Goal: Information Seeking & Learning: Find specific fact

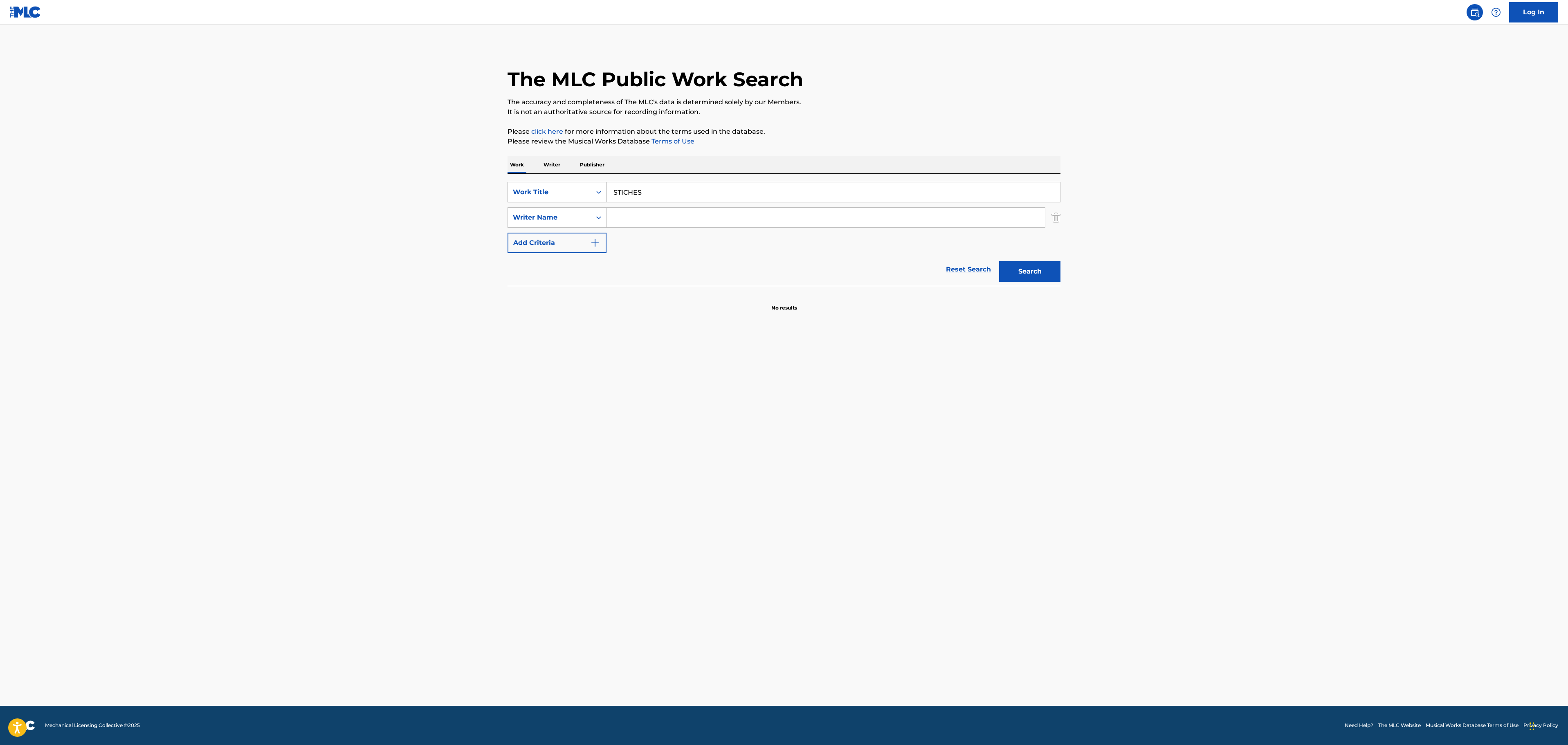
drag, startPoint x: 657, startPoint y: 186, endPoint x: 541, endPoint y: 184, distance: 116.0
click at [541, 185] on div "SearchWithCriteria25a6c157-c0d1-4803-9719-a97dd0e1ee70 Work Title STICHES" at bounding box center [784, 192] width 553 height 21
paste input "A POCO NO"
type input "A POCO NO"
click at [645, 217] on input "Search Form" at bounding box center [825, 217] width 438 height 19
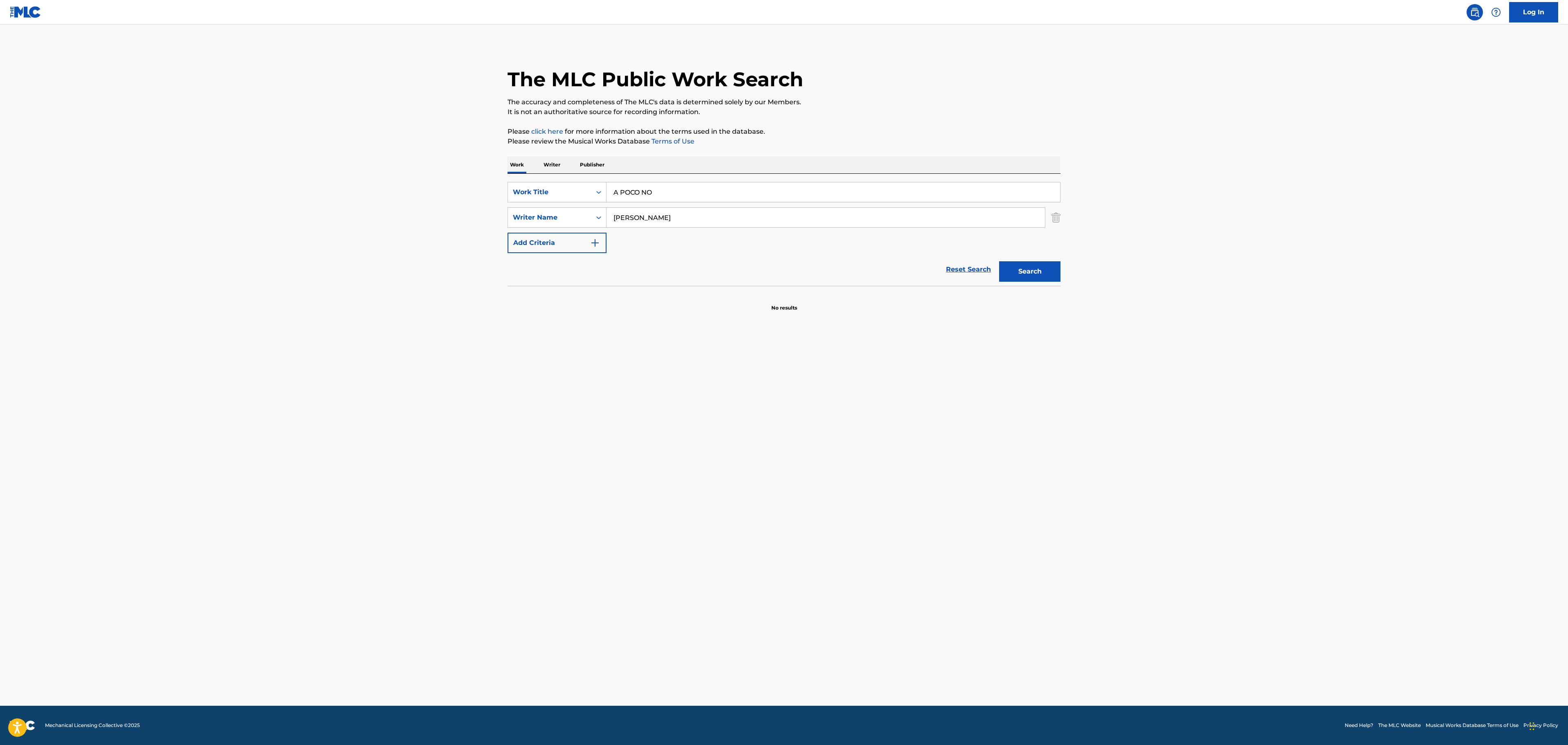
type input "[PERSON_NAME]"
click at [999, 261] on button "Search" at bounding box center [1029, 271] width 61 height 21
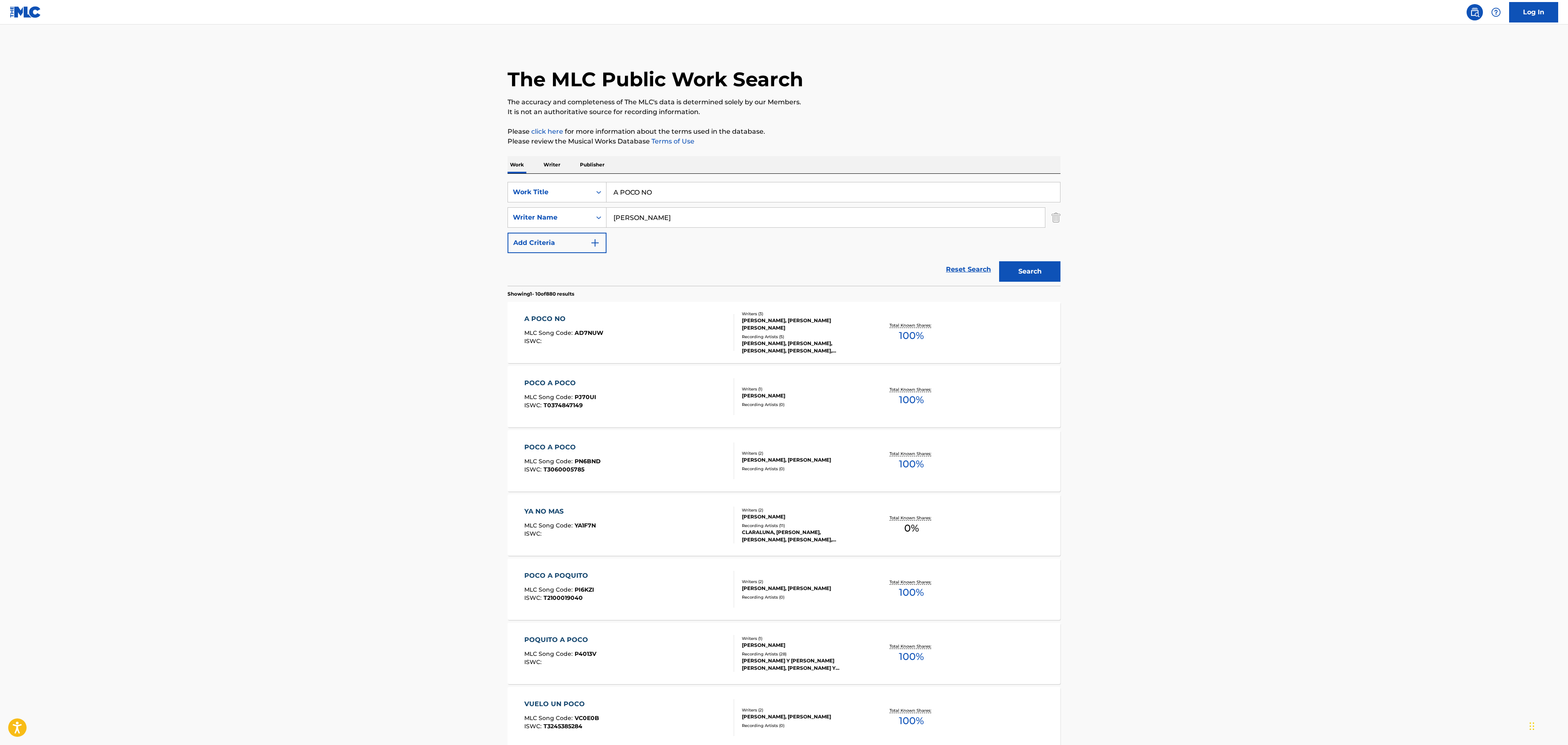
drag, startPoint x: 670, startPoint y: 197, endPoint x: 562, endPoint y: 205, distance: 108.3
click at [564, 206] on div "SearchWithCriteria25a6c157-c0d1-4803-9719-a97dd0e1ee70 Work Title A POCO NO Sea…" at bounding box center [784, 217] width 553 height 71
click at [1285, 394] on main "The MLC Public Work Search The accuracy and completeness of The MLC's data is d…" at bounding box center [784, 506] width 1568 height 963
click at [707, 330] on div "A POCO NO MLC Song Code : AD7NUW ISWC :" at bounding box center [629, 332] width 210 height 37
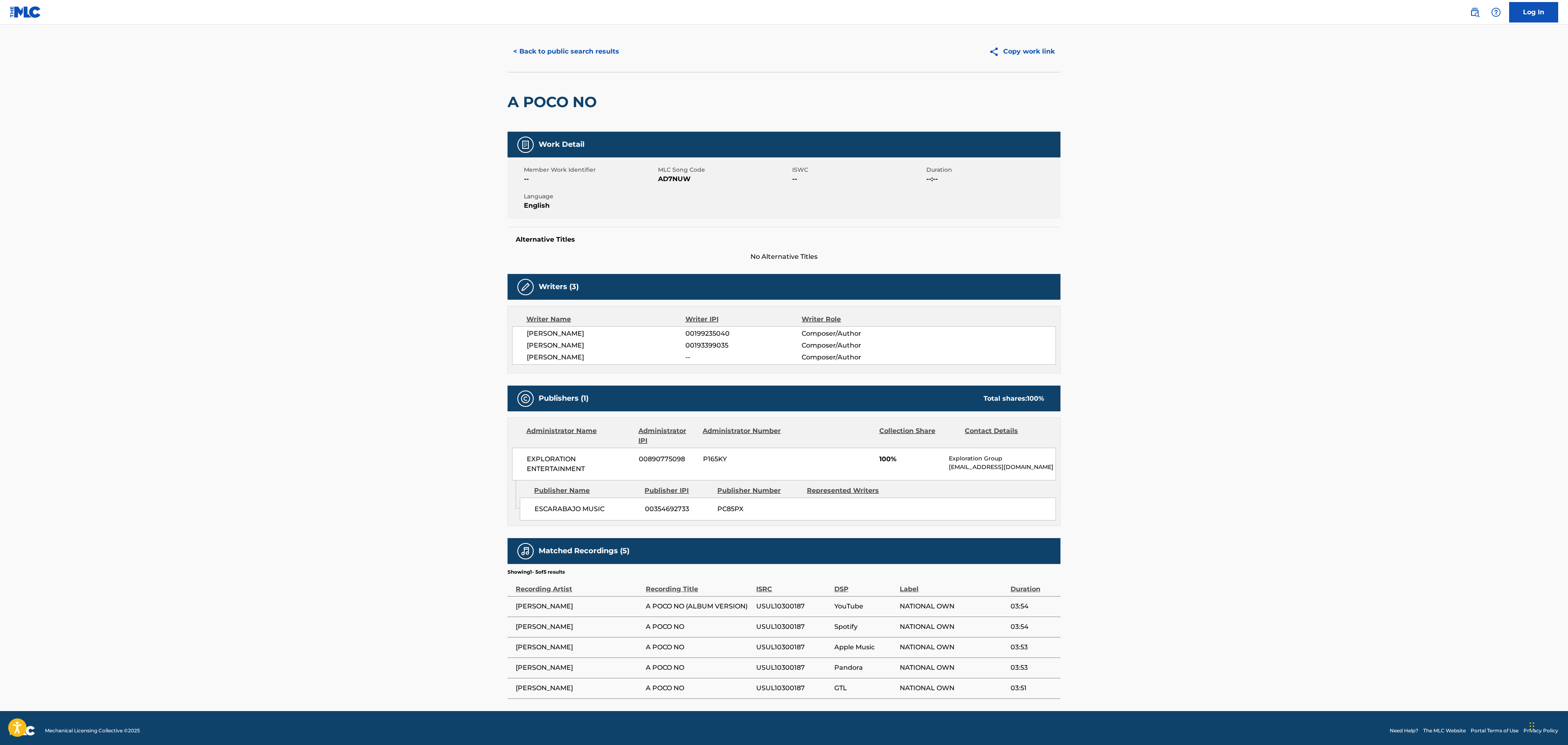
scroll to position [24, 0]
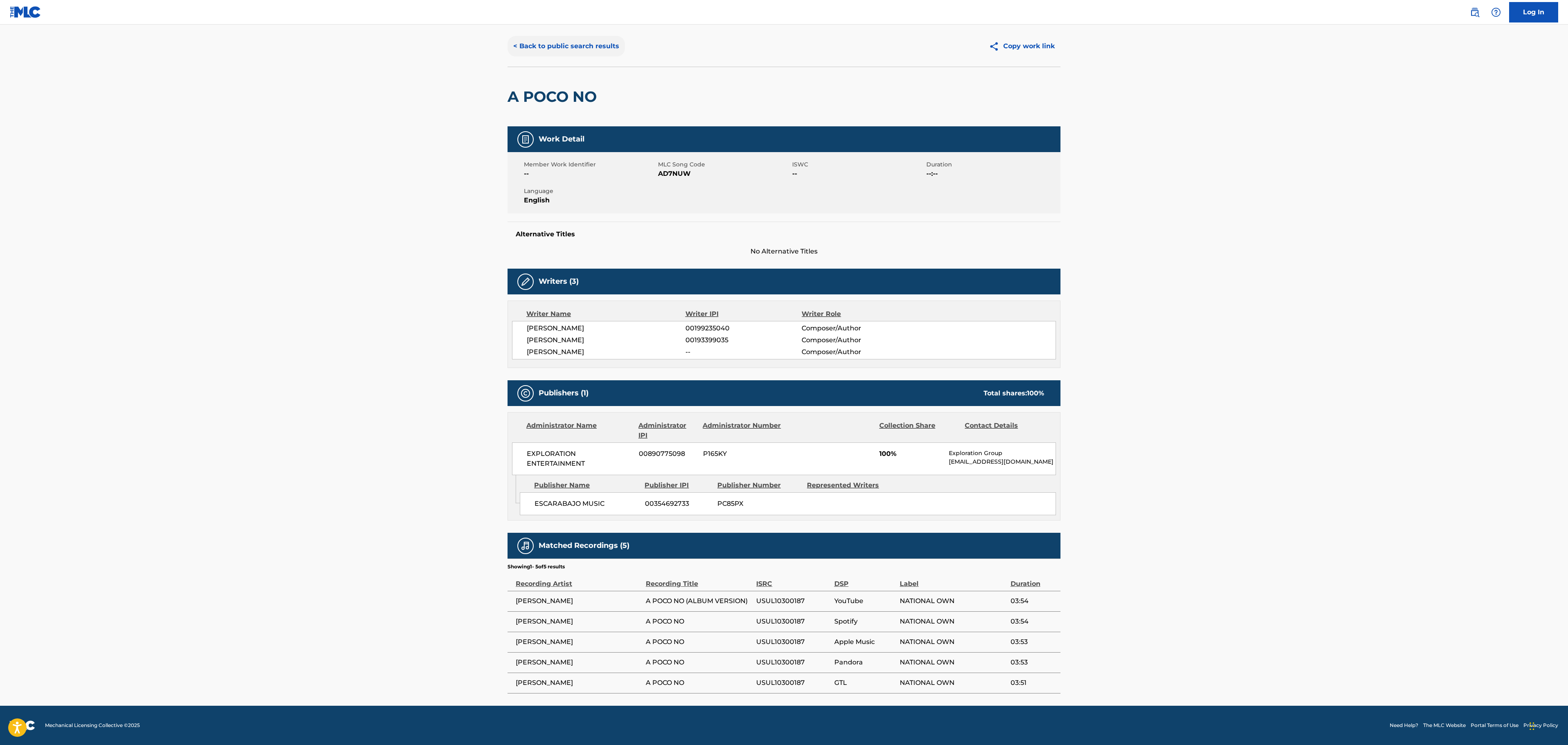
click at [578, 38] on button "< Back to public search results" at bounding box center [566, 46] width 117 height 21
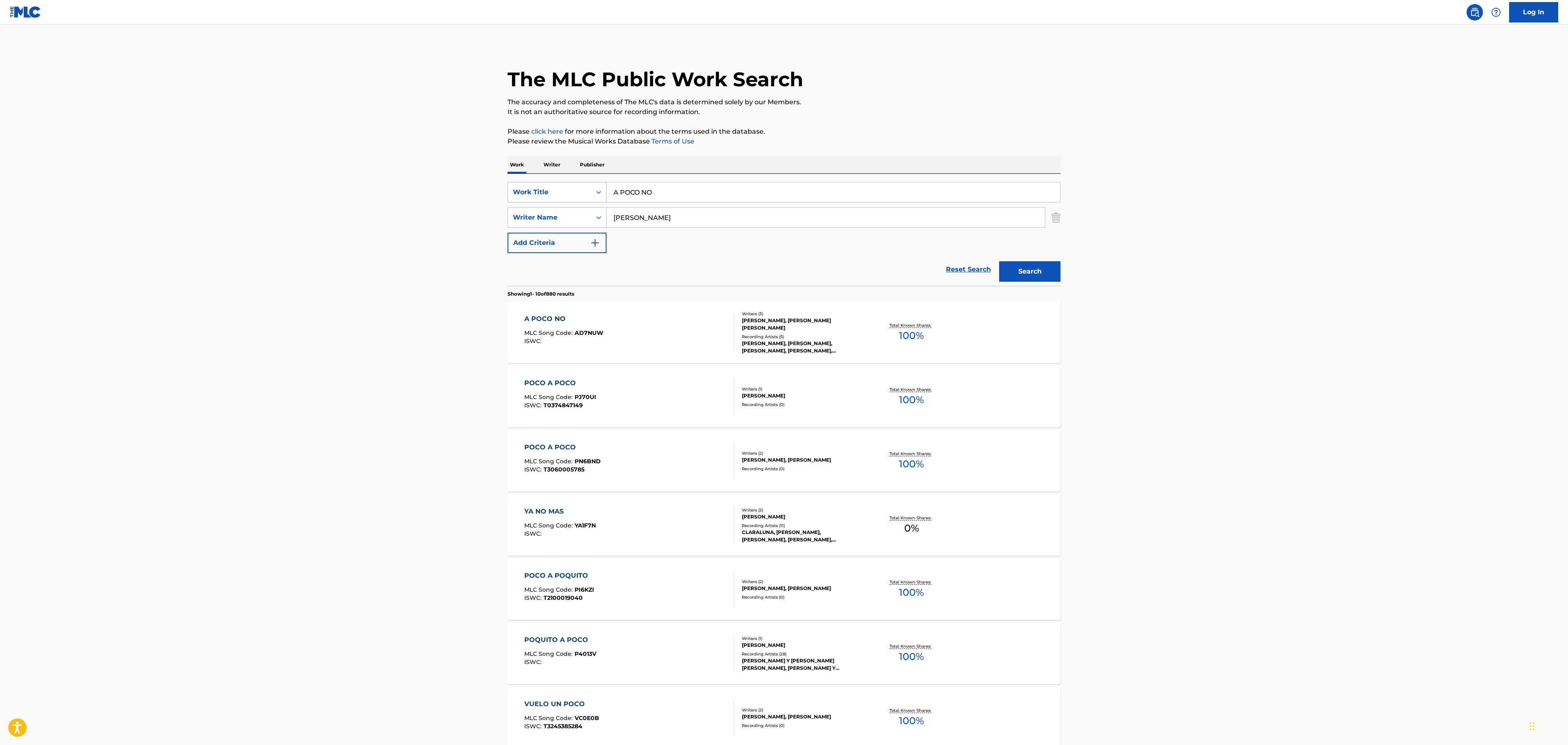
drag, startPoint x: 588, startPoint y: 197, endPoint x: 531, endPoint y: 193, distance: 57.1
click at [531, 195] on div "SearchWithCriteria25a6c157-c0d1-4803-9719-a97dd0e1ee70 Work Title A POCO NO" at bounding box center [784, 192] width 553 height 21
paste input "TRANQUEN VENTANAS"
type input "ATRANQUEN VENTANAS"
click at [1263, 197] on main "The MLC Public Work Search The accuracy and completeness of The MLC's data is d…" at bounding box center [784, 506] width 1568 height 963
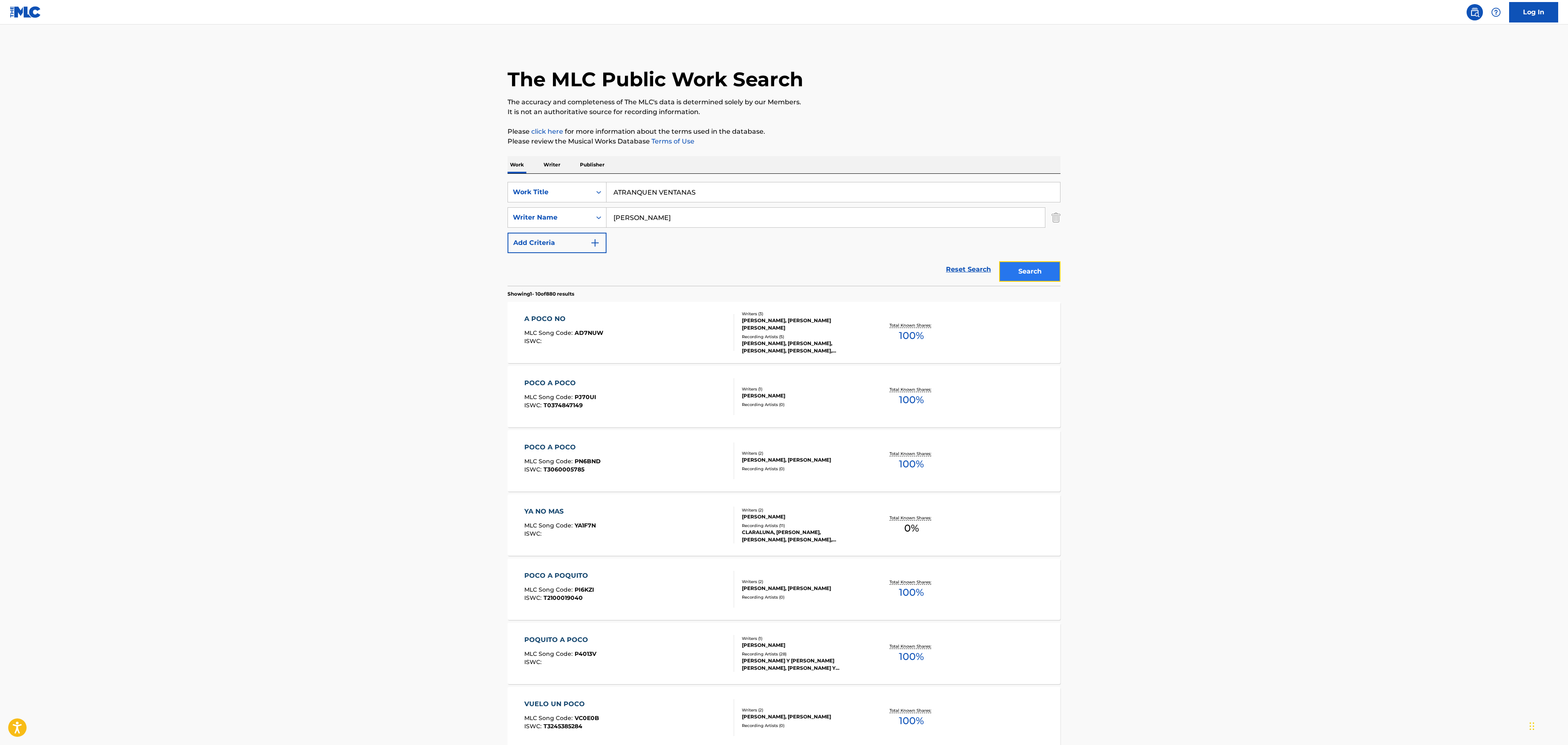
click at [1045, 276] on button "Search" at bounding box center [1029, 271] width 61 height 21
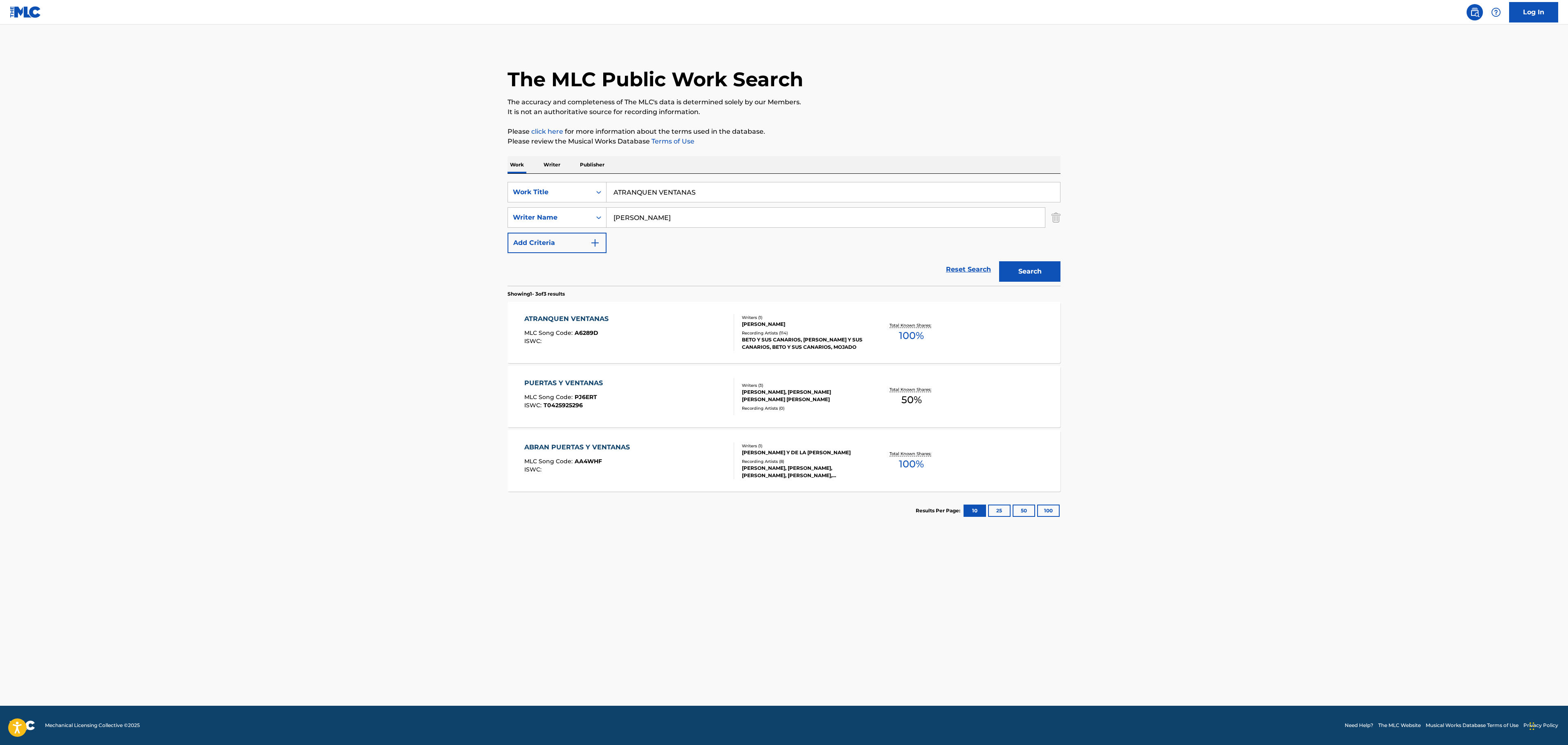
click at [668, 340] on div "ATRANQUEN VENTANAS MLC Song Code : A6289D ISWC :" at bounding box center [629, 332] width 210 height 37
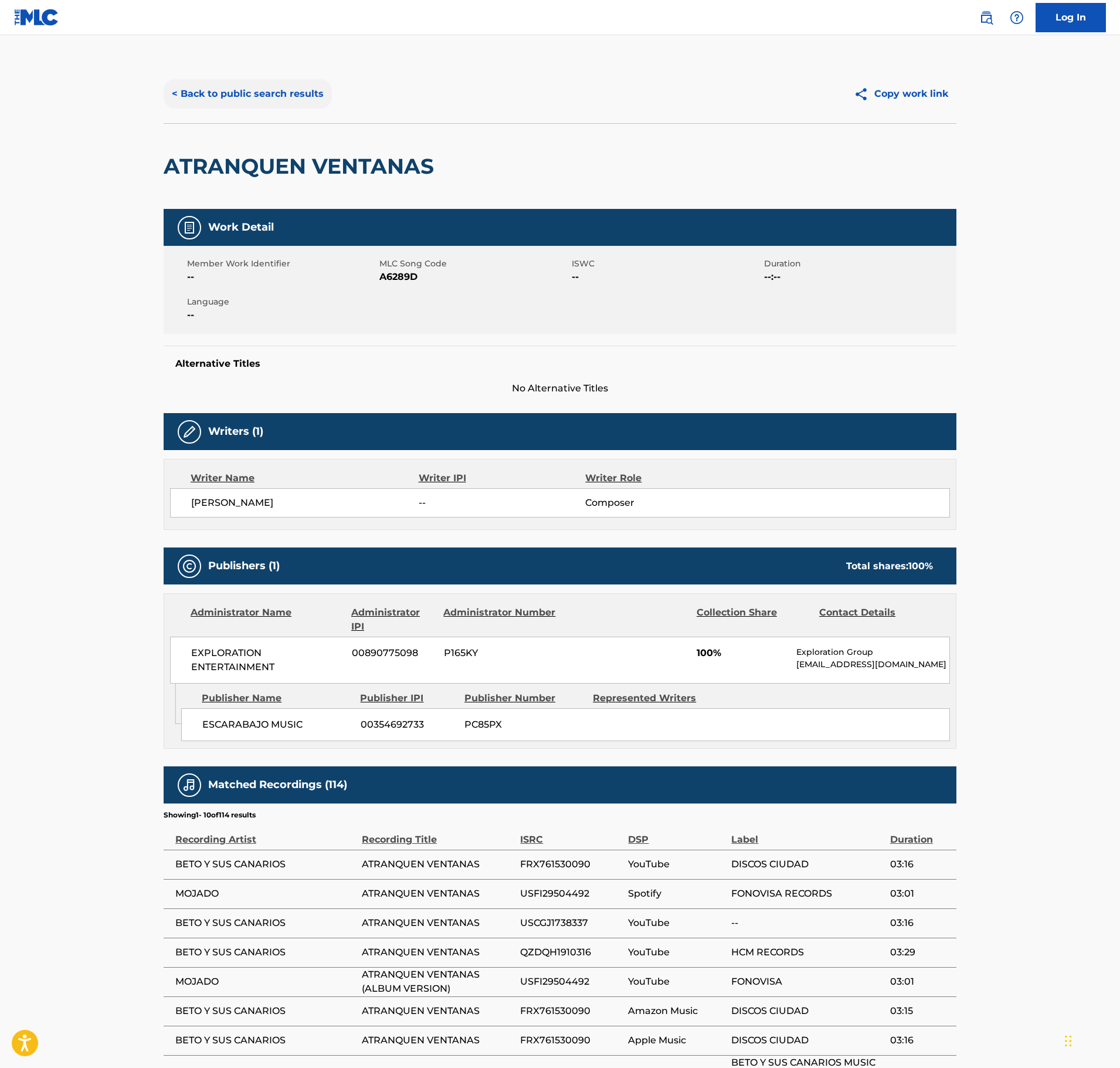
click at [274, 96] on button "< Back to public search results" at bounding box center [247, 94] width 168 height 30
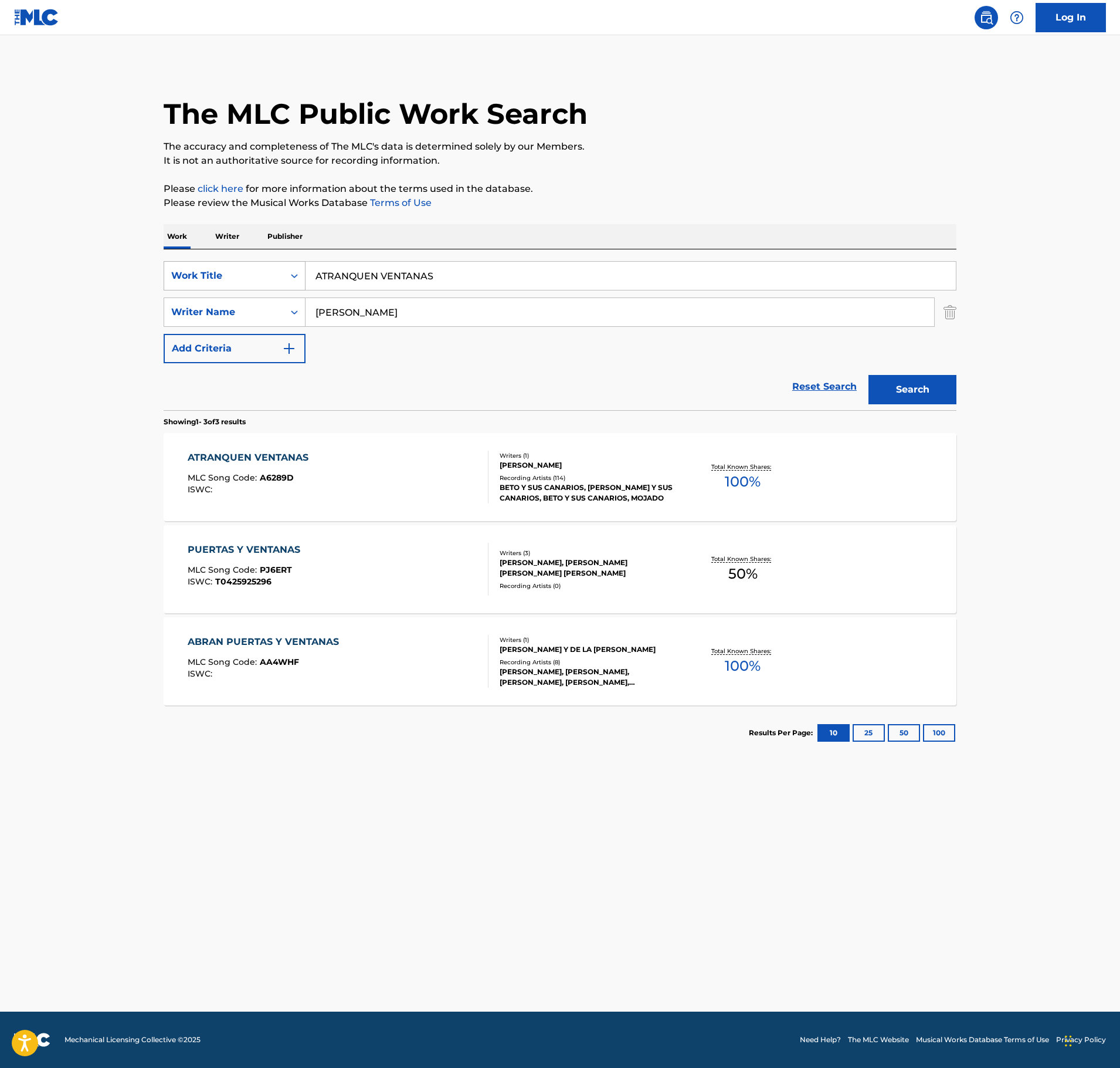
drag, startPoint x: 484, startPoint y: 276, endPoint x: 187, endPoint y: 274, distance: 297.0
click at [187, 274] on div "SearchWithCriteria25a6c157-c0d1-4803-9719-a97dd0e1ee70 Work Title ATRANQUEN VEN…" at bounding box center [560, 276] width 793 height 30
paste input "Y! EL AMOR"
type input "AY! EL AMOR"
drag, startPoint x: 929, startPoint y: 393, endPoint x: 936, endPoint y: 396, distance: 7.6
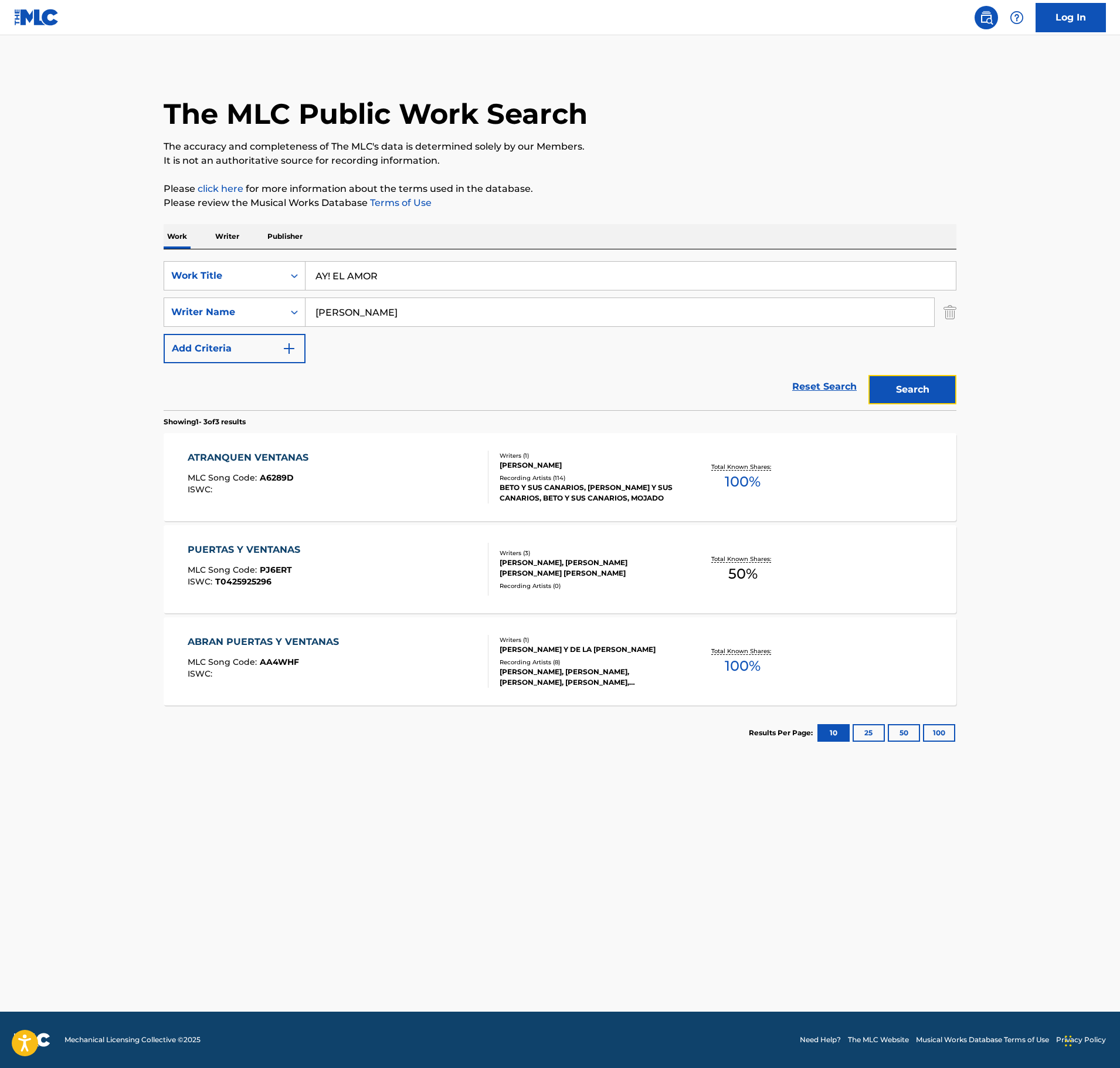
click at [929, 393] on button "Search" at bounding box center [912, 389] width 88 height 30
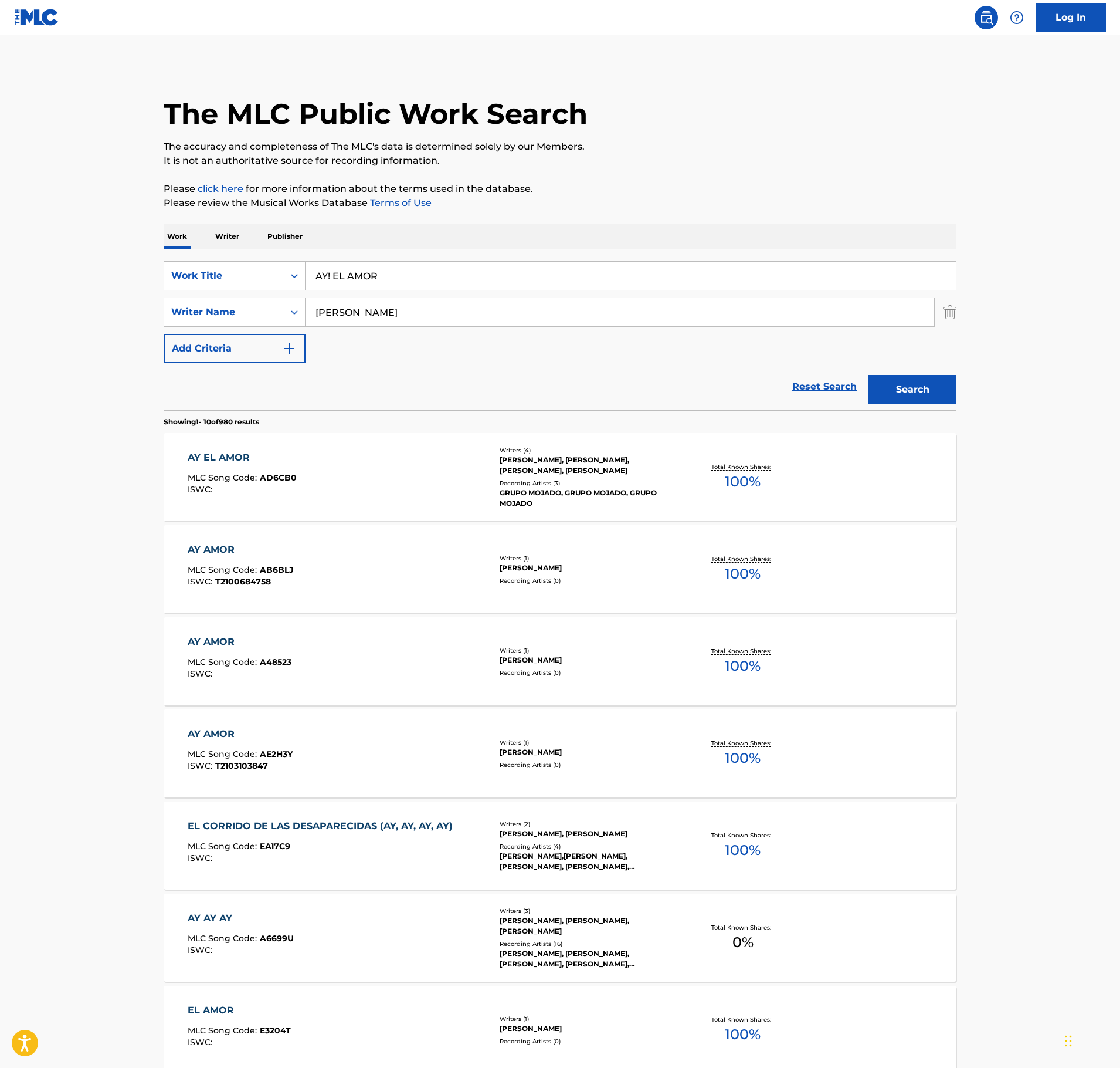
click at [362, 482] on div "AY EL AMOR MLC Song Code : AD6CB0 ISWC :" at bounding box center [338, 477] width 301 height 52
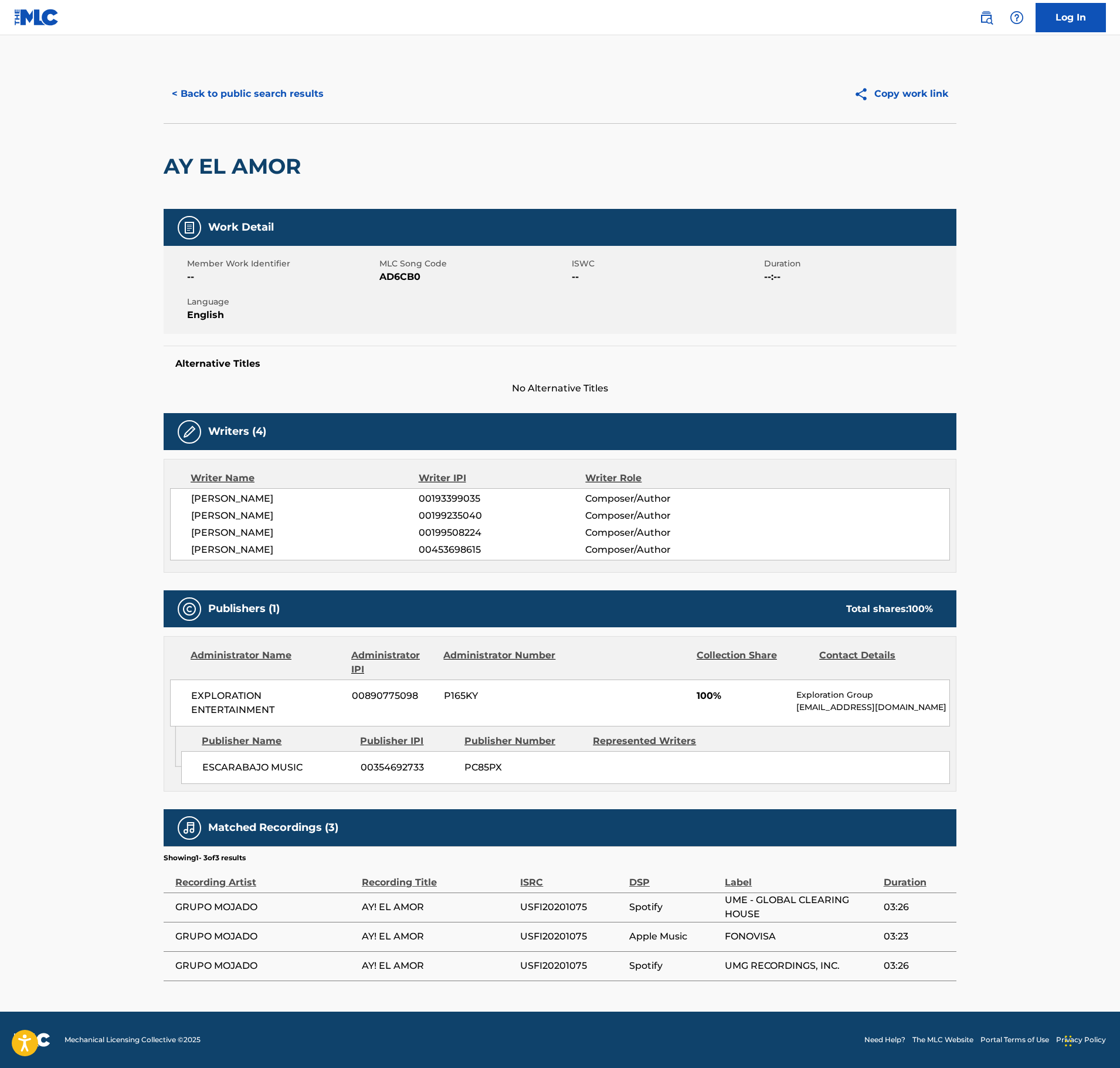
click at [264, 65] on div "< Back to public search results Copy work link" at bounding box center [560, 93] width 793 height 59
click at [260, 83] on button "< Back to public search results" at bounding box center [247, 94] width 168 height 30
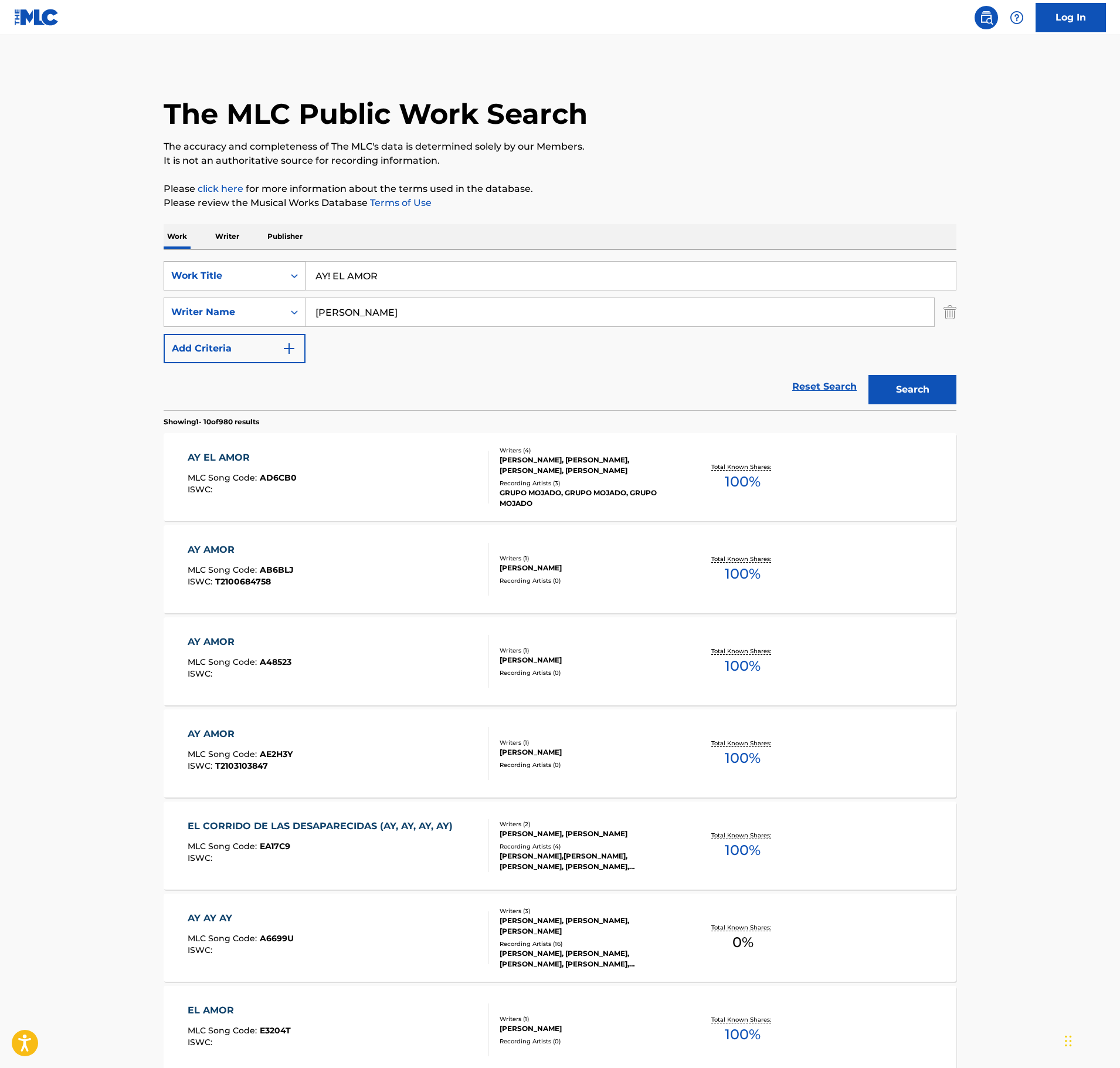
drag, startPoint x: 409, startPoint y: 277, endPoint x: 256, endPoint y: 283, distance: 153.1
click at [256, 283] on div "SearchWithCriteria25a6c157-c0d1-4803-9719-a97dd0e1ee70 Work Title AY! EL AMOR" at bounding box center [560, 276] width 793 height 30
paste input "BORRACHO MAL BEBIDO"
type input "BORRACHO MAL BEBIDO"
click at [942, 390] on button "Search" at bounding box center [912, 389] width 88 height 30
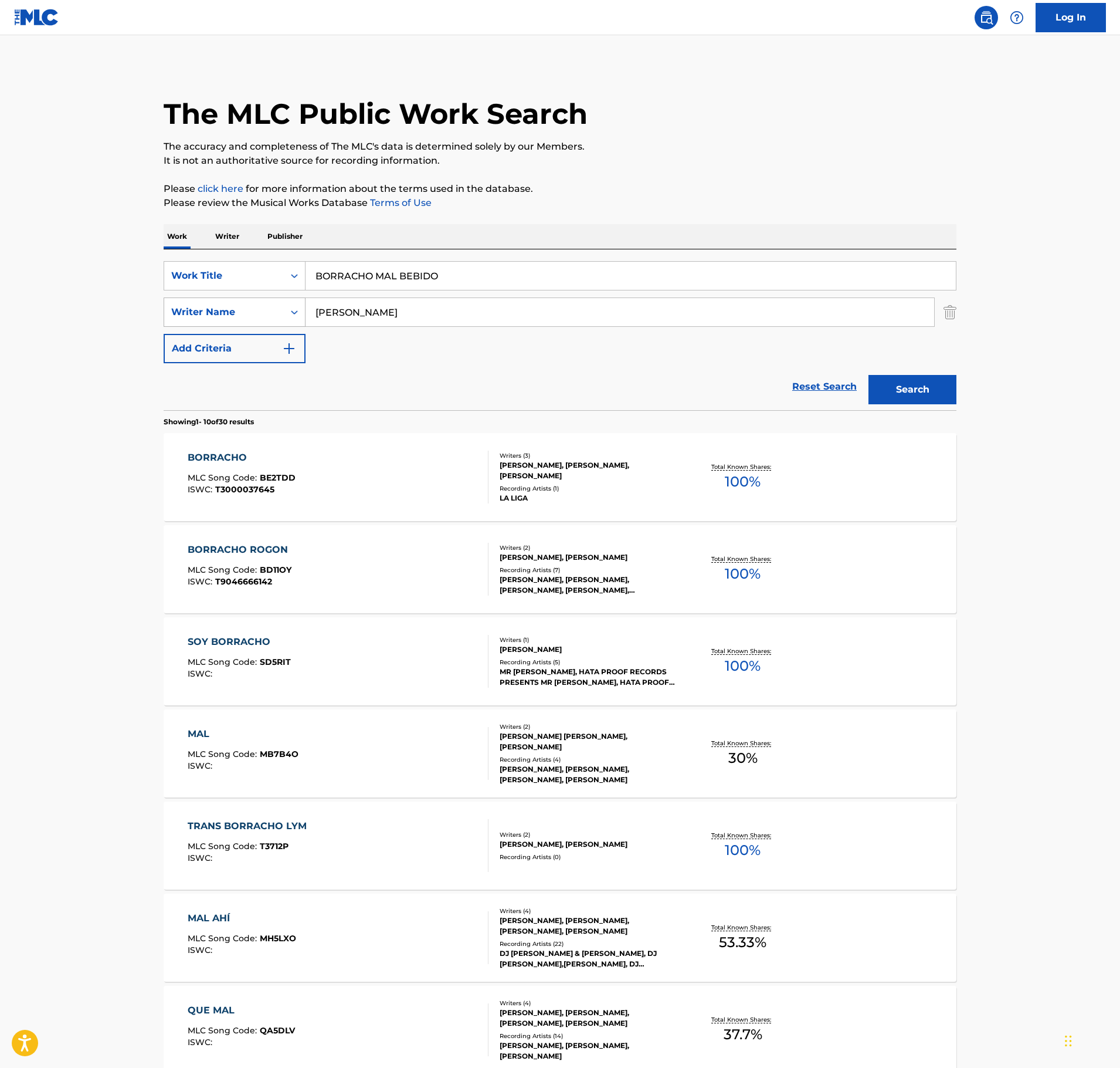
drag, startPoint x: 314, startPoint y: 311, endPoint x: 214, endPoint y: 312, distance: 100.0
click at [215, 312] on div "SearchWithCriteriab7d9b9cd-600c-4781-99df-2aff7f558134 Writer Name [PERSON_NAME]" at bounding box center [560, 313] width 793 height 30
click at [869, 375] on button "Search" at bounding box center [912, 389] width 88 height 30
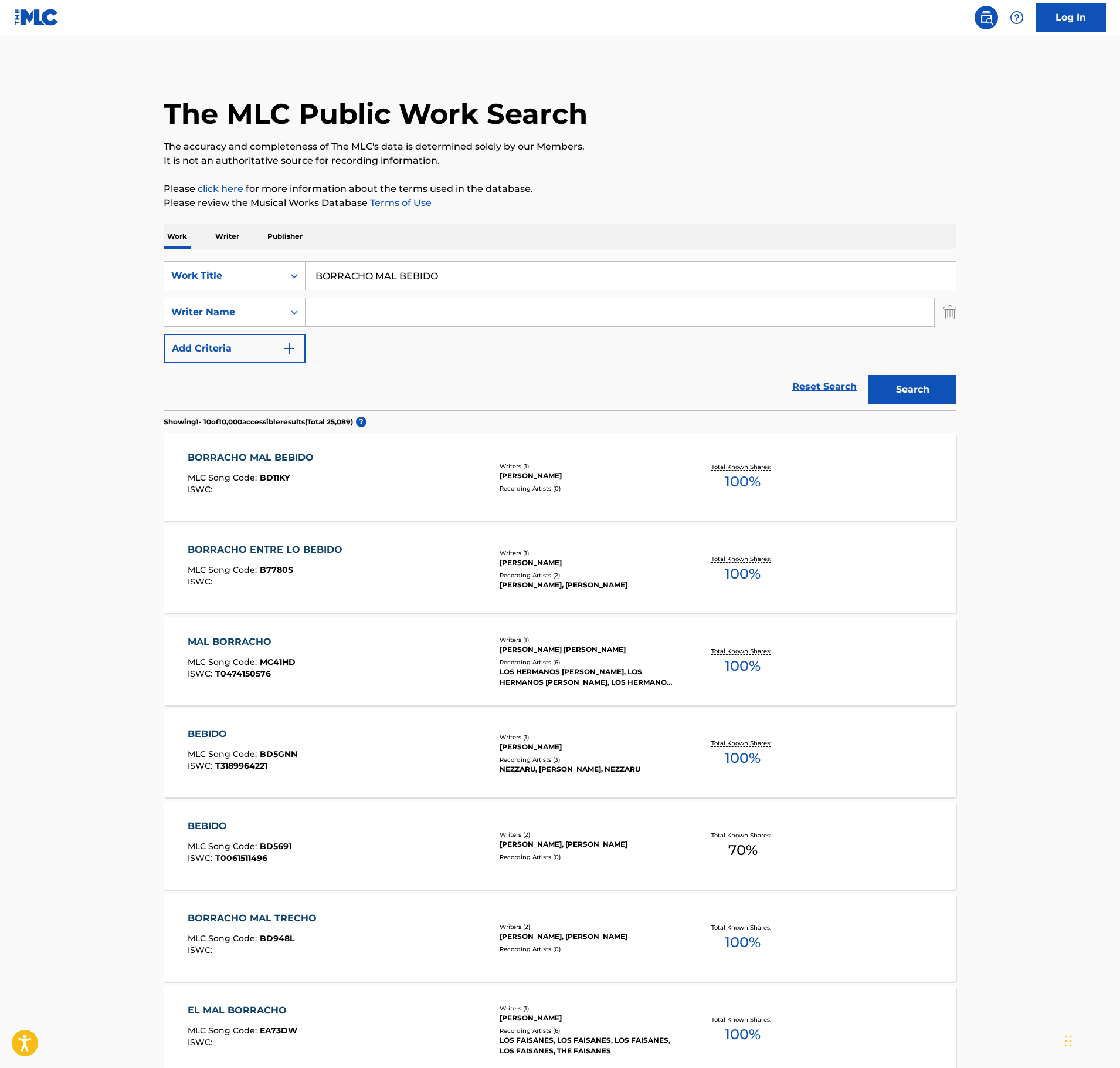
click at [365, 494] on div "BORRACHO MAL BEBIDO MLC Song Code : BD11KY ISWC :" at bounding box center [338, 477] width 301 height 52
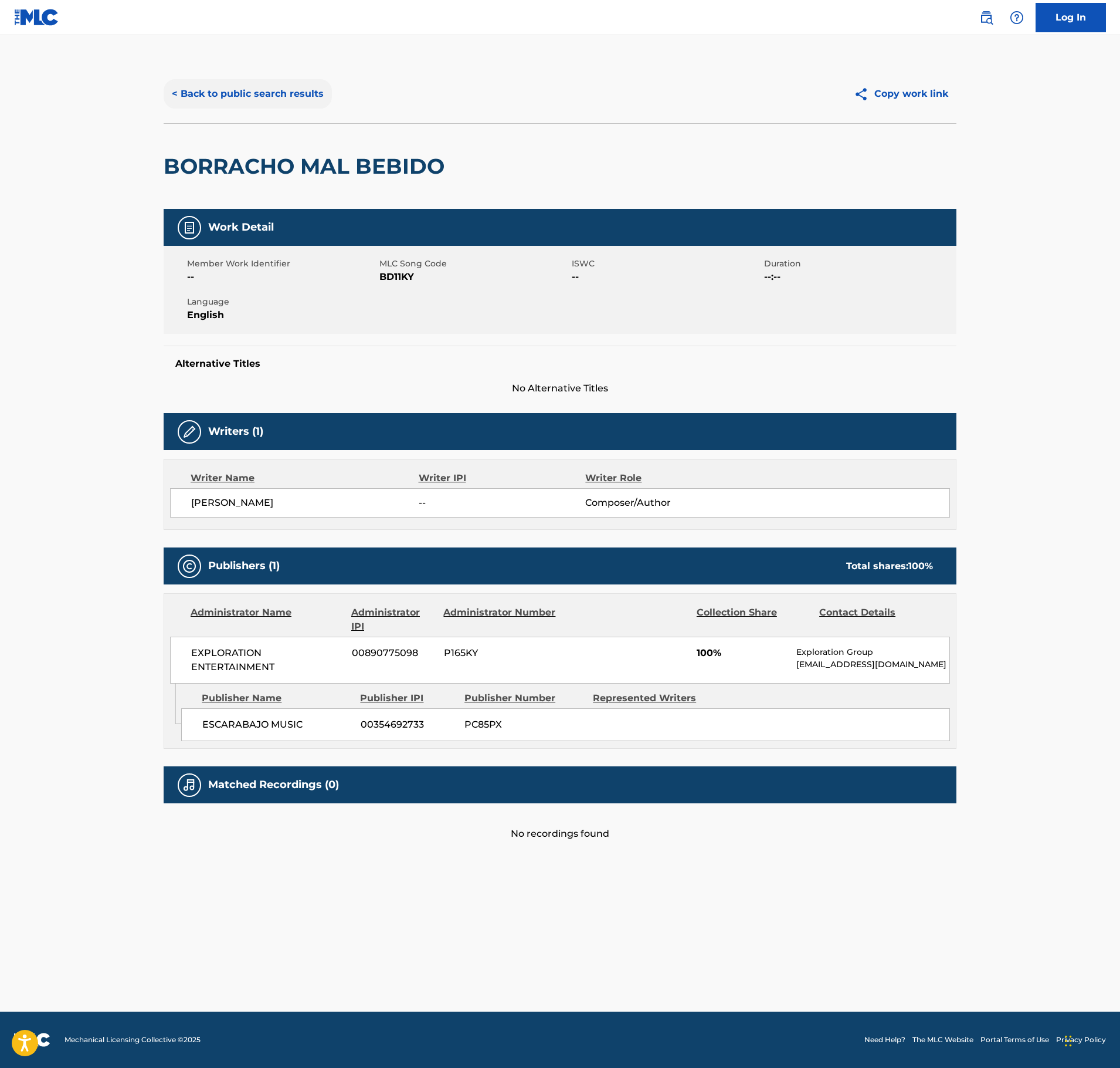
click at [228, 103] on button "< Back to public search results" at bounding box center [247, 94] width 168 height 30
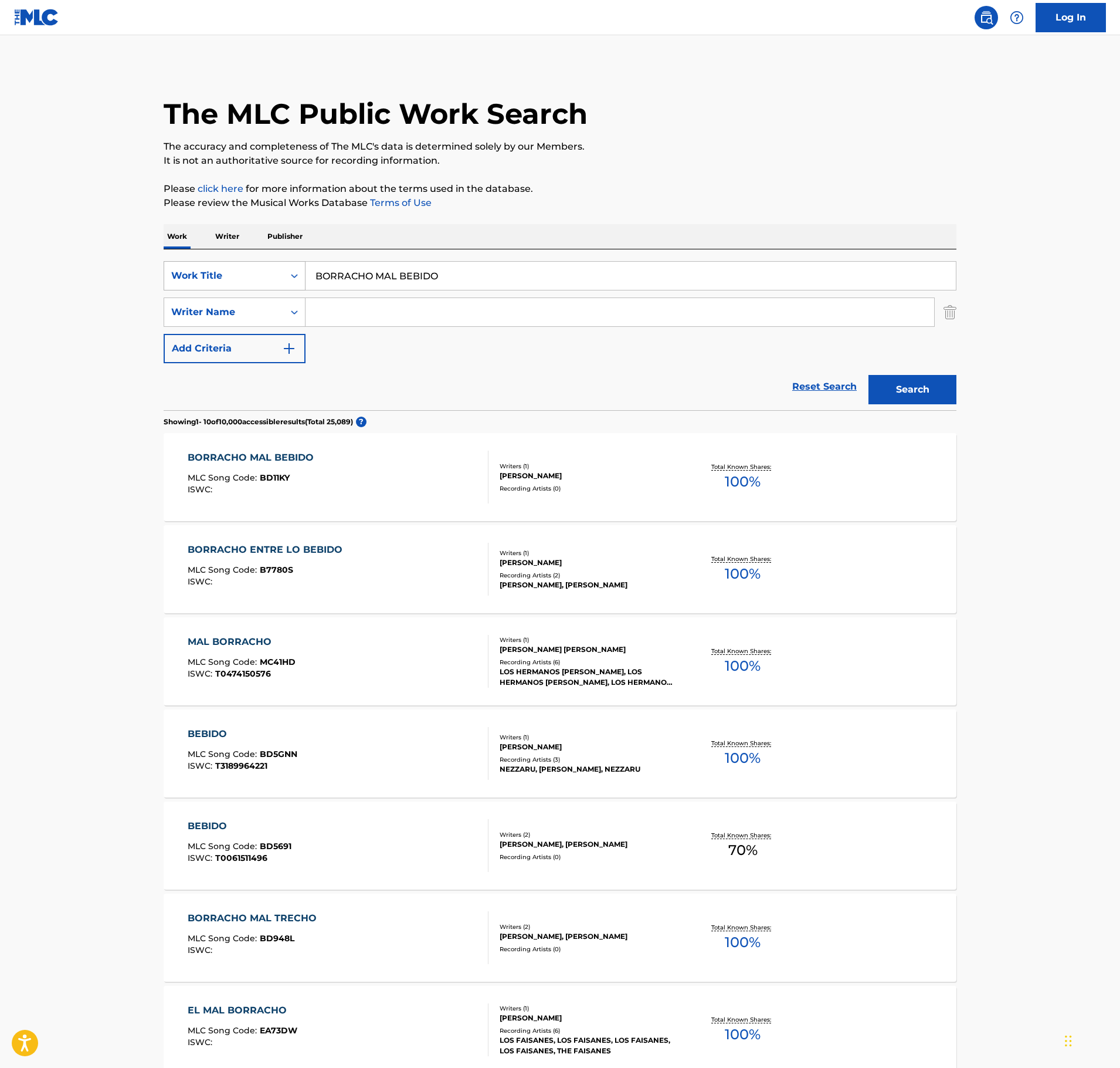
drag, startPoint x: 488, startPoint y: 273, endPoint x: 212, endPoint y: 277, distance: 276.0
click at [156, 269] on div "The MLC Public Work Search The accuracy and completeness of The MLC's data is d…" at bounding box center [560, 737] width 821 height 1346
paste input "CALDO DE POLL"
type input "CALDO DE POLLO"
click at [375, 308] on input "Search Form" at bounding box center [620, 312] width 629 height 28
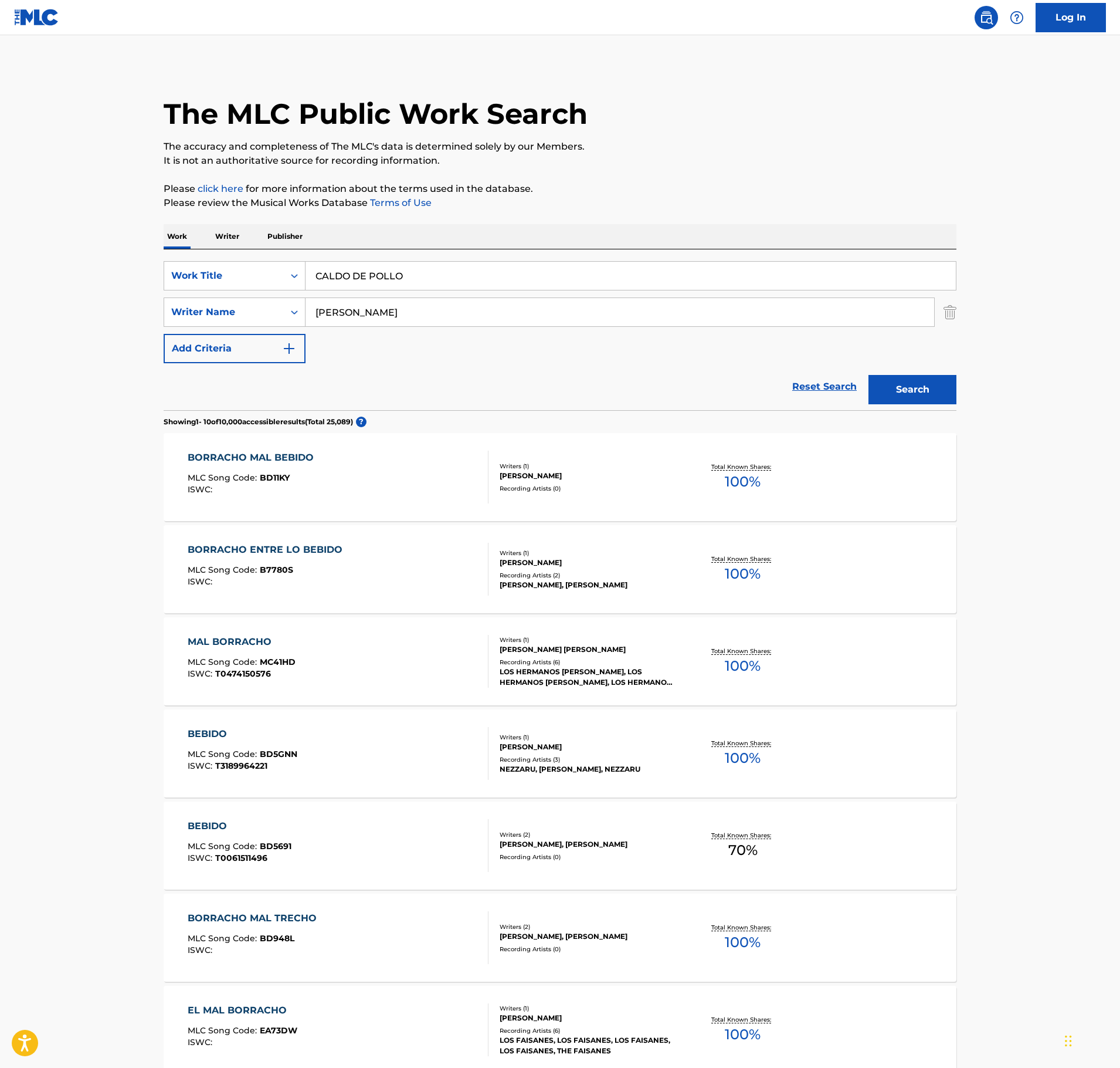
type input "[PERSON_NAME]"
click at [869, 375] on button "Search" at bounding box center [912, 389] width 88 height 30
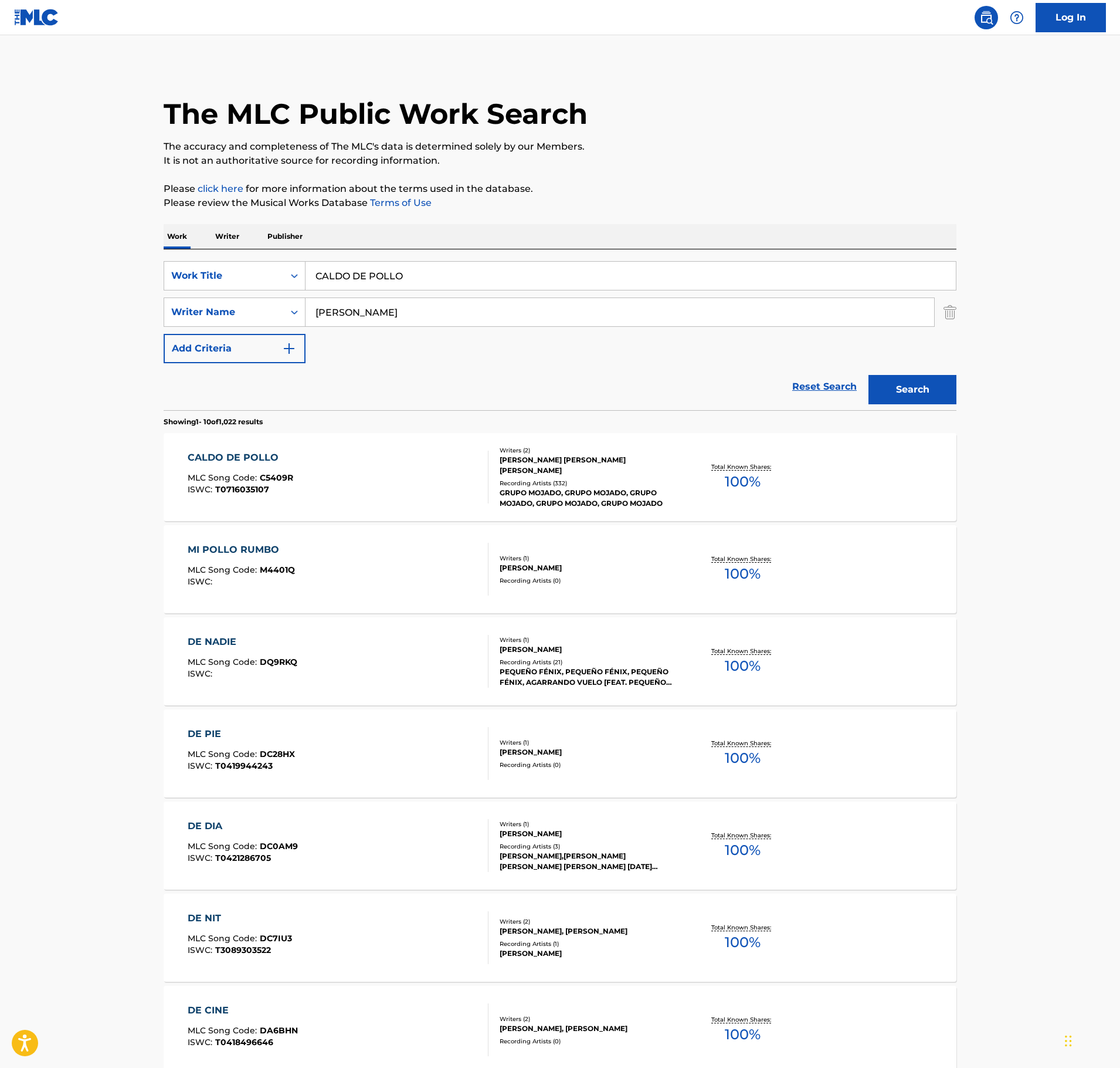
click at [388, 491] on div "CALDO DE POLLO MLC Song Code : C5409R ISWC : T0716035107" at bounding box center [338, 477] width 301 height 52
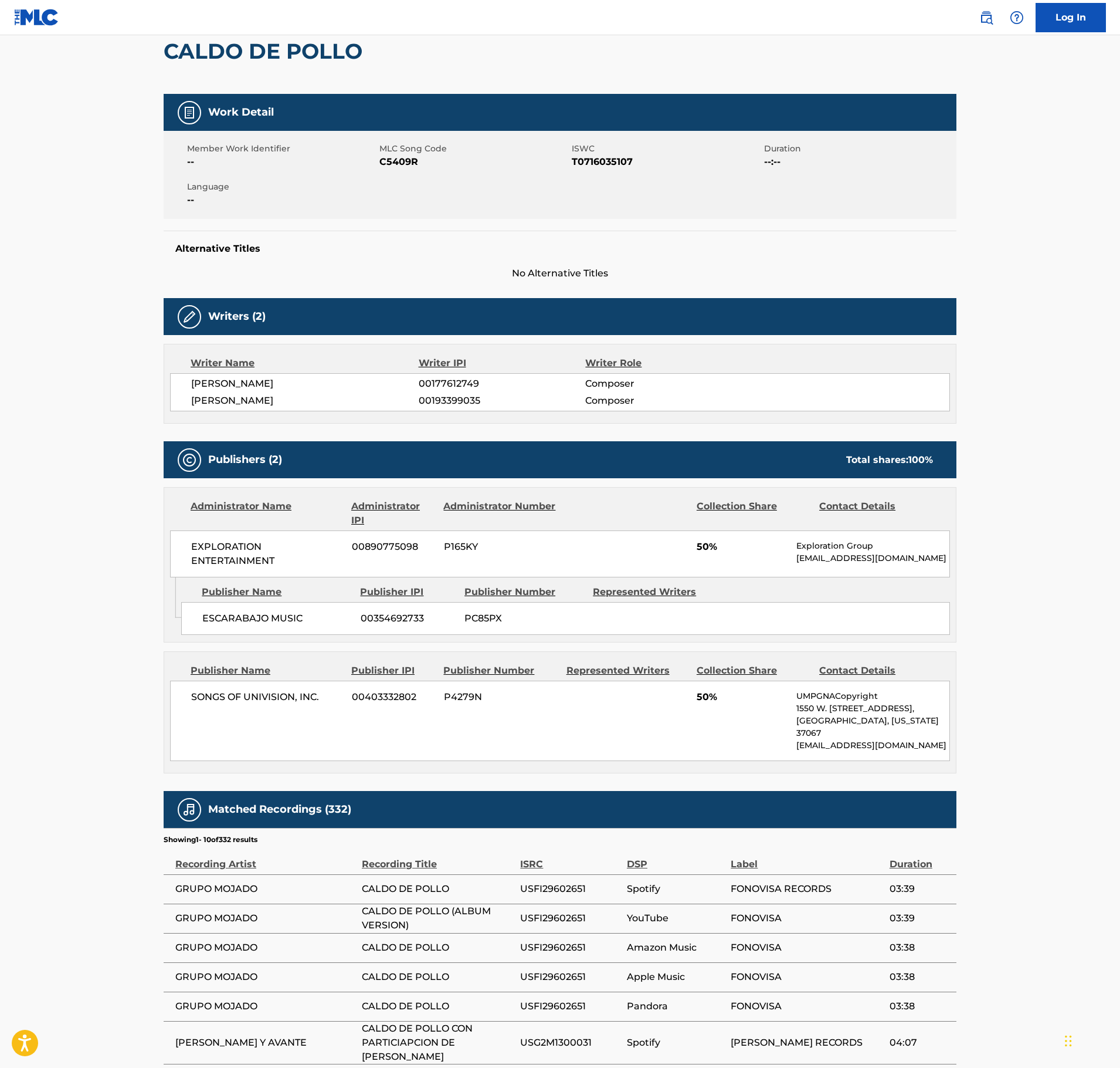
scroll to position [117, 0]
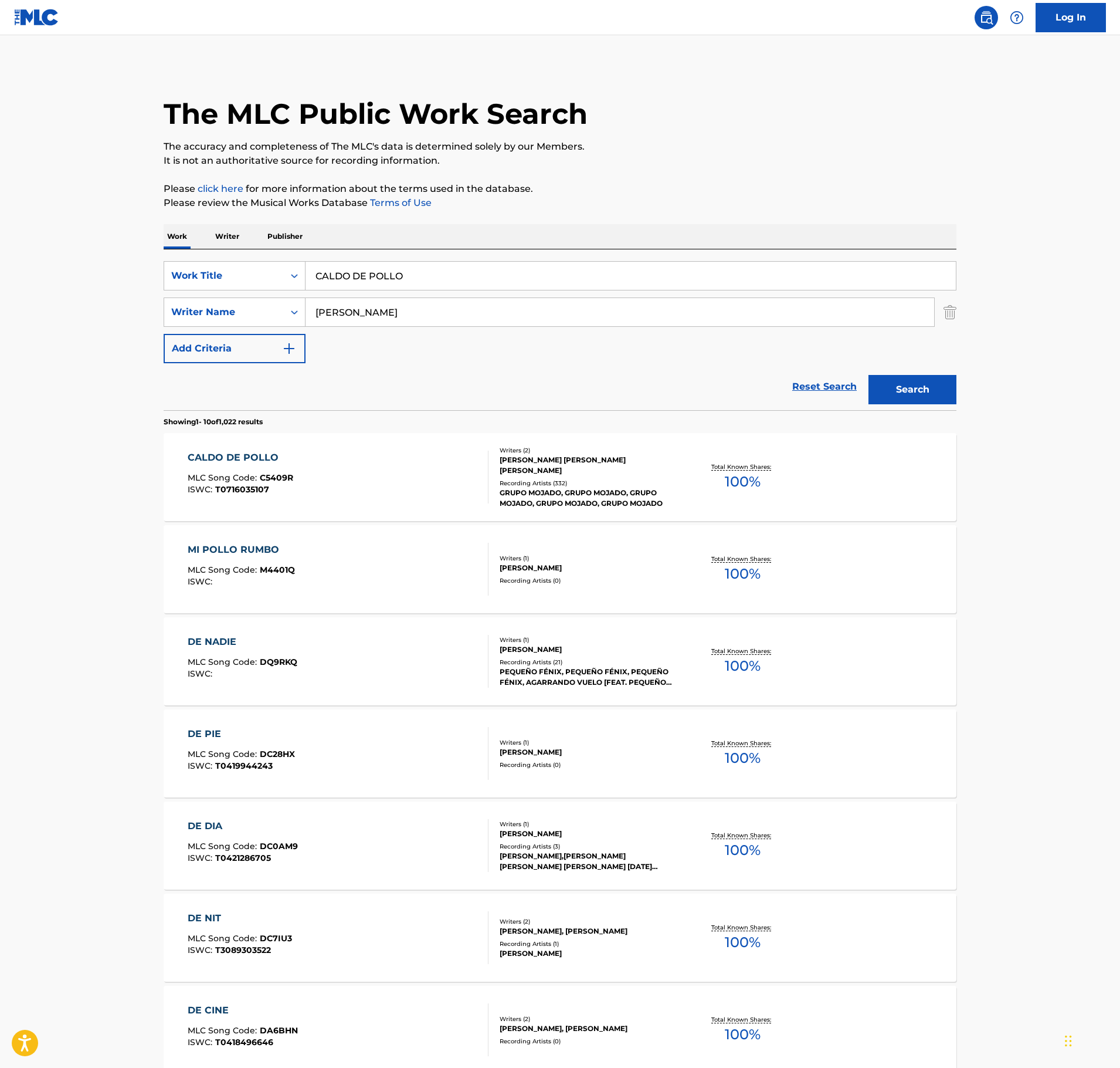
drag, startPoint x: 443, startPoint y: 276, endPoint x: 243, endPoint y: 246, distance: 202.2
click at [112, 265] on main "The MLC Public Work Search The accuracy and completeness of The MLC's data is d…" at bounding box center [560, 726] width 1120 height 1382
paste input "ON CANCIONES RANCHERAS"
type input "CON CANCIONES RANCHERAS"
click at [690, 190] on p "Please click here for more information about the terms used in the database." at bounding box center [560, 189] width 793 height 14
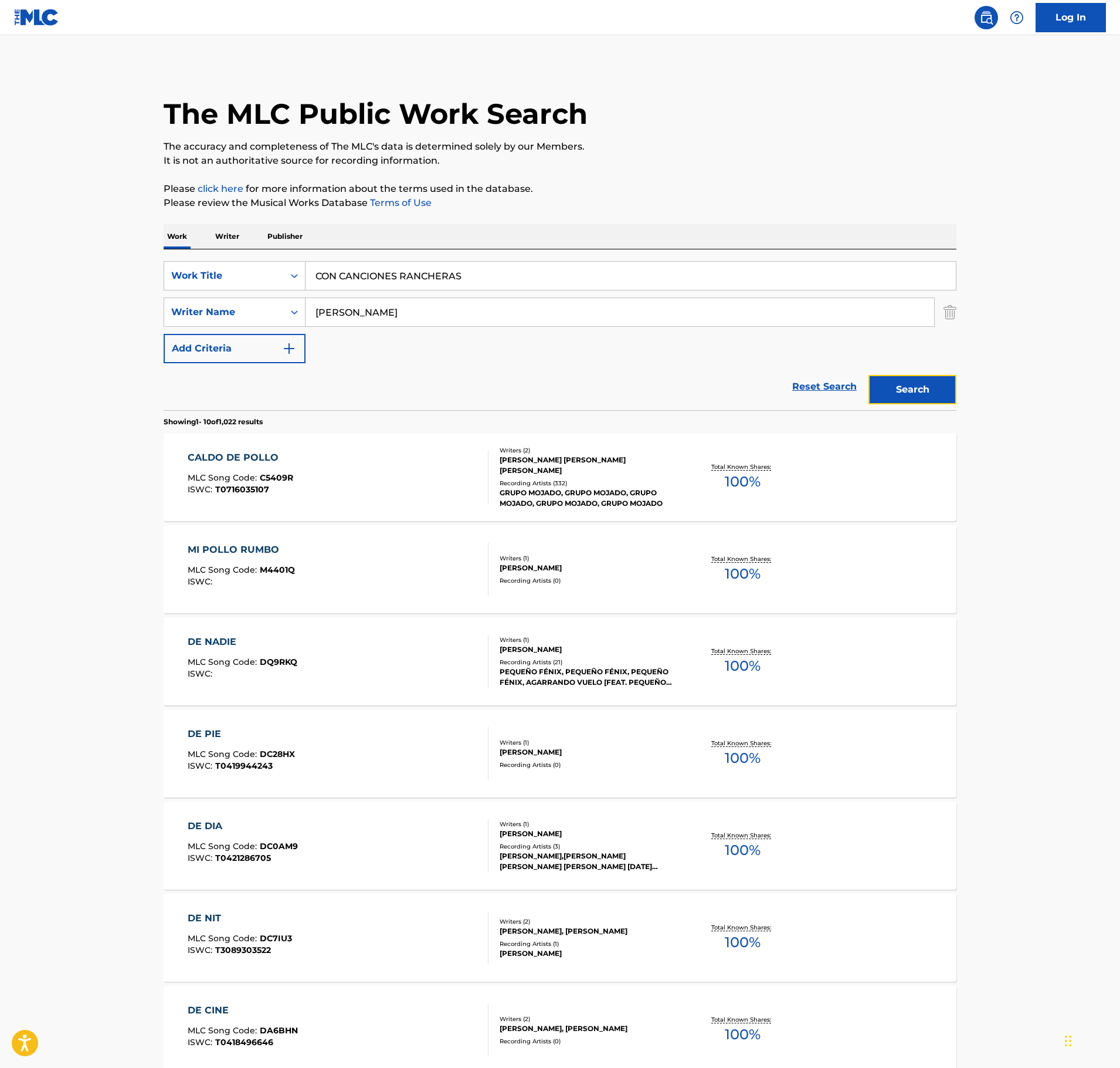
click at [890, 382] on button "Search" at bounding box center [912, 389] width 88 height 30
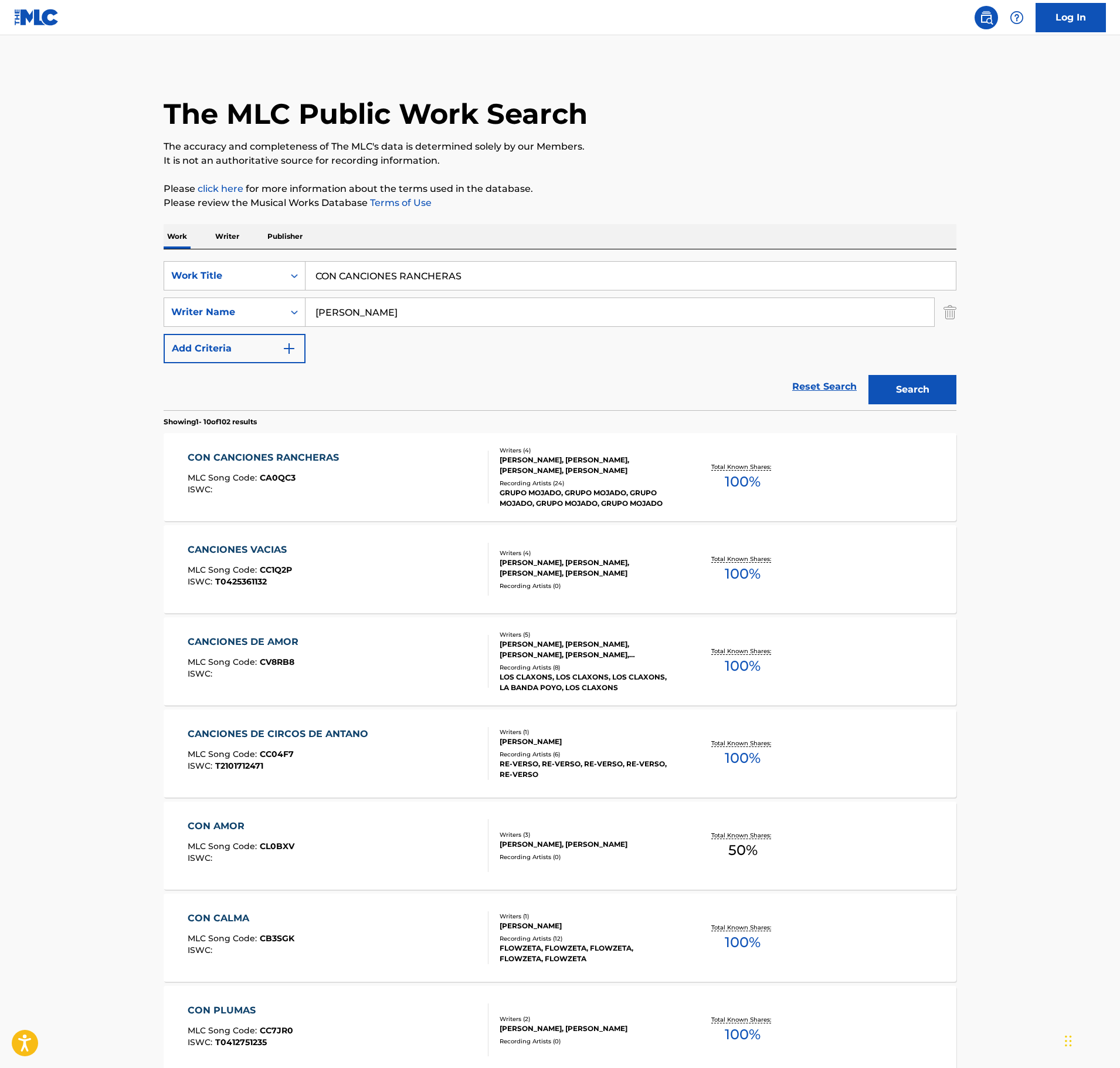
click at [399, 484] on div "CON CANCIONES RANCHERAS MLC Song Code : CA0QC3 ISWC :" at bounding box center [338, 477] width 301 height 52
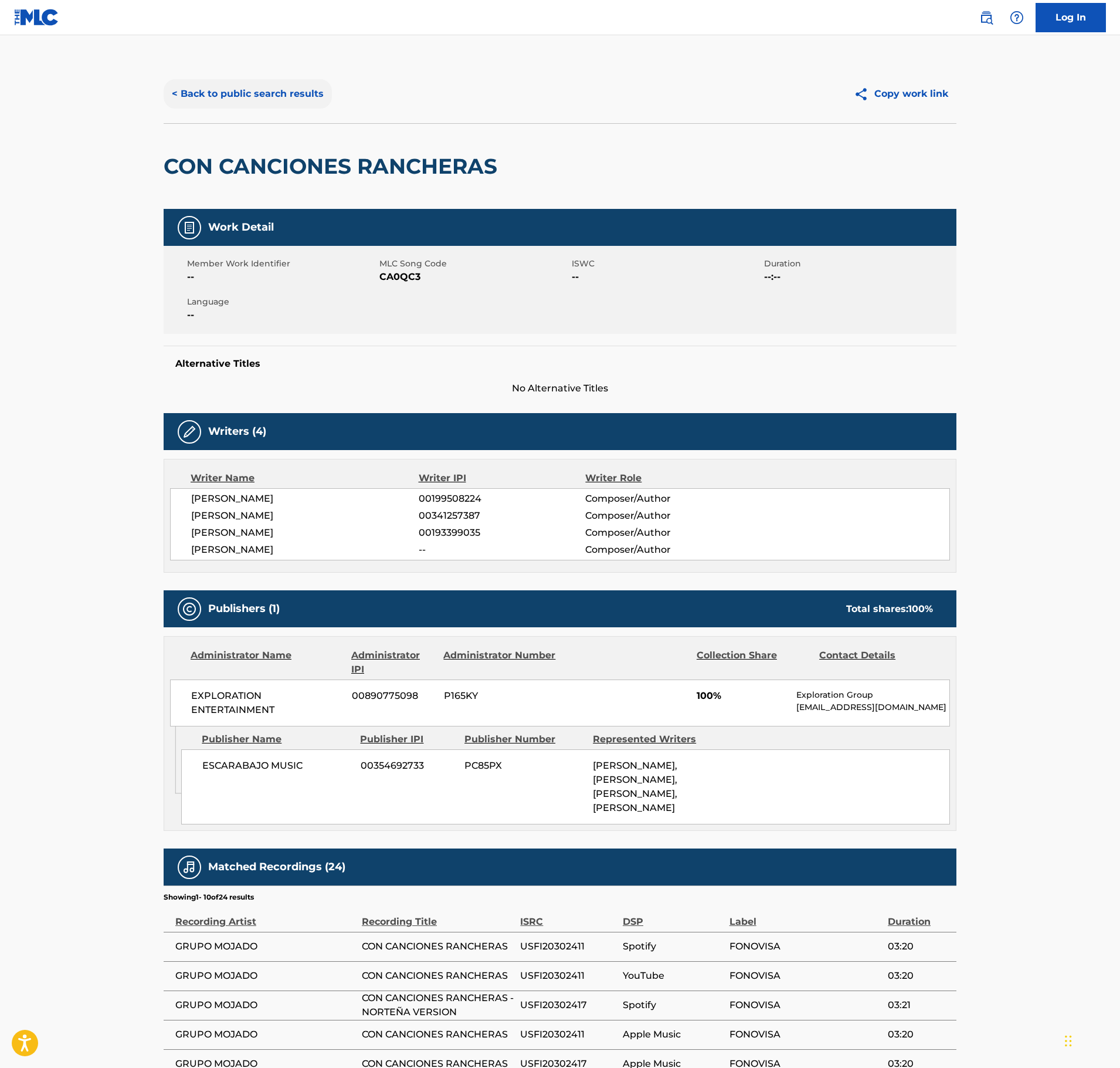
click at [298, 101] on button "< Back to public search results" at bounding box center [247, 94] width 168 height 30
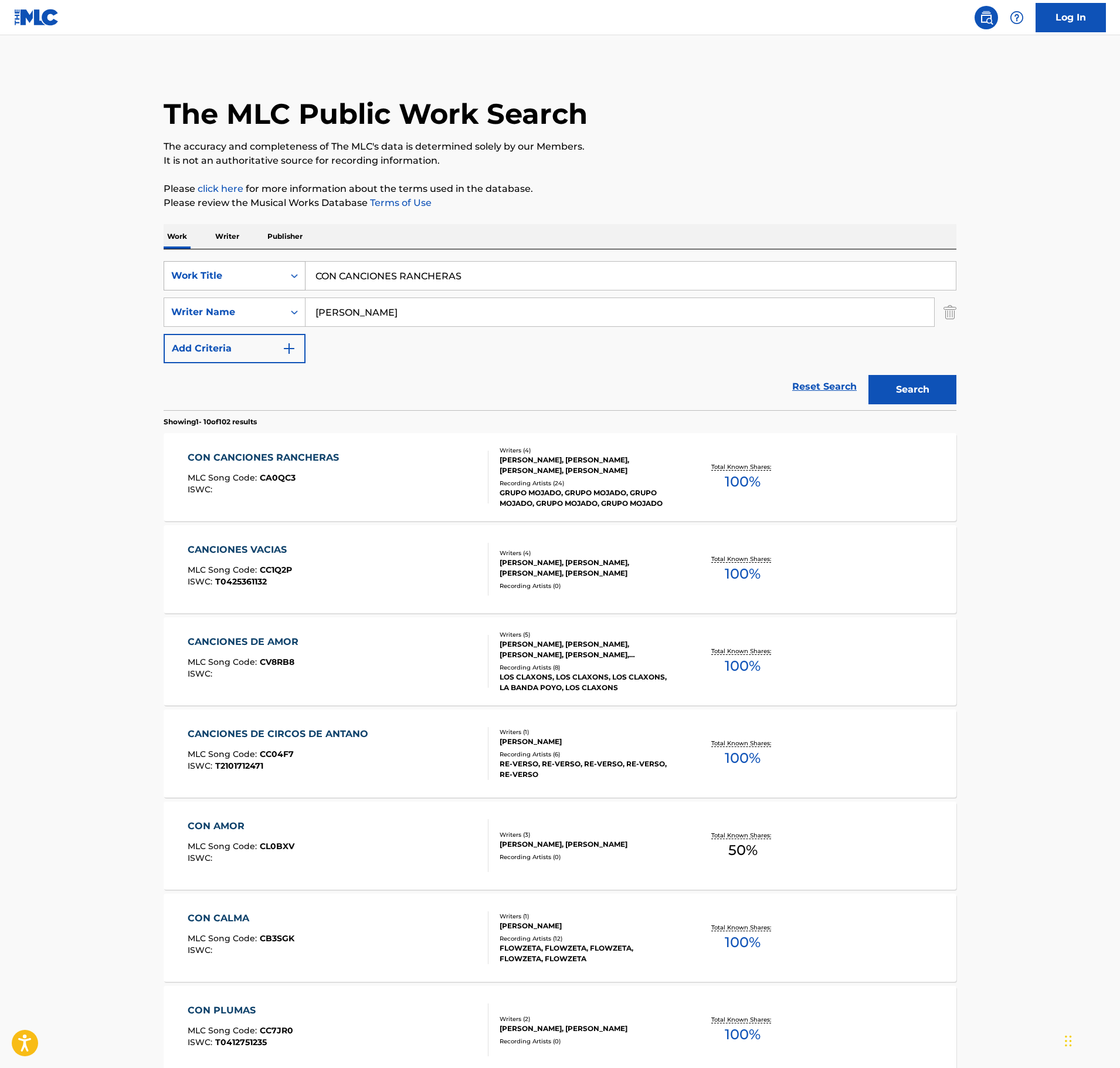
drag, startPoint x: 475, startPoint y: 269, endPoint x: 189, endPoint y: 269, distance: 286.0
click at [191, 270] on div "SearchWithCriteria25a6c157-c0d1-4803-9719-a97dd0e1ee70 Work Title CON CANCIONES…" at bounding box center [560, 276] width 793 height 30
paste input "UMBIAMBERA"
type input "CUMBIAMBERA"
click at [908, 395] on button "Search" at bounding box center [912, 389] width 88 height 30
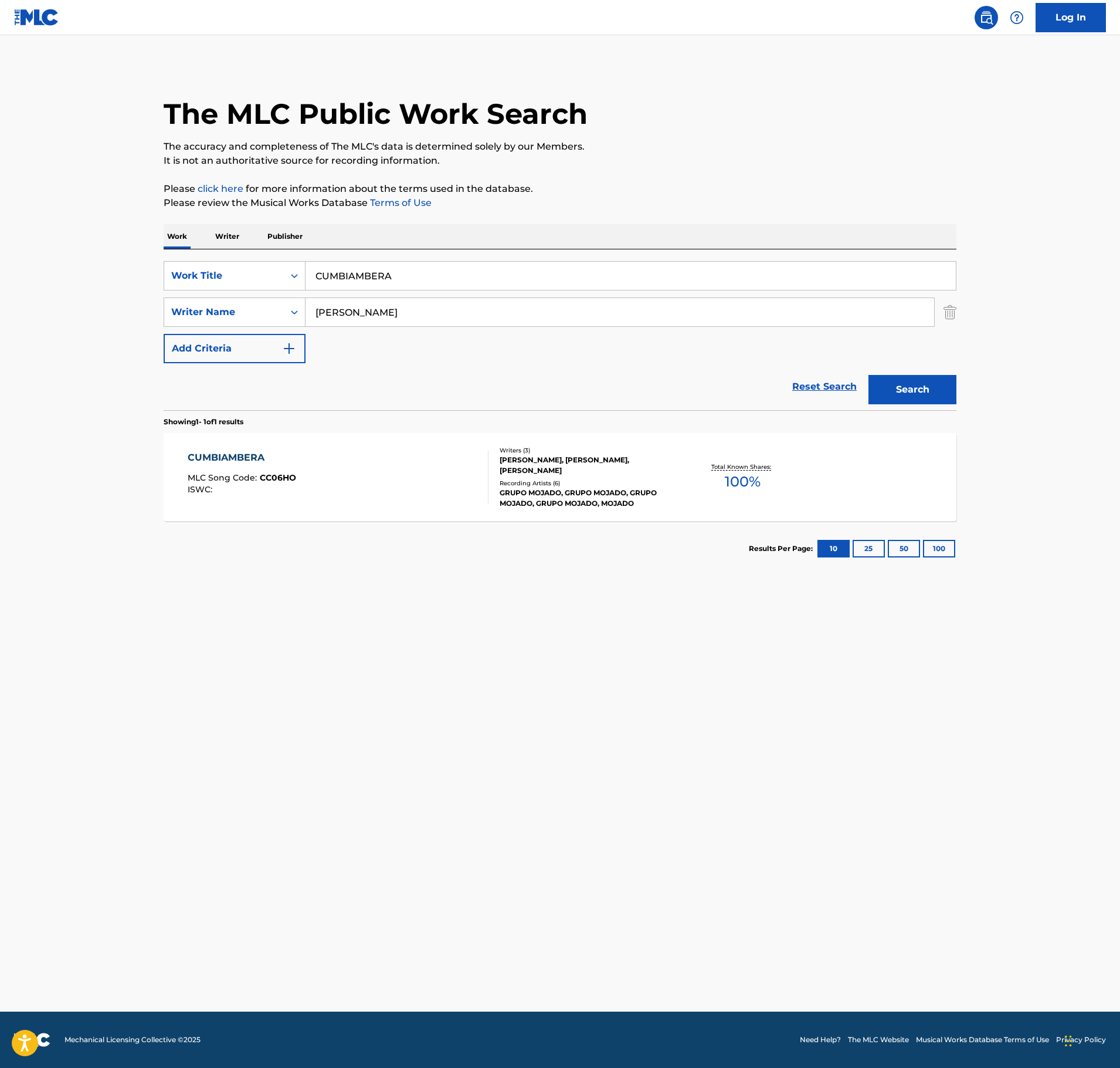
click at [395, 467] on div "CUMBIAMBERA MLC Song Code : CC06HO ISWC :" at bounding box center [338, 477] width 301 height 52
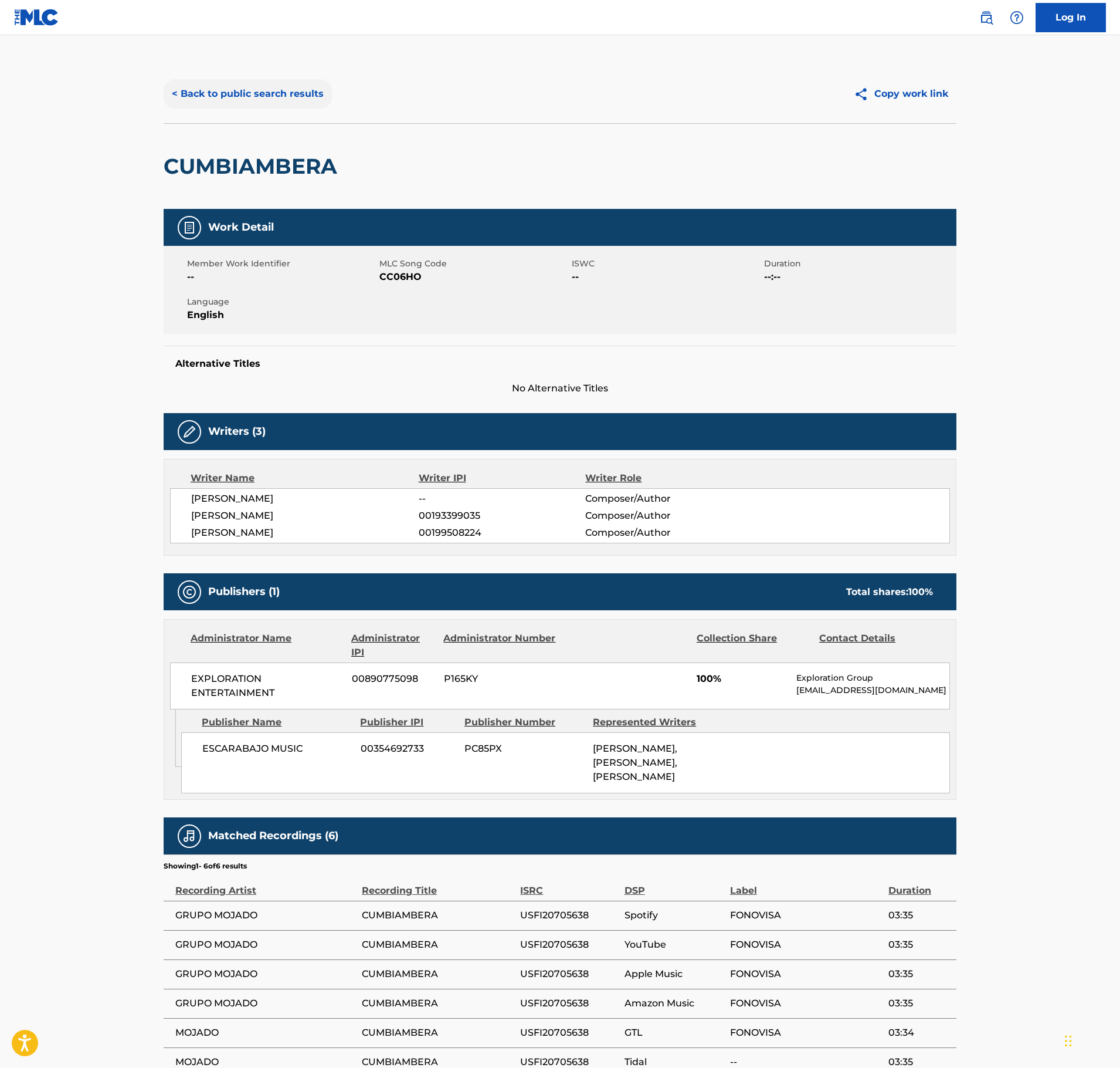
click at [299, 99] on button "< Back to public search results" at bounding box center [247, 94] width 168 height 30
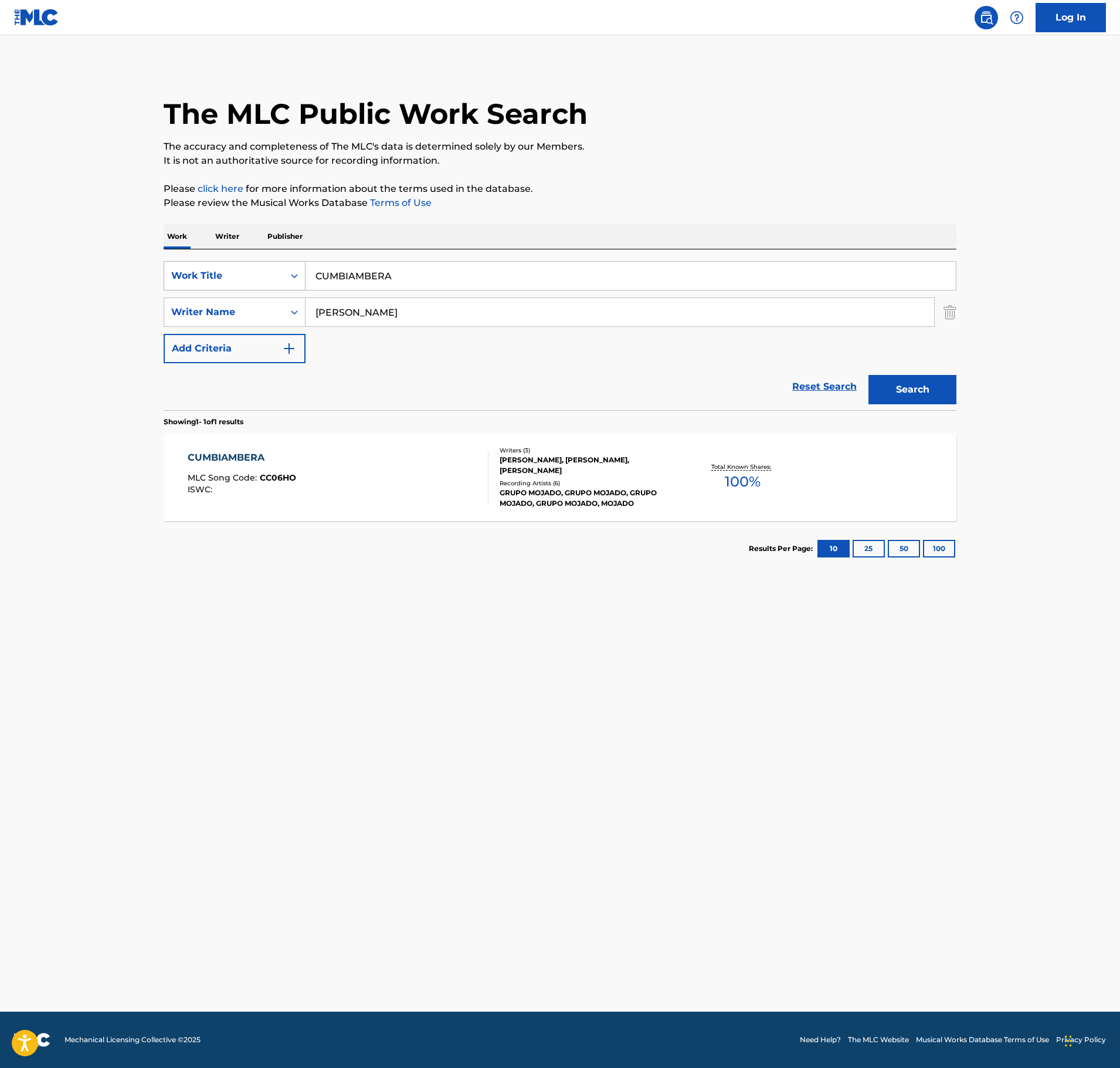
drag, startPoint x: 385, startPoint y: 279, endPoint x: 176, endPoint y: 286, distance: 209.1
click at [180, 293] on div "SearchWithCriteria25a6c157-c0d1-4803-9719-a97dd0e1ee70 Work Title CUMBIAMBERA S…" at bounding box center [560, 312] width 793 height 102
paste input "DAME UNA OPORTUNIDAD"
type input "DAME UNA OPORTUNIDAD"
click at [912, 383] on button "Search" at bounding box center [912, 389] width 88 height 30
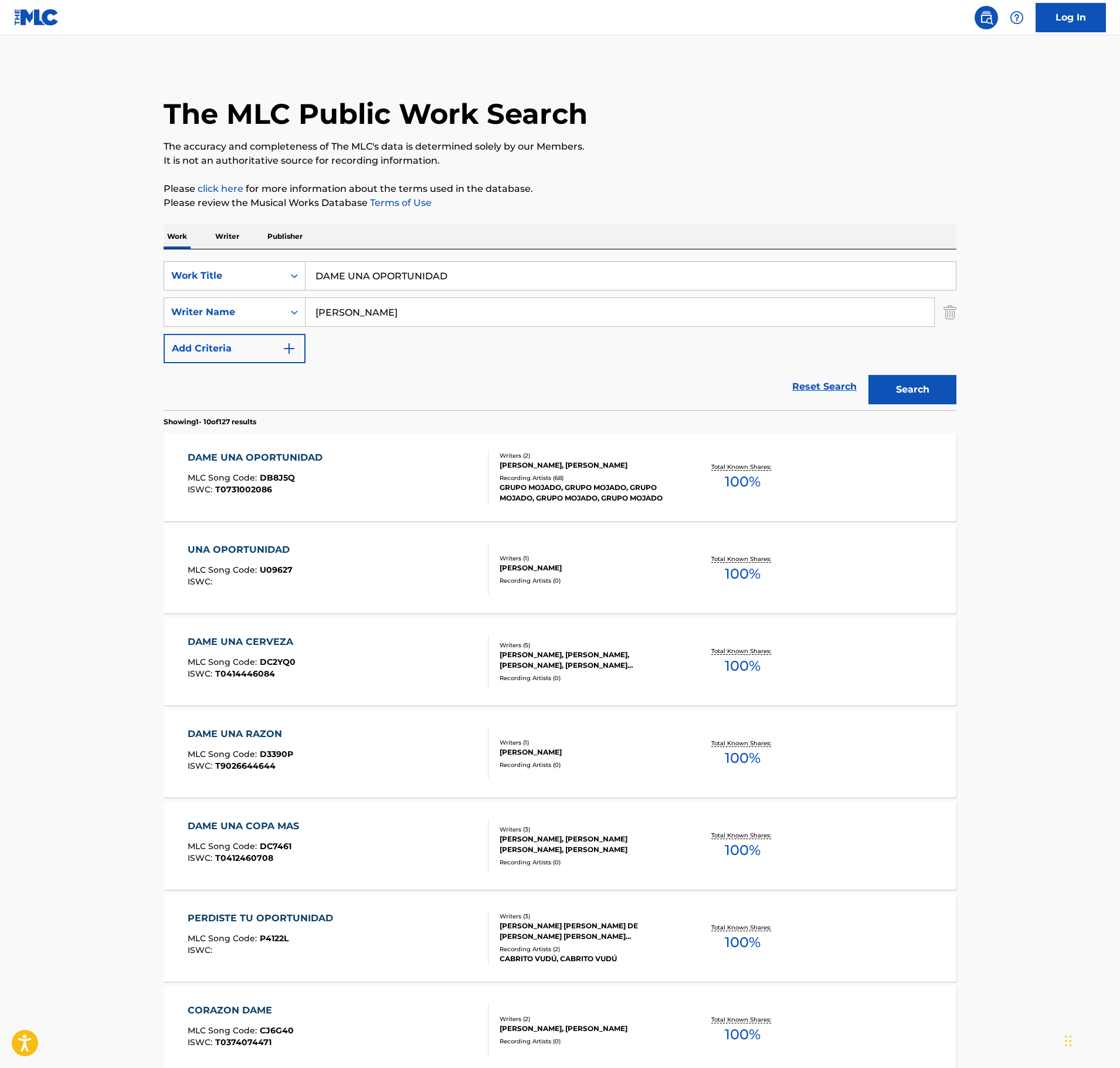
click at [382, 479] on div "DAME UNA OPORTUNIDAD MLC Song Code : DB8J5Q ISWC : T0731002086" at bounding box center [338, 477] width 301 height 52
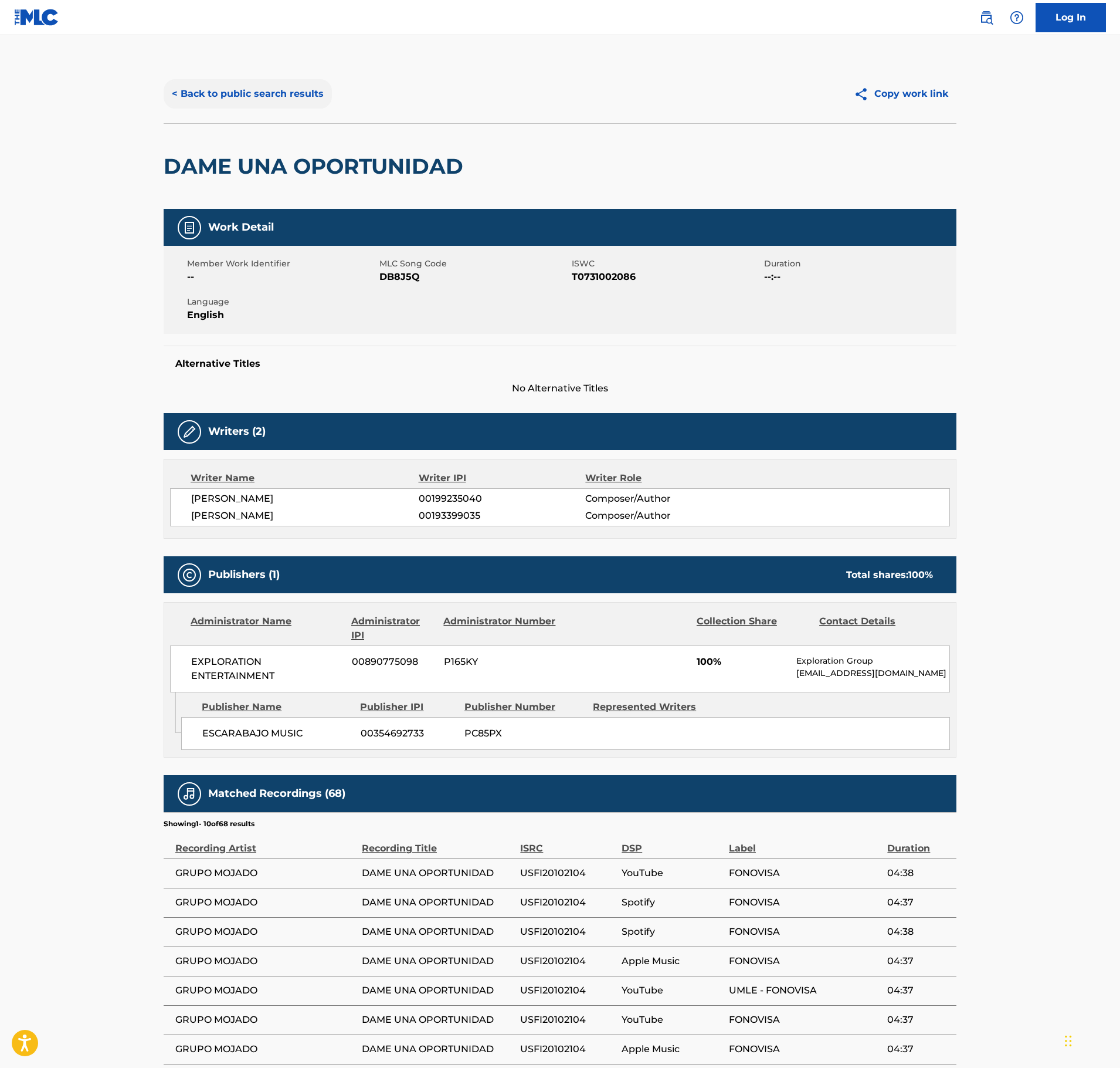
click at [292, 95] on button "< Back to public search results" at bounding box center [247, 94] width 168 height 30
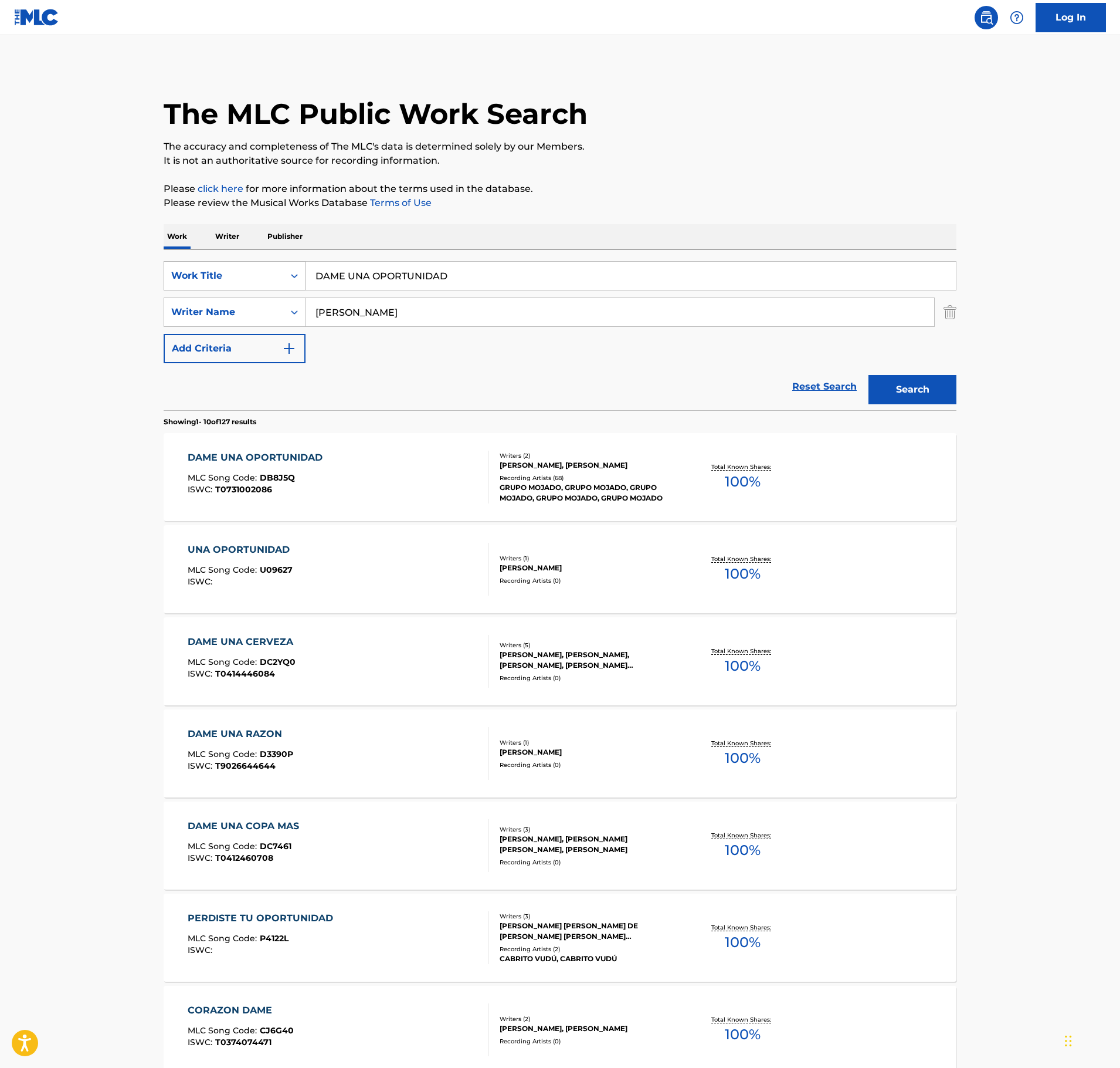
drag, startPoint x: 471, startPoint y: 280, endPoint x: 208, endPoint y: 280, distance: 263.0
click at [208, 280] on div "SearchWithCriteria25a6c157-c0d1-4803-9719-a97dd0e1ee70 Work Title DAME UNA OPOR…" at bounding box center [560, 276] width 793 height 30
paste input "ELLA TIENE OTRO AMOR"
type input "ELLA TIENE OTRO AMOR"
click at [718, 215] on div "The MLC Public Work Search The accuracy and completeness of The MLC's data is d…" at bounding box center [560, 737] width 821 height 1346
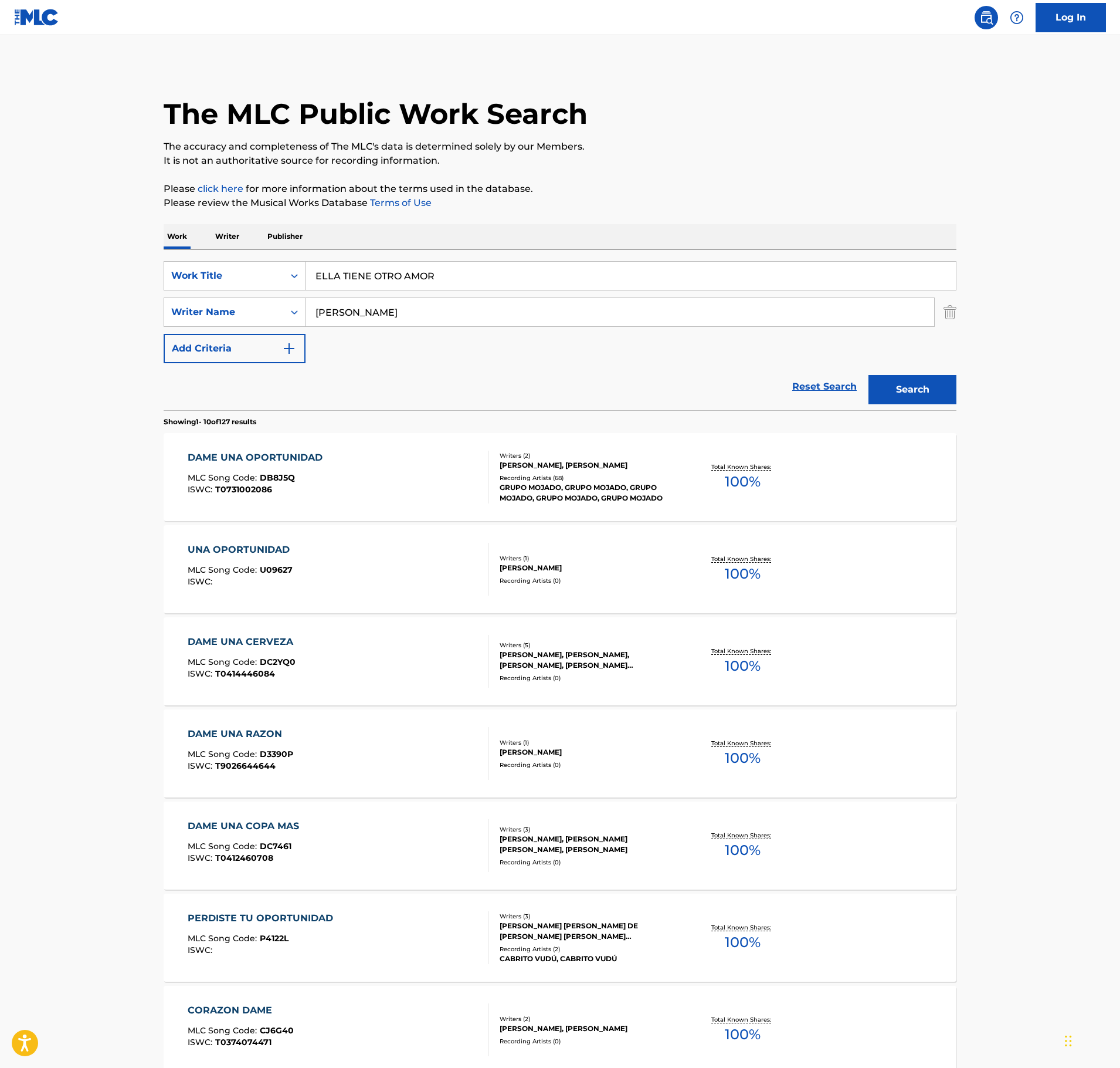
click at [959, 387] on div "The MLC Public Work Search The accuracy and completeness of The MLC's data is d…" at bounding box center [560, 737] width 821 height 1346
click at [938, 387] on button "Search" at bounding box center [912, 389] width 88 height 30
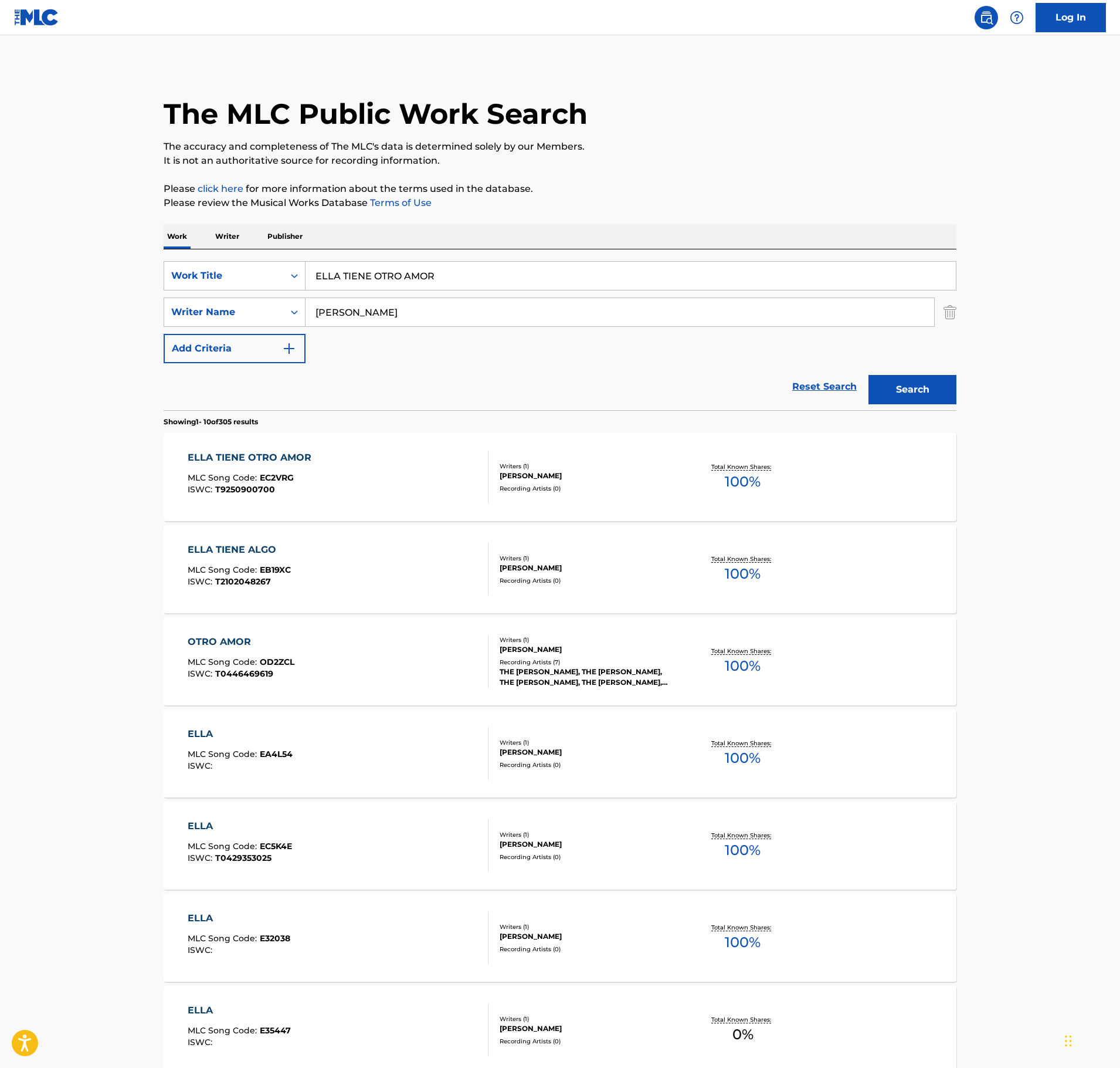
click at [320, 484] on div "ELLA TIENE OTRO AMOR MLC Song Code : EC2VRG ISWC : T9250900700" at bounding box center [338, 477] width 301 height 52
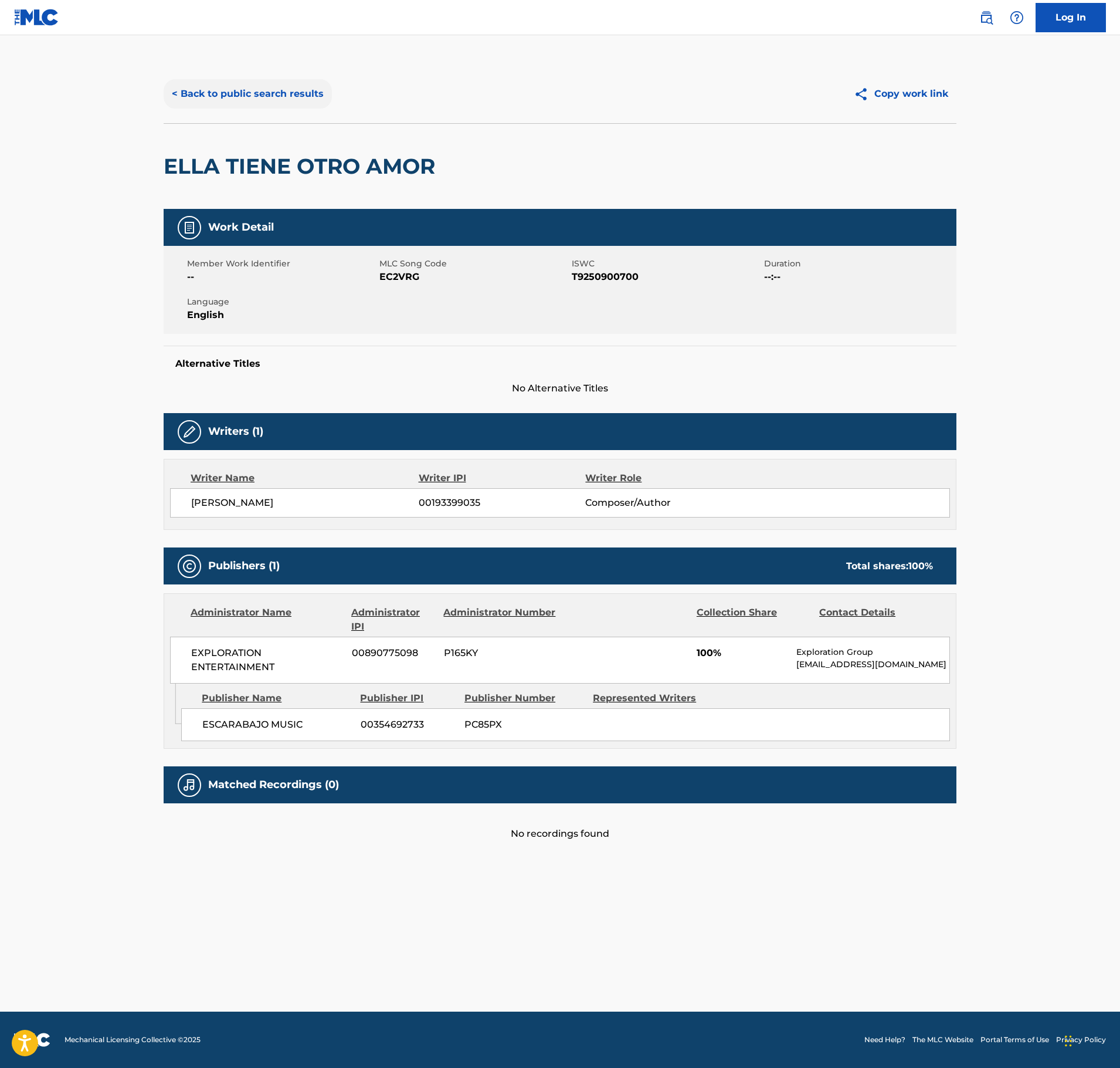
click at [248, 89] on button "< Back to public search results" at bounding box center [247, 94] width 168 height 30
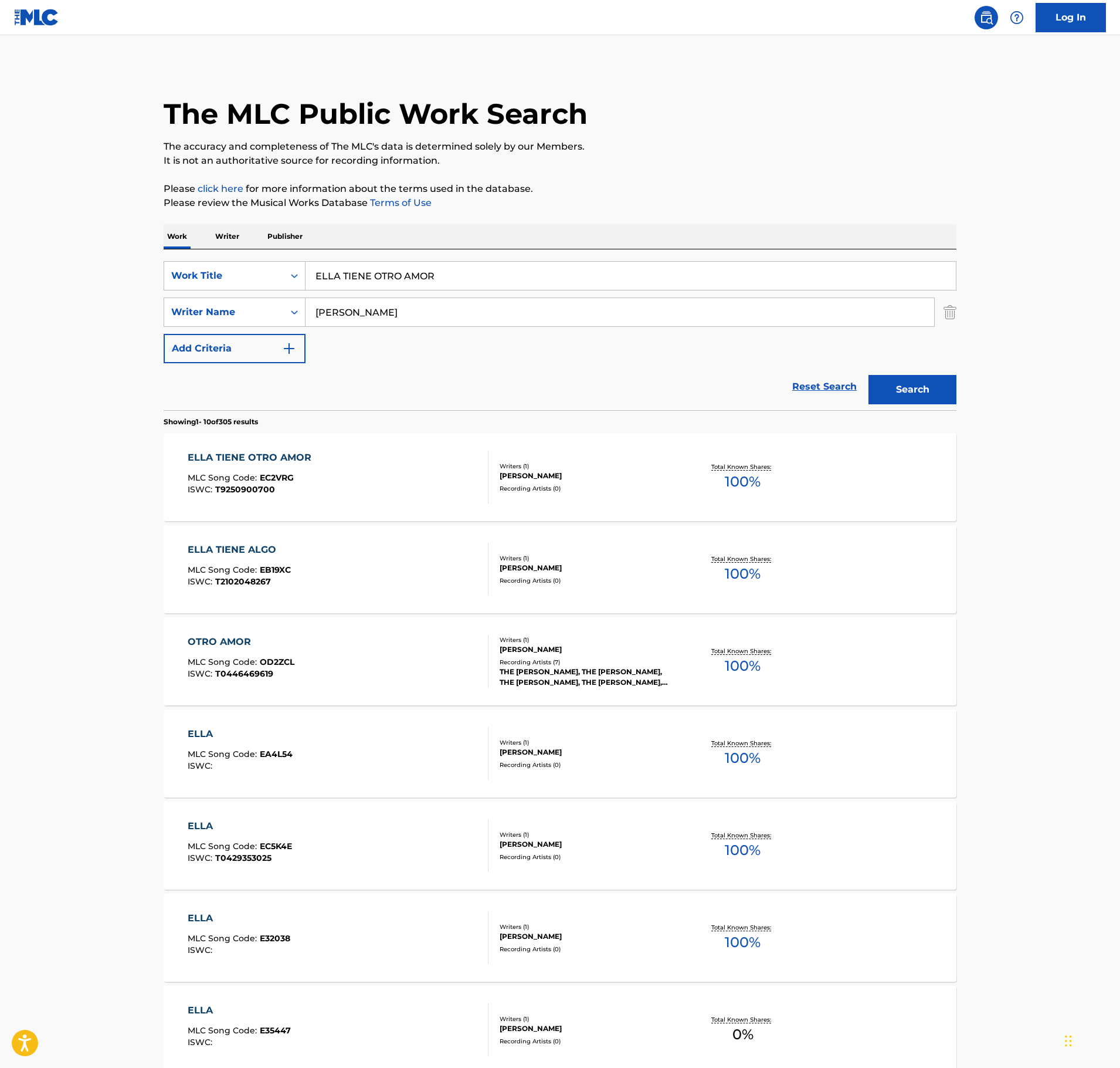
drag, startPoint x: 271, startPoint y: 283, endPoint x: 117, endPoint y: 279, distance: 154.1
click at [120, 282] on main "The MLC Public Work Search The accuracy and completeness of The MLC's data is d…" at bounding box center [560, 726] width 1120 height 1382
paste input "FIRULAIS"
type input "FIRULAIS"
drag, startPoint x: 369, startPoint y: 318, endPoint x: 135, endPoint y: 315, distance: 234.0
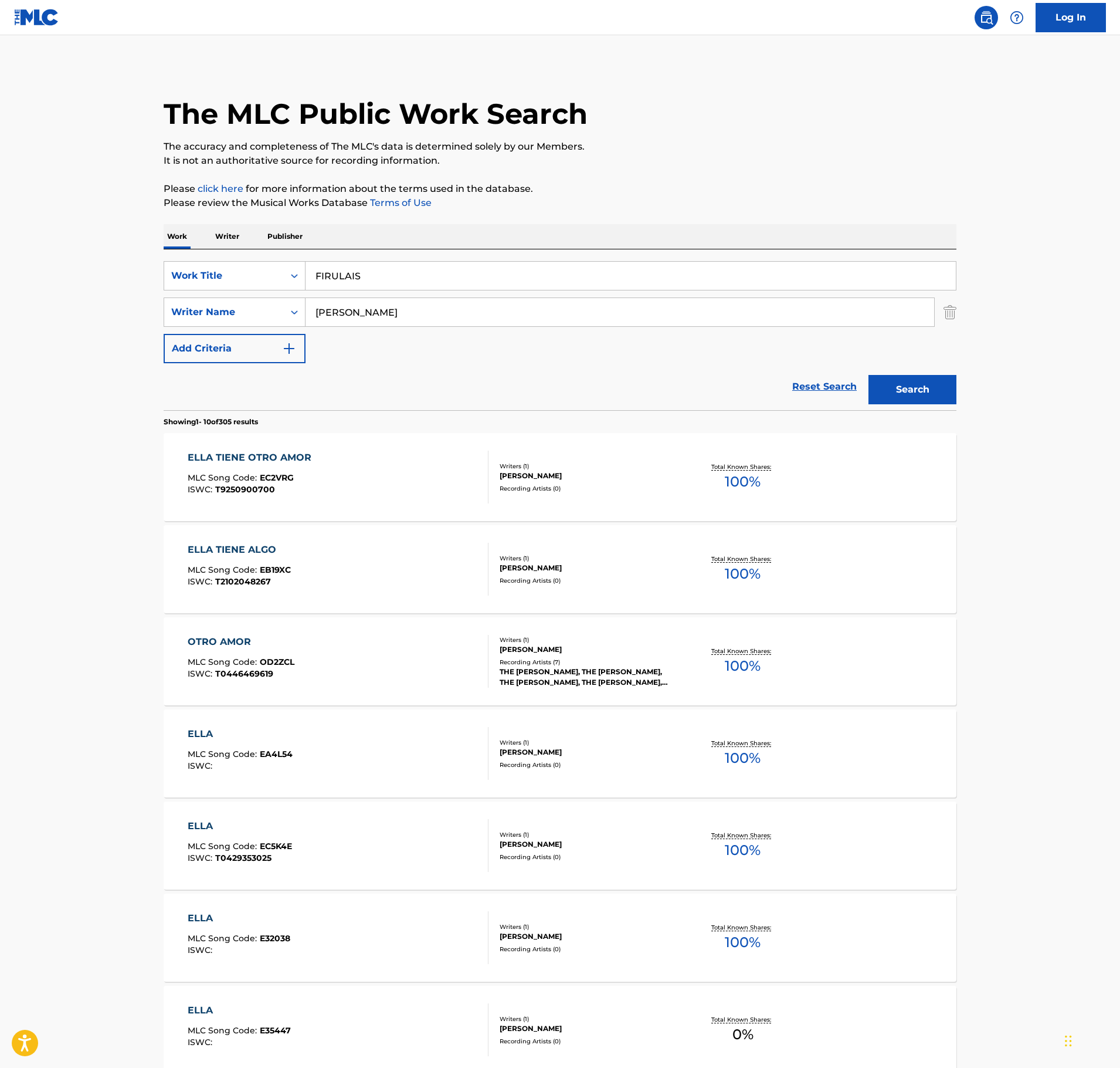
click at [169, 323] on div "SearchWithCriteriab7d9b9cd-600c-4781-99df-2aff7f558134 Writer Name [PERSON_NAME]" at bounding box center [560, 313] width 793 height 30
type input "[PERSON_NAME]"
click at [869, 375] on button "Search" at bounding box center [912, 389] width 88 height 30
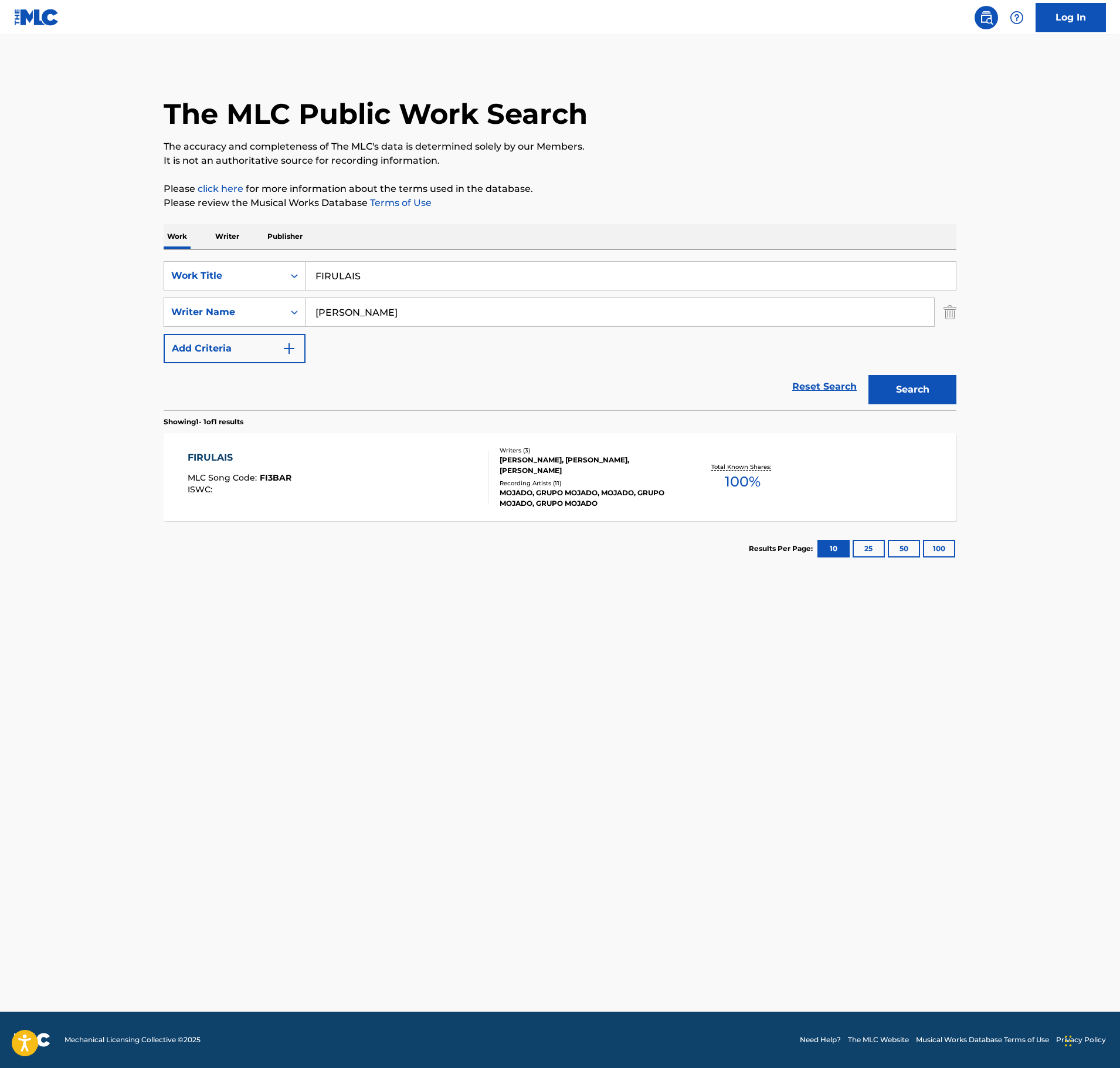
click at [414, 478] on div "FIRULAIS MLC Song Code : FI3BAR ISWC :" at bounding box center [338, 477] width 301 height 52
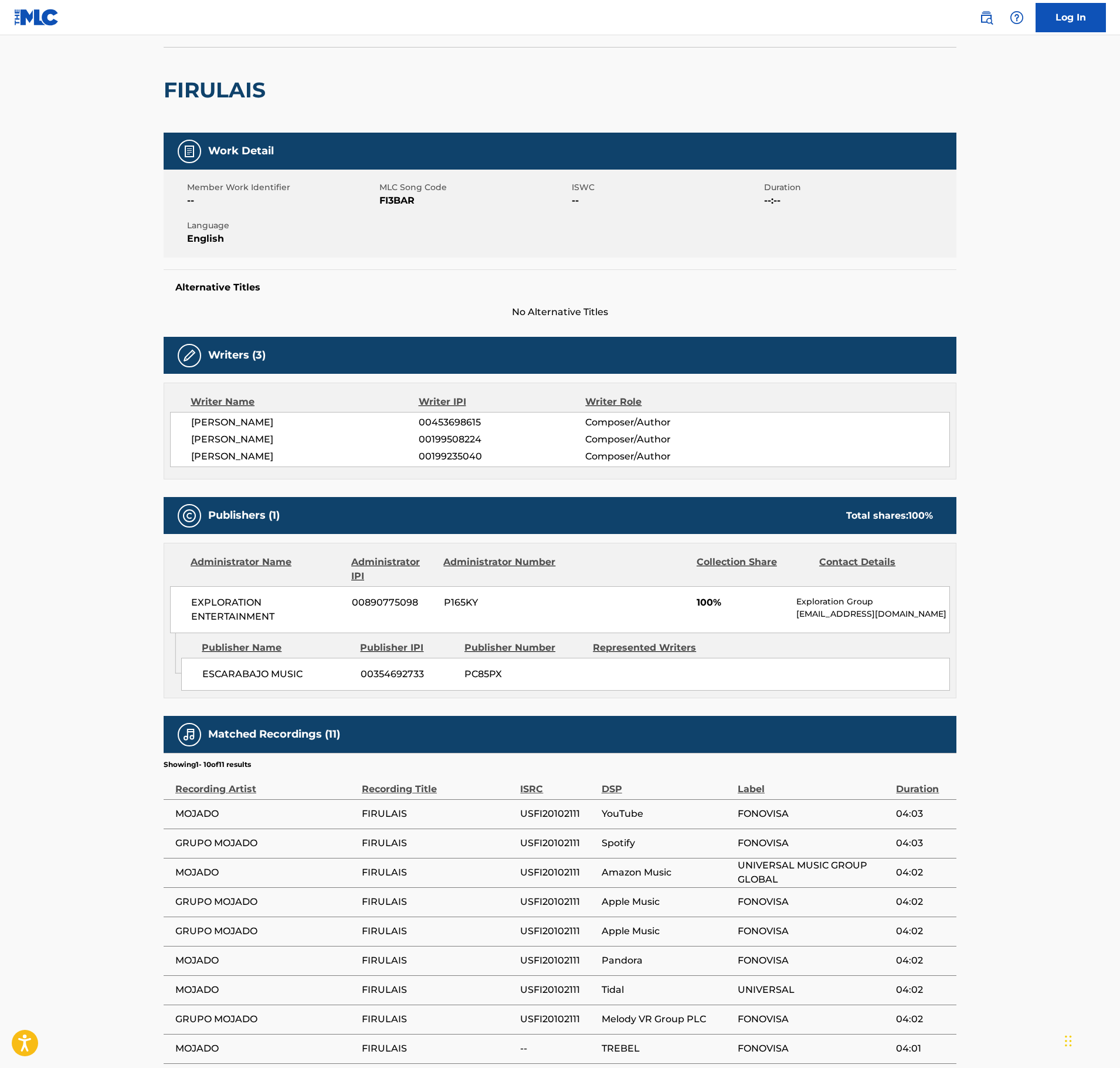
scroll to position [117, 0]
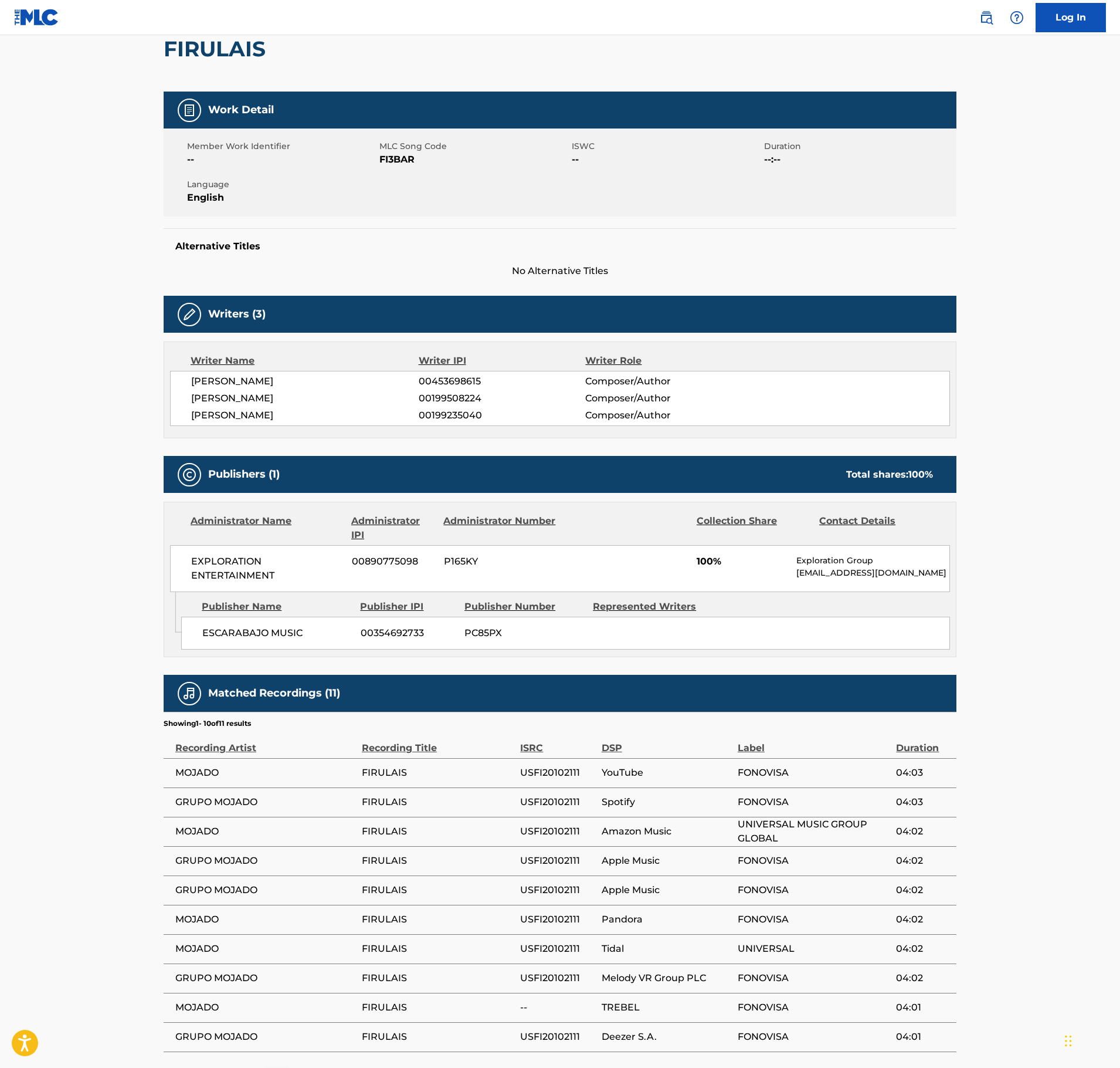
click at [843, 333] on div "Writers (3)" at bounding box center [560, 314] width 793 height 37
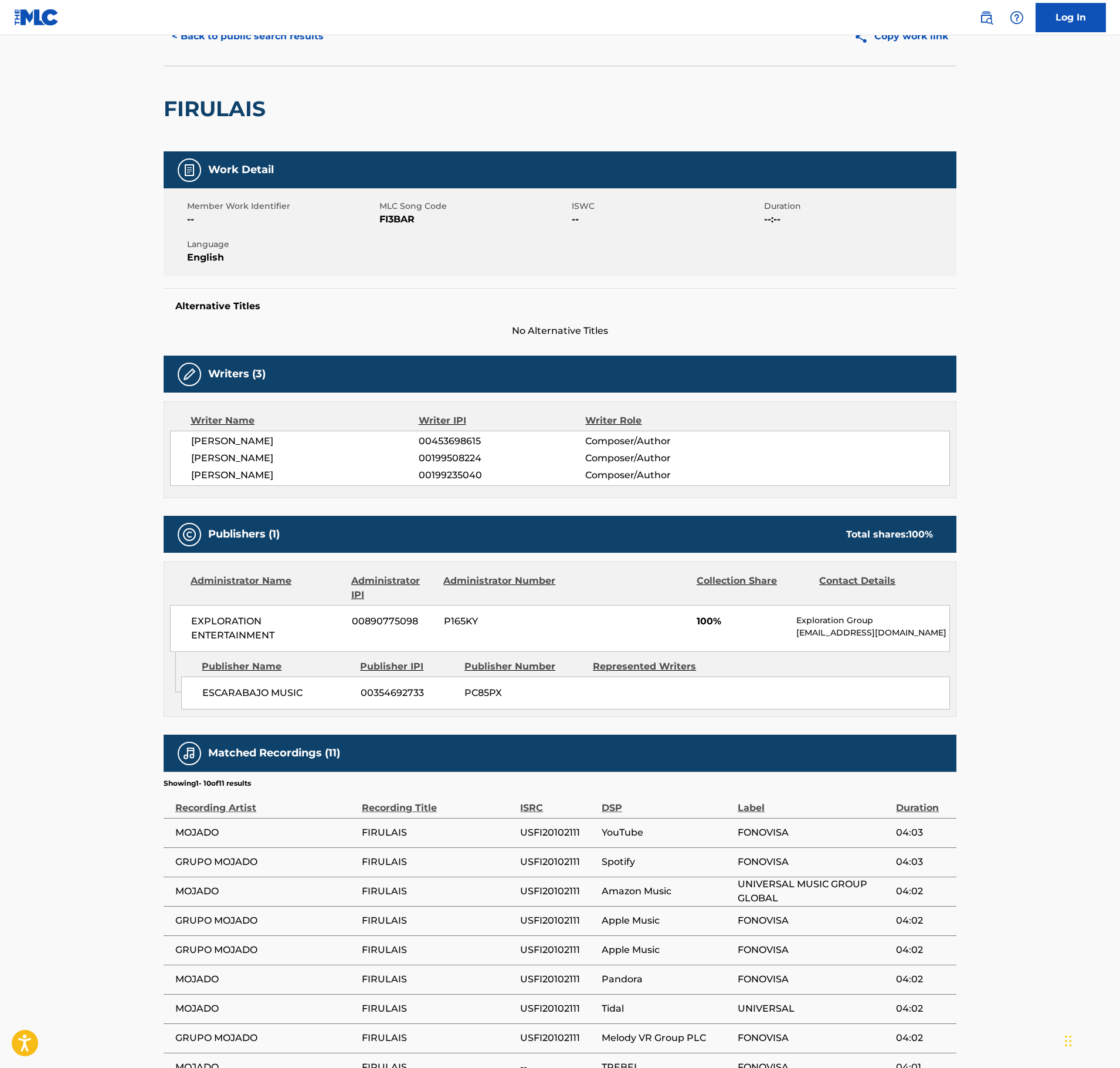
scroll to position [0, 0]
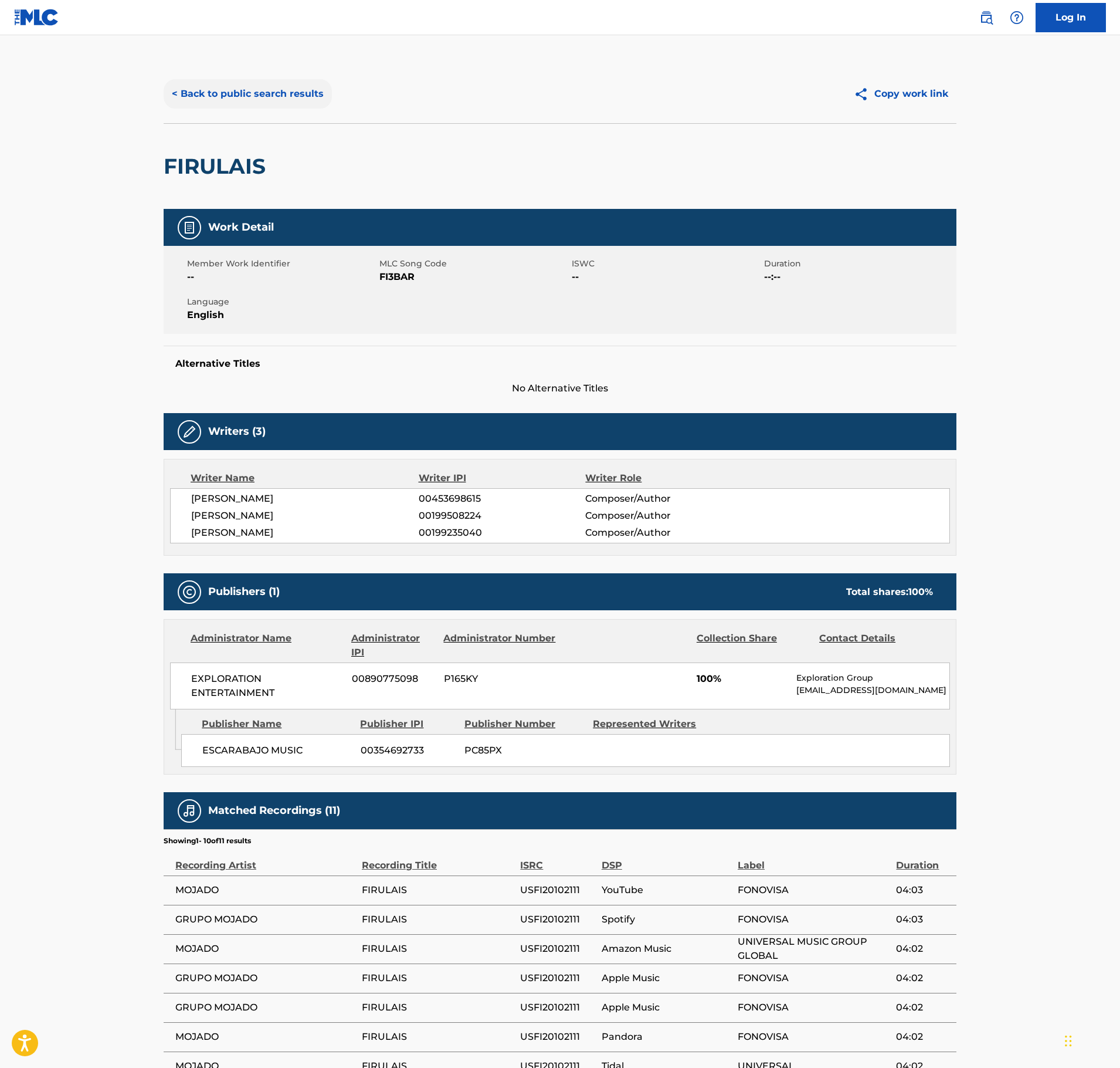
click at [251, 94] on button "< Back to public search results" at bounding box center [247, 94] width 168 height 30
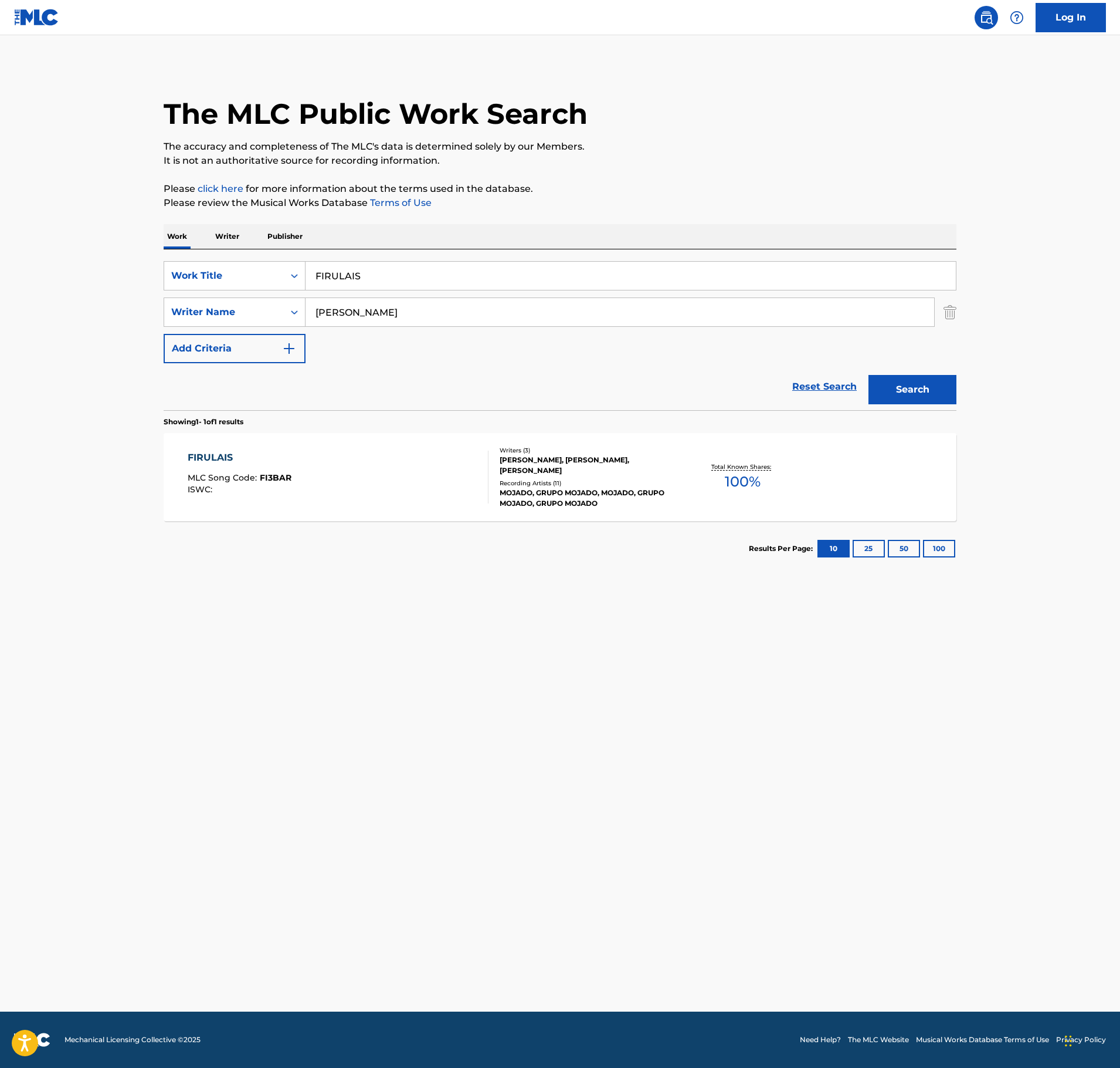
drag, startPoint x: 419, startPoint y: 280, endPoint x: 98, endPoint y: 280, distance: 321.0
click at [98, 280] on main "The MLC Public Work Search The accuracy and completeness of The MLC's data is d…" at bounding box center [560, 523] width 1120 height 976
paste input "GALLINA EN MOLE"
type input "GALLINA EN MOLE"
drag, startPoint x: 353, startPoint y: 314, endPoint x: 156, endPoint y: 318, distance: 197.0
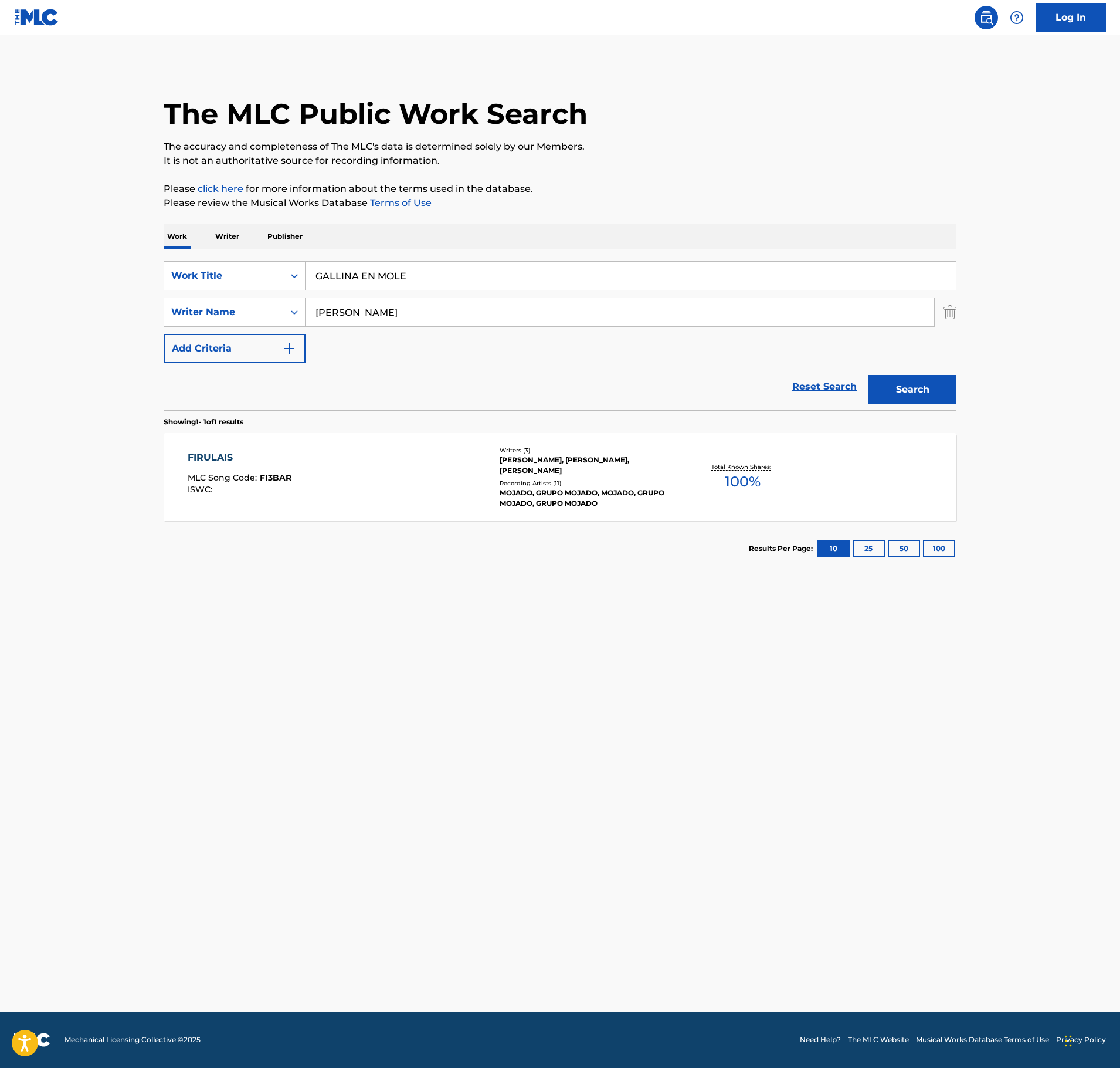
click at [192, 317] on div "SearchWithCriteriab7d9b9cd-600c-4781-99df-2aff7f558134 Writer Name [PERSON_NAME]" at bounding box center [560, 313] width 793 height 30
type input "pena"
click at [869, 375] on button "Search" at bounding box center [912, 389] width 88 height 30
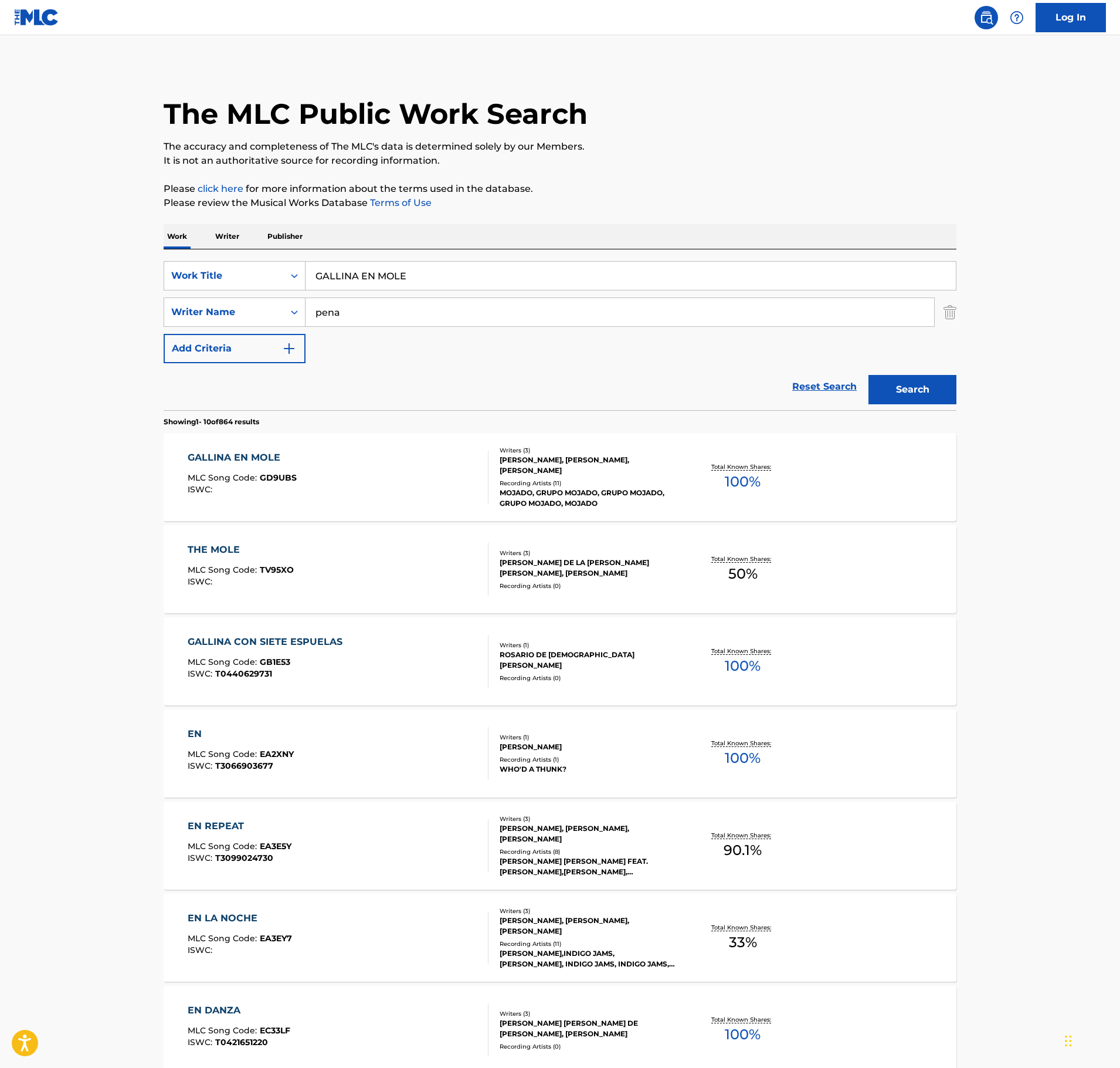
click at [348, 480] on div "GALLINA EN MOLE MLC Song Code : GD9UBS ISWC :" at bounding box center [338, 477] width 301 height 52
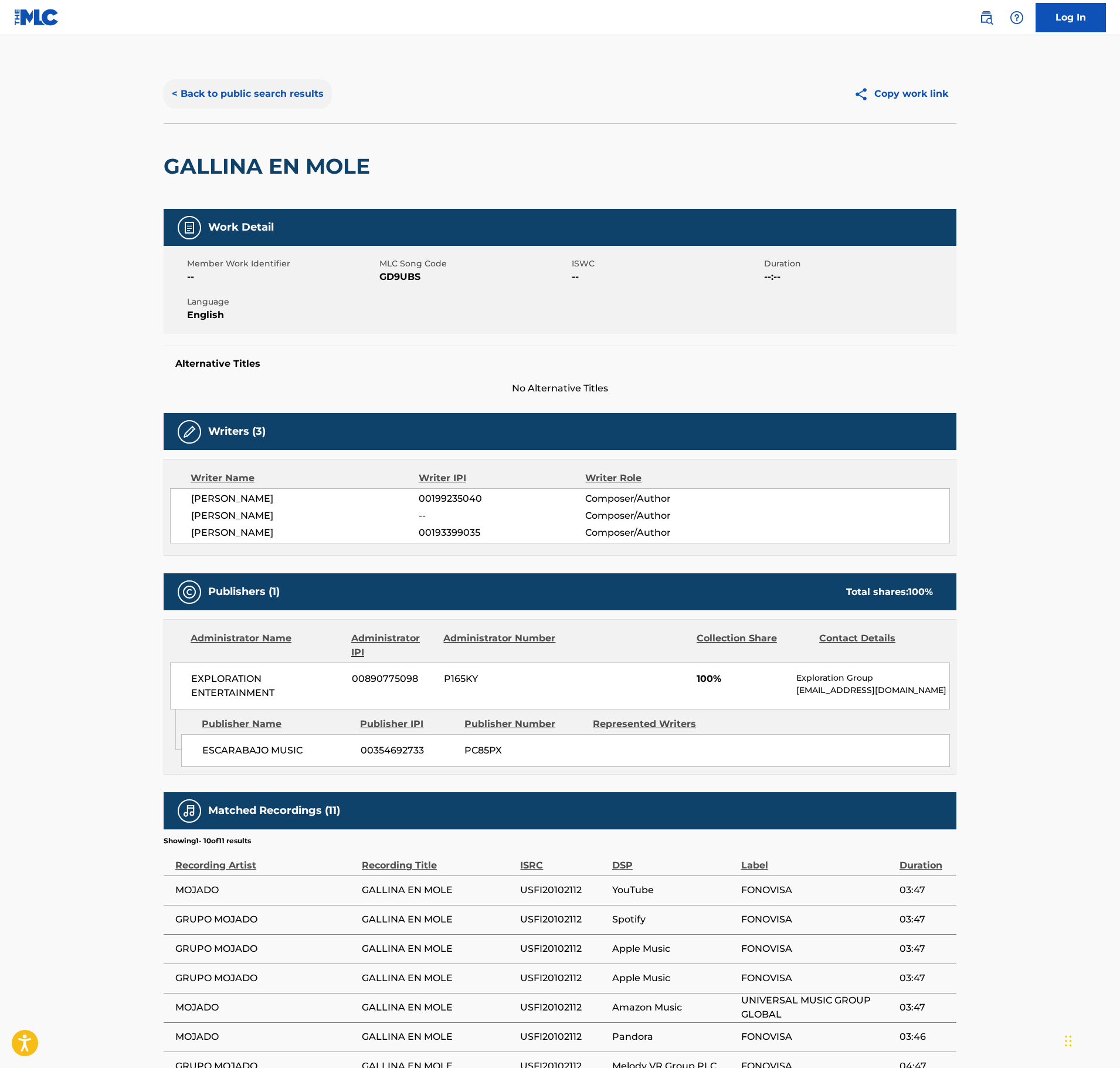
click at [267, 102] on button "< Back to public search results" at bounding box center [247, 94] width 168 height 30
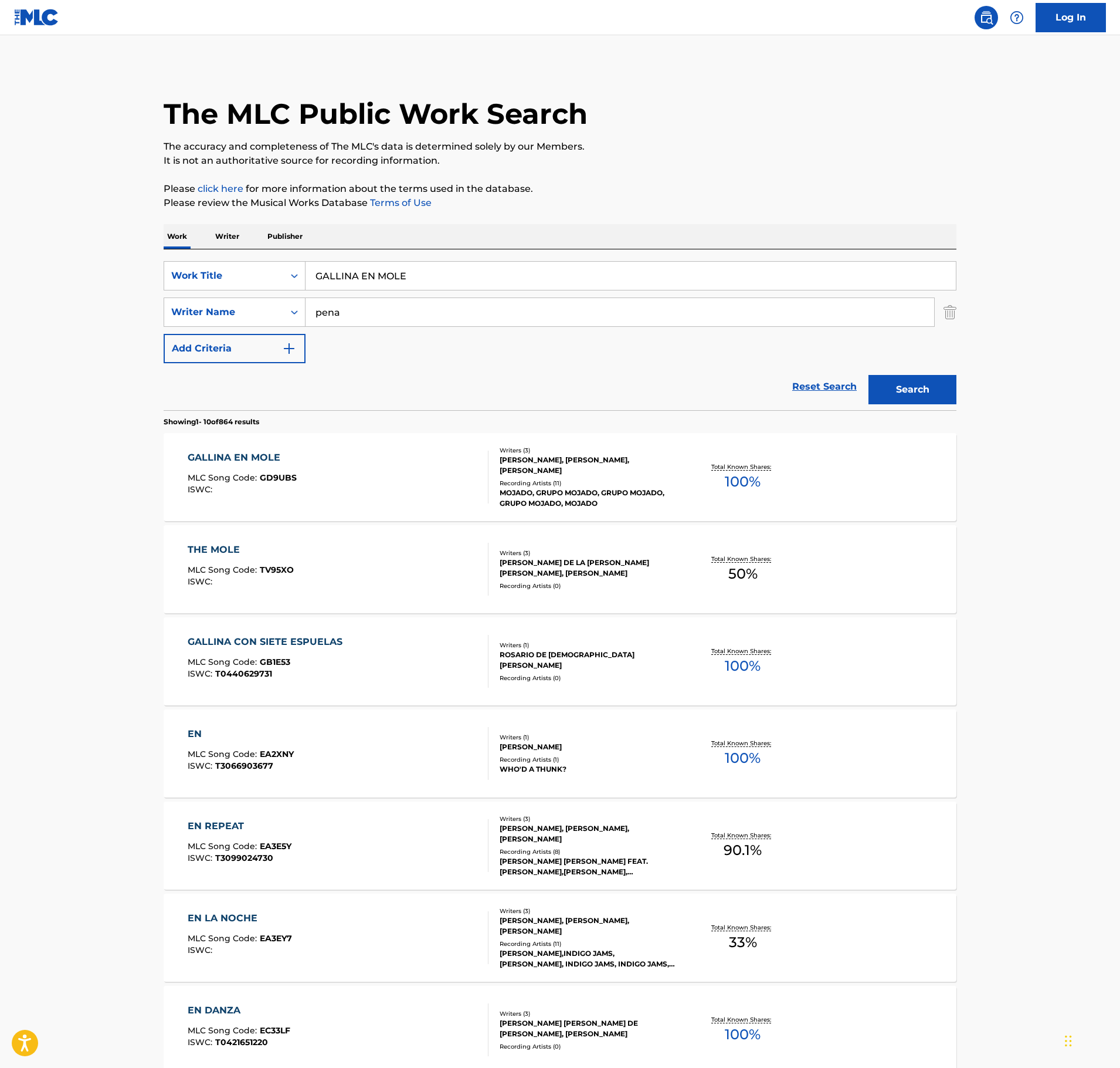
drag, startPoint x: 433, startPoint y: 280, endPoint x: 339, endPoint y: 230, distance: 106.5
click at [82, 286] on main "The MLC Public Work Search The accuracy and completeness of The MLC's data is d…" at bounding box center [560, 726] width 1120 height 1382
paste input "OL"
type input "GOL"
click at [712, 215] on div "The MLC Public Work Search The accuracy and completeness of The MLC's data is d…" at bounding box center [560, 737] width 821 height 1346
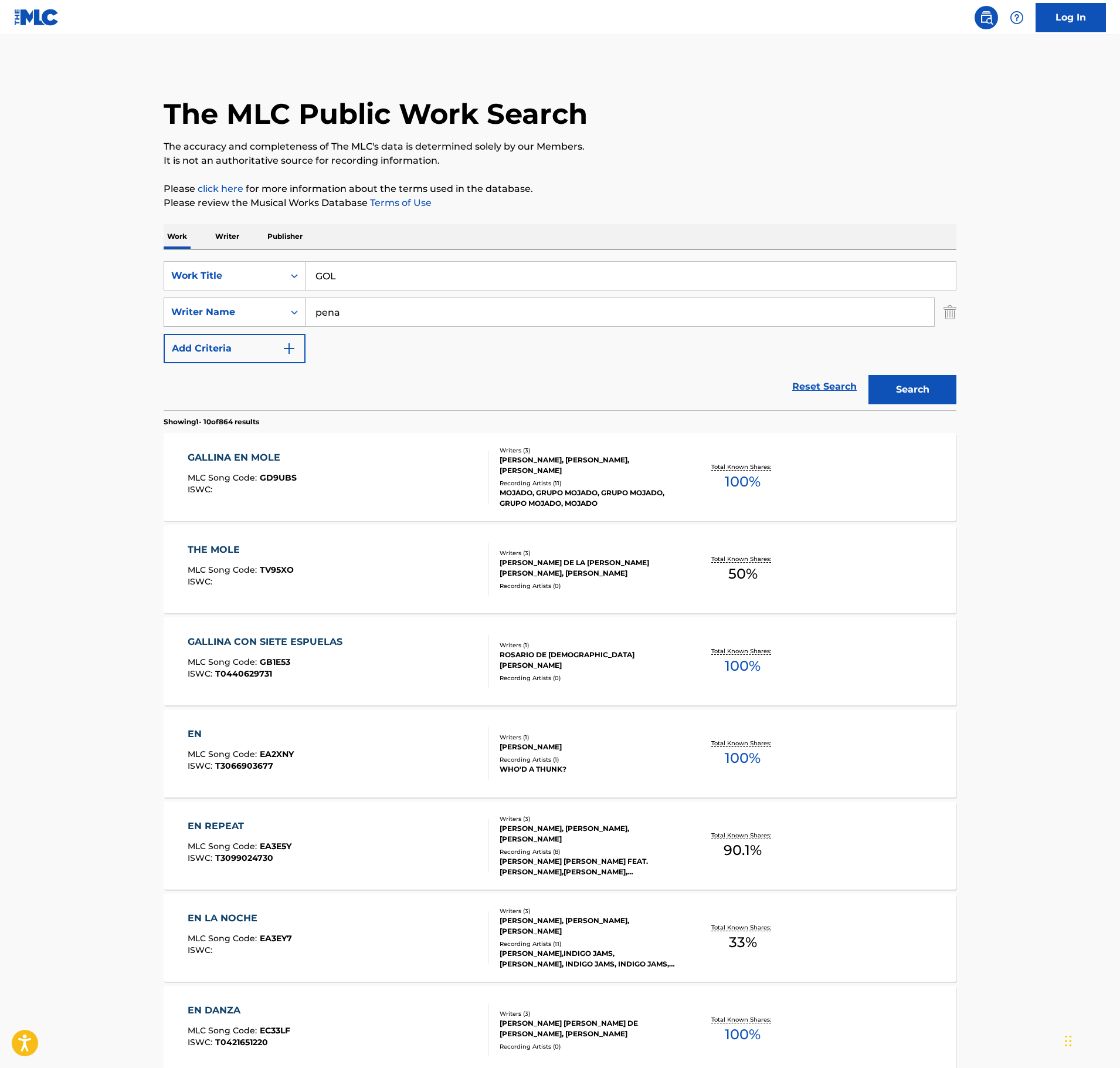
drag, startPoint x: 352, startPoint y: 307, endPoint x: 289, endPoint y: 317, distance: 63.8
click at [289, 317] on div "SearchWithCriteriab7d9b9cd-600c-4781-99df-2aff7f558134 Writer Name [PERSON_NAME]" at bounding box center [560, 313] width 793 height 30
paste input "[PERSON_NAME]"
type input "[PERSON_NAME]"
click at [924, 389] on button "Search" at bounding box center [912, 389] width 88 height 30
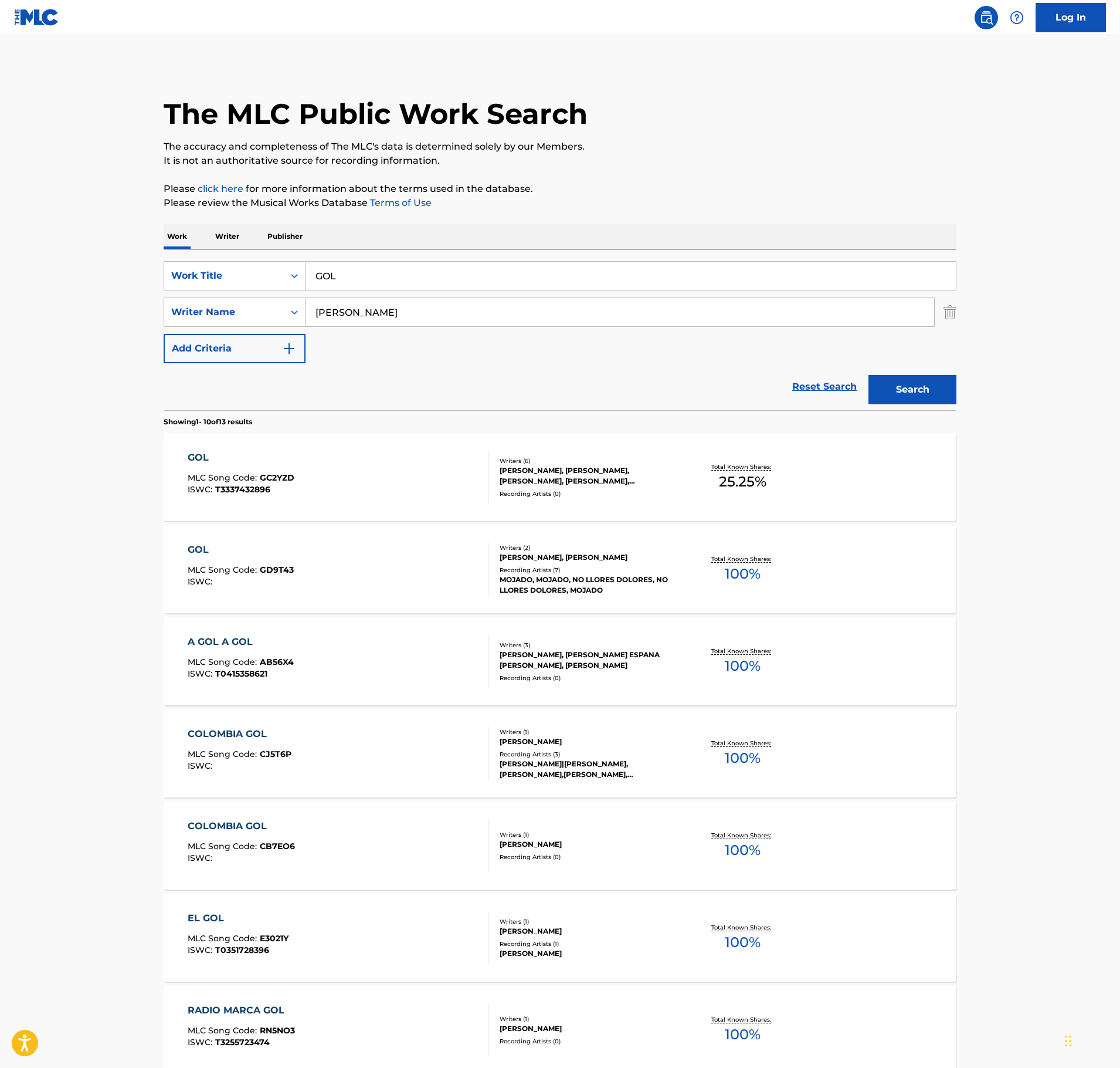
click at [399, 492] on div "GOL MLC Song Code : GC2YZD ISWC : T3337432896" at bounding box center [338, 477] width 301 height 52
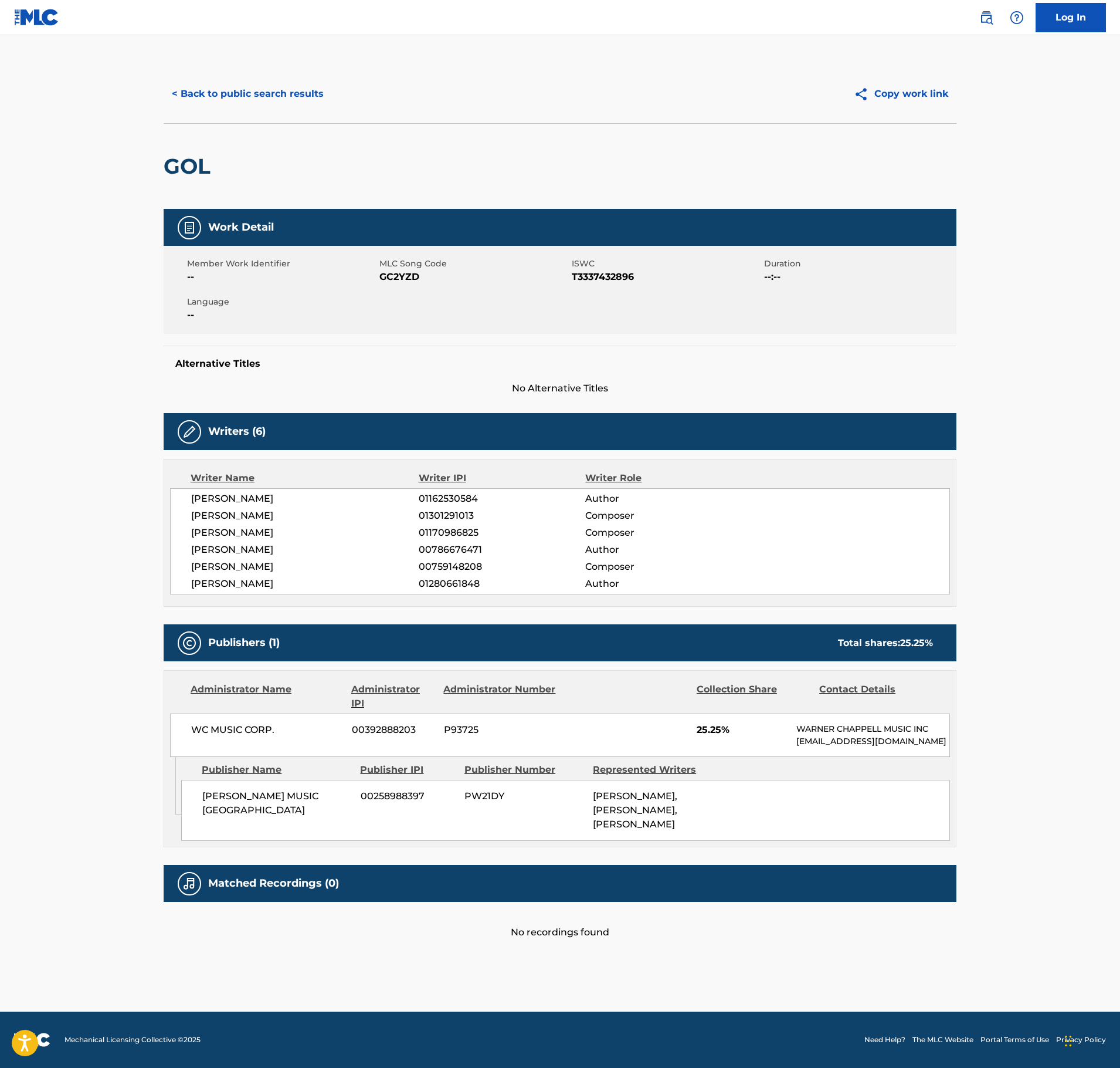
click at [373, 803] on span "00258988397" at bounding box center [408, 796] width 95 height 14
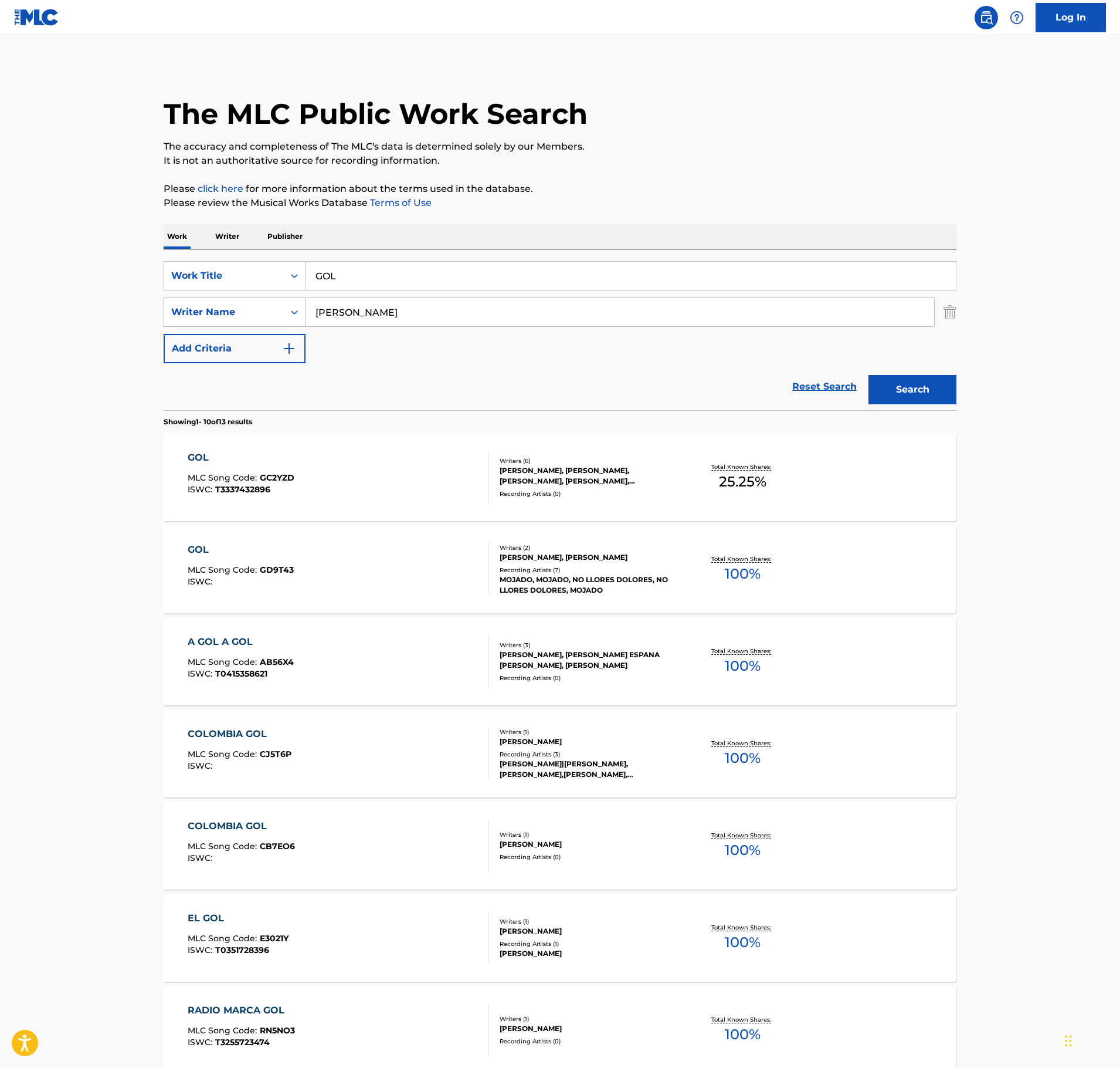
drag, startPoint x: 402, startPoint y: 273, endPoint x: 112, endPoint y: 282, distance: 290.1
click at [112, 282] on main "The MLC Public Work Search The accuracy and completeness of The MLC's data is d…" at bounding box center [560, 726] width 1120 height 1382
paste input "LAS CASADAS"
type input "LAS CASADAS"
drag, startPoint x: 379, startPoint y: 314, endPoint x: -1, endPoint y: 321, distance: 380.1
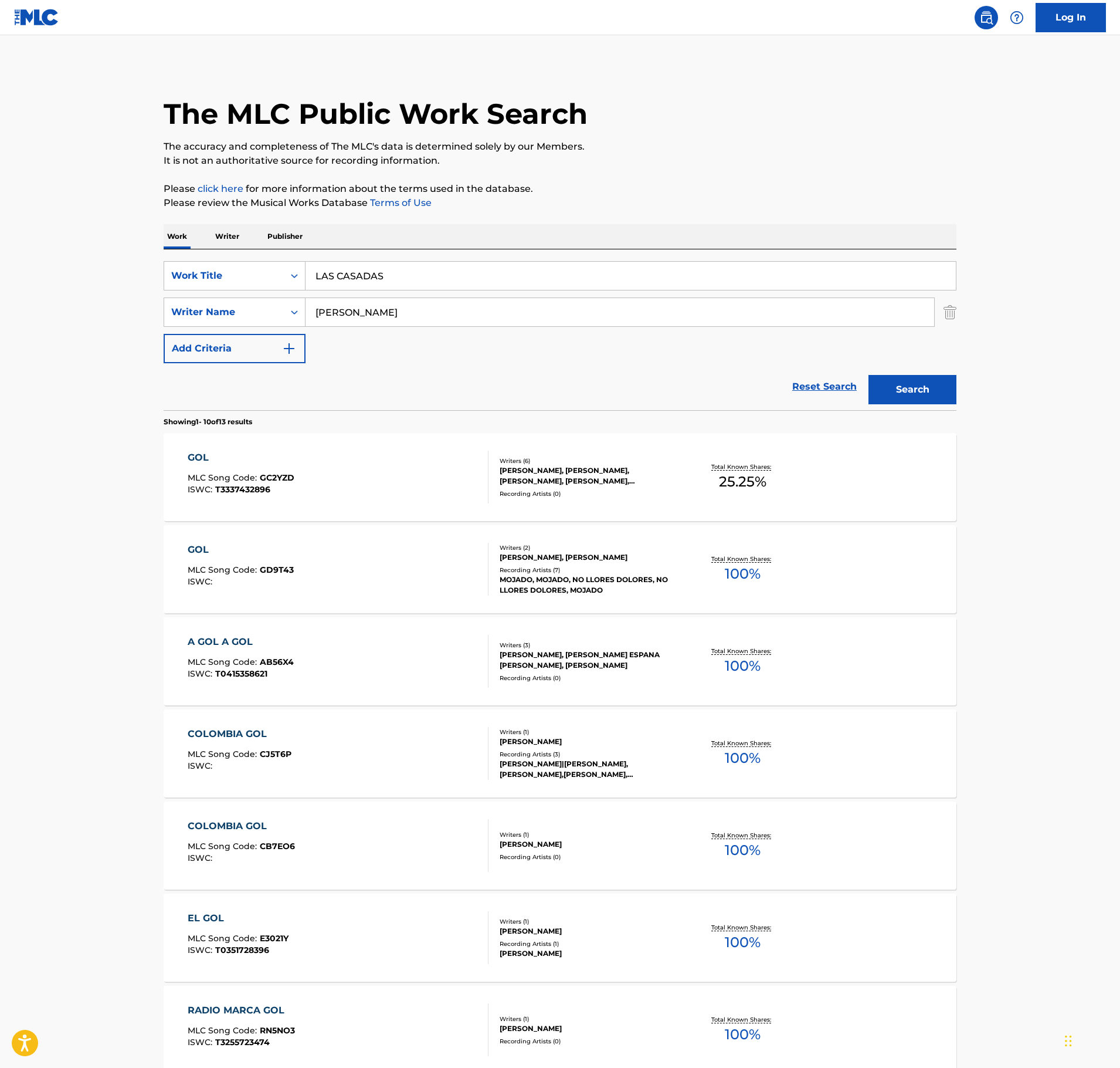
click at [0, 321] on html "Accessibility Screen-Reader Guide, Feedback, and Issue Reporting | New window C…" at bounding box center [560, 534] width 1120 height 1068
type input "[PERSON_NAME]"
click at [869, 375] on button "Search" at bounding box center [912, 389] width 88 height 30
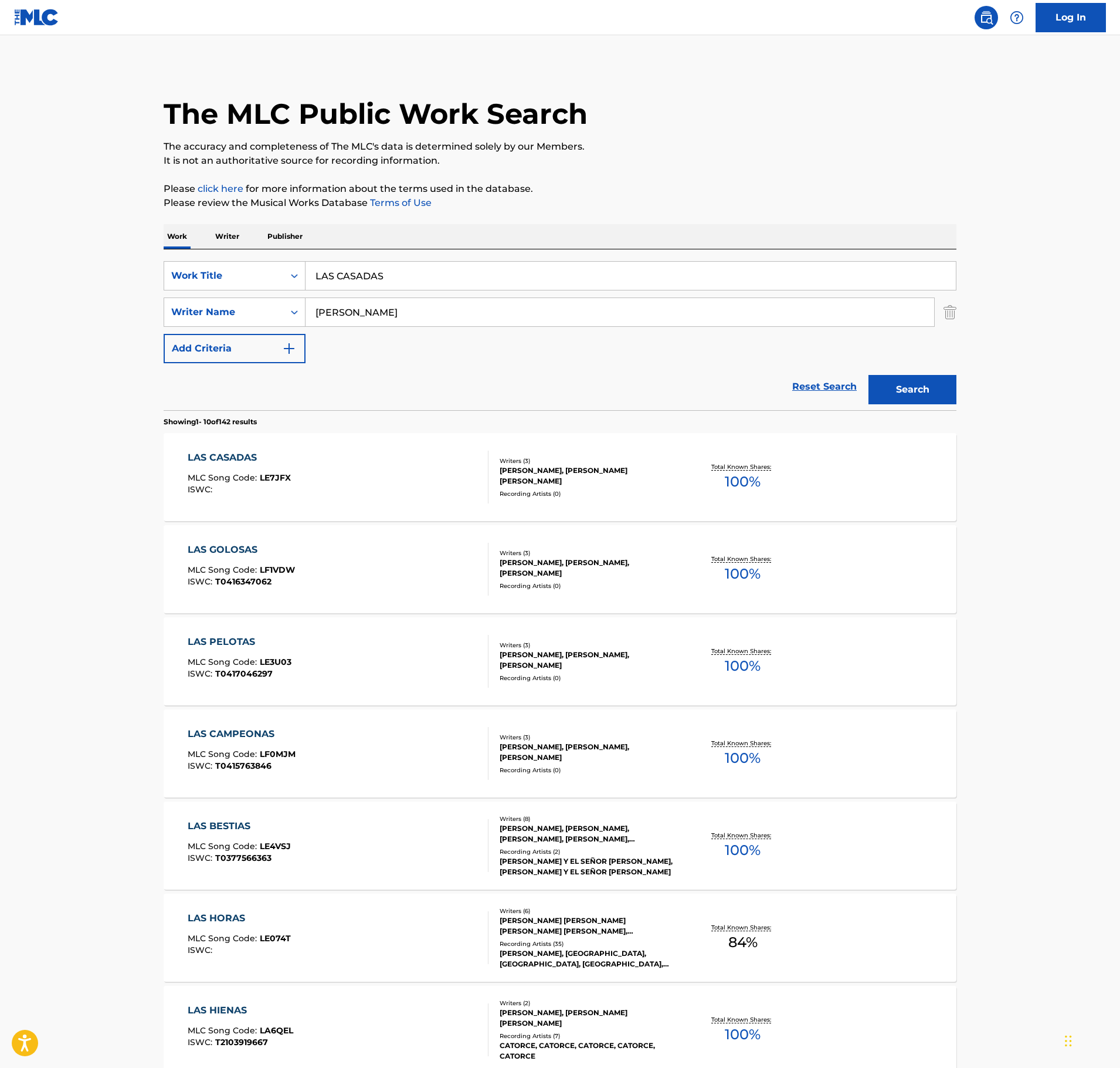
click at [298, 484] on div "LAS CASADAS MLC Song Code : LE7JFX ISWC :" at bounding box center [338, 477] width 301 height 52
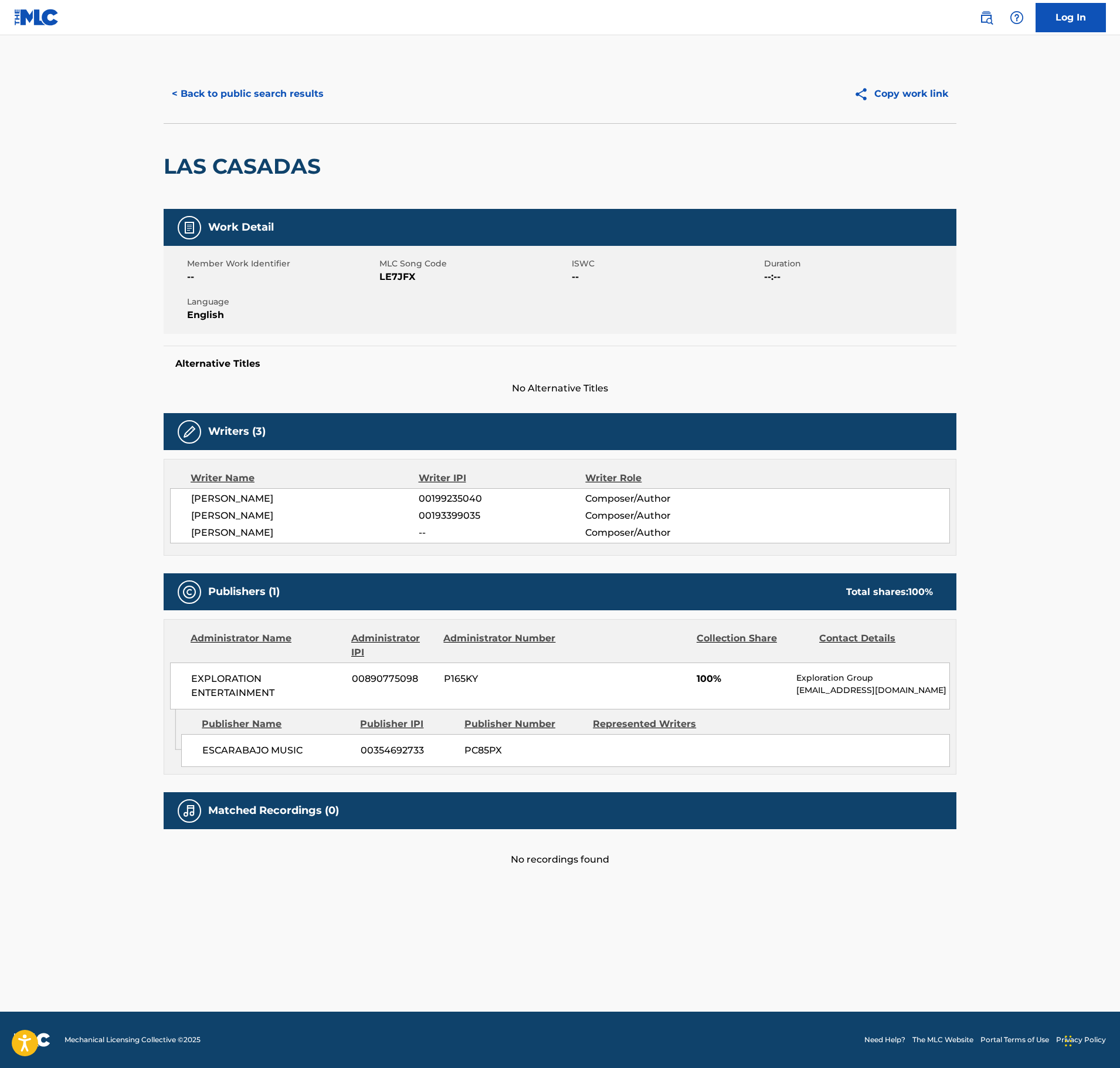
click at [231, 90] on button "< Back to public search results" at bounding box center [247, 94] width 168 height 30
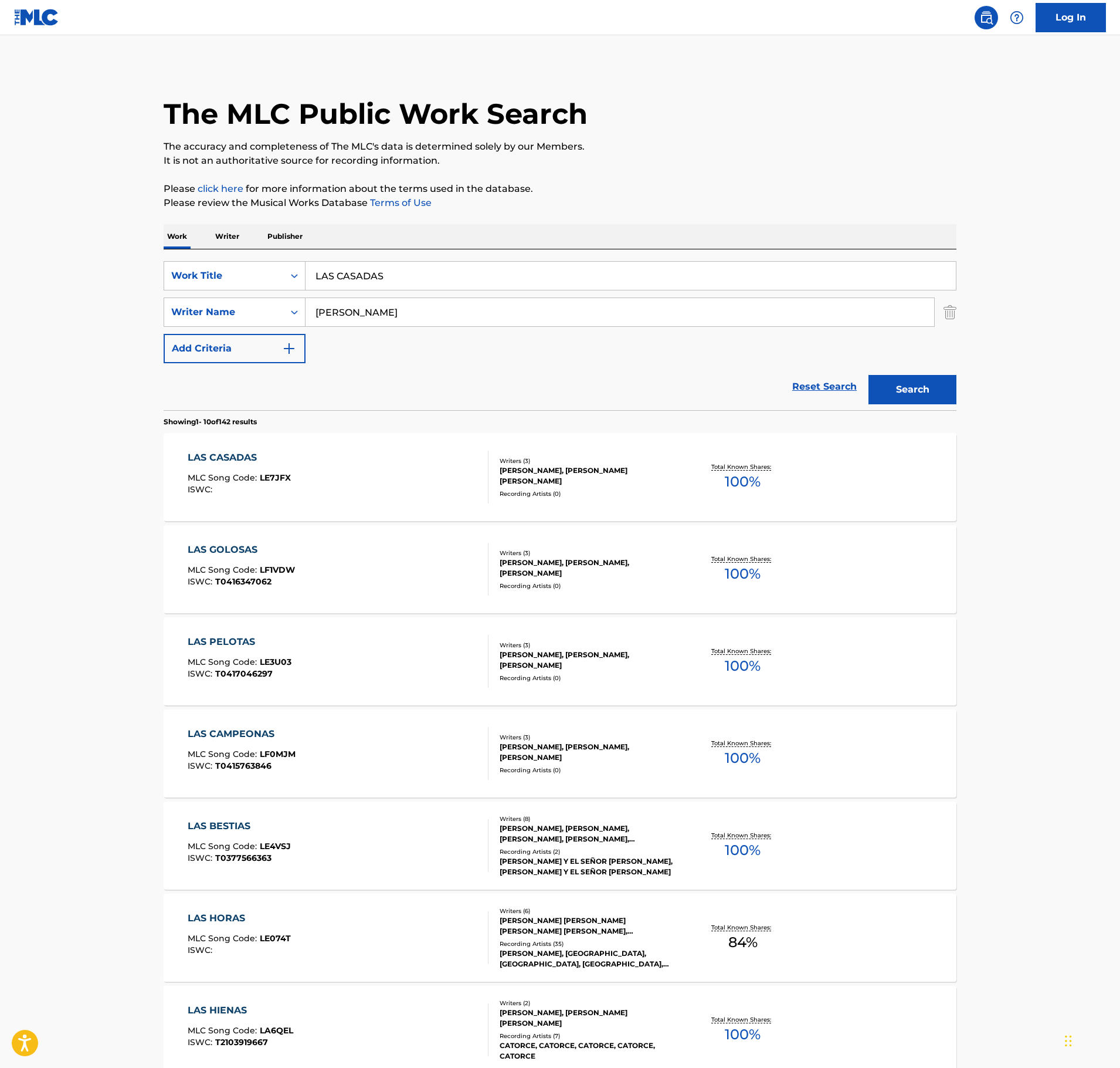
drag, startPoint x: 413, startPoint y: 271, endPoint x: 119, endPoint y: 263, distance: 294.1
click at [119, 263] on main "The MLC Public Work Search The accuracy and completeness of The MLC's data is d…" at bounding box center [560, 726] width 1120 height 1382
paste input "LORAR QUEDITO"
type input "LLORAR QUEDITO"
click at [924, 389] on button "Search" at bounding box center [912, 389] width 88 height 30
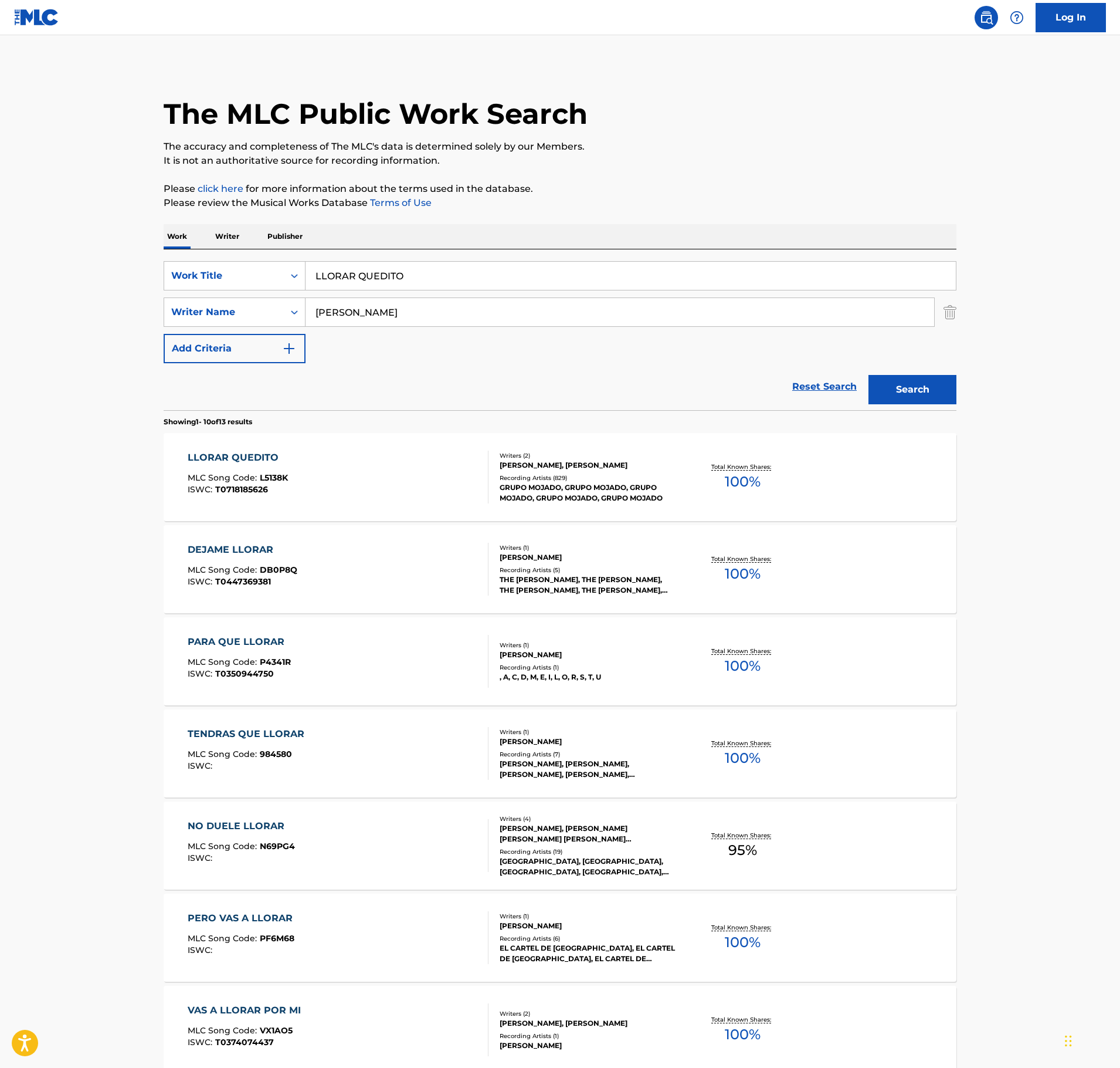
click at [361, 479] on div "LLORAR QUEDITO MLC Song Code : L5138K ISWC : T0718185626" at bounding box center [338, 477] width 301 height 52
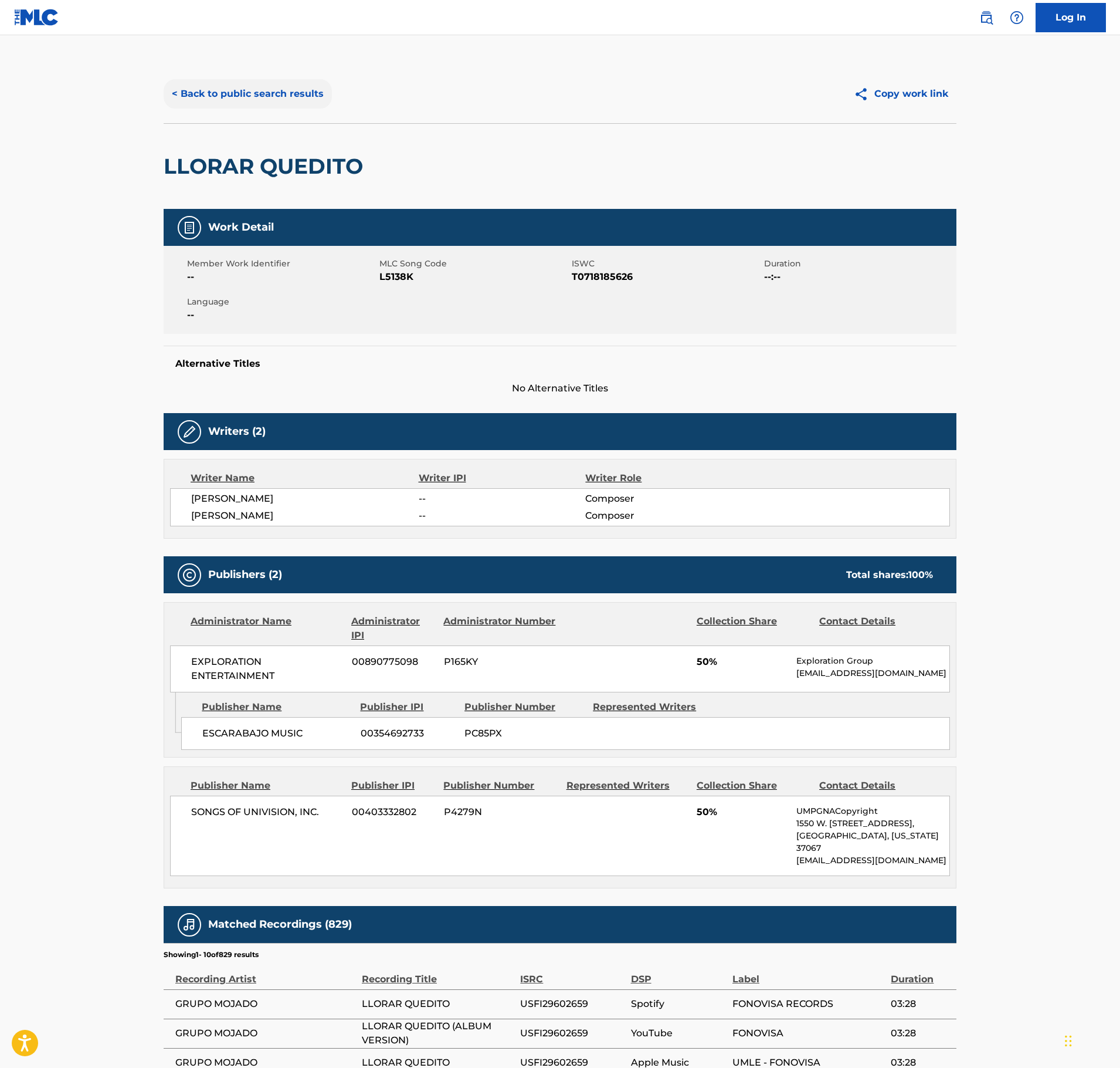
click at [306, 90] on button "< Back to public search results" at bounding box center [247, 94] width 168 height 30
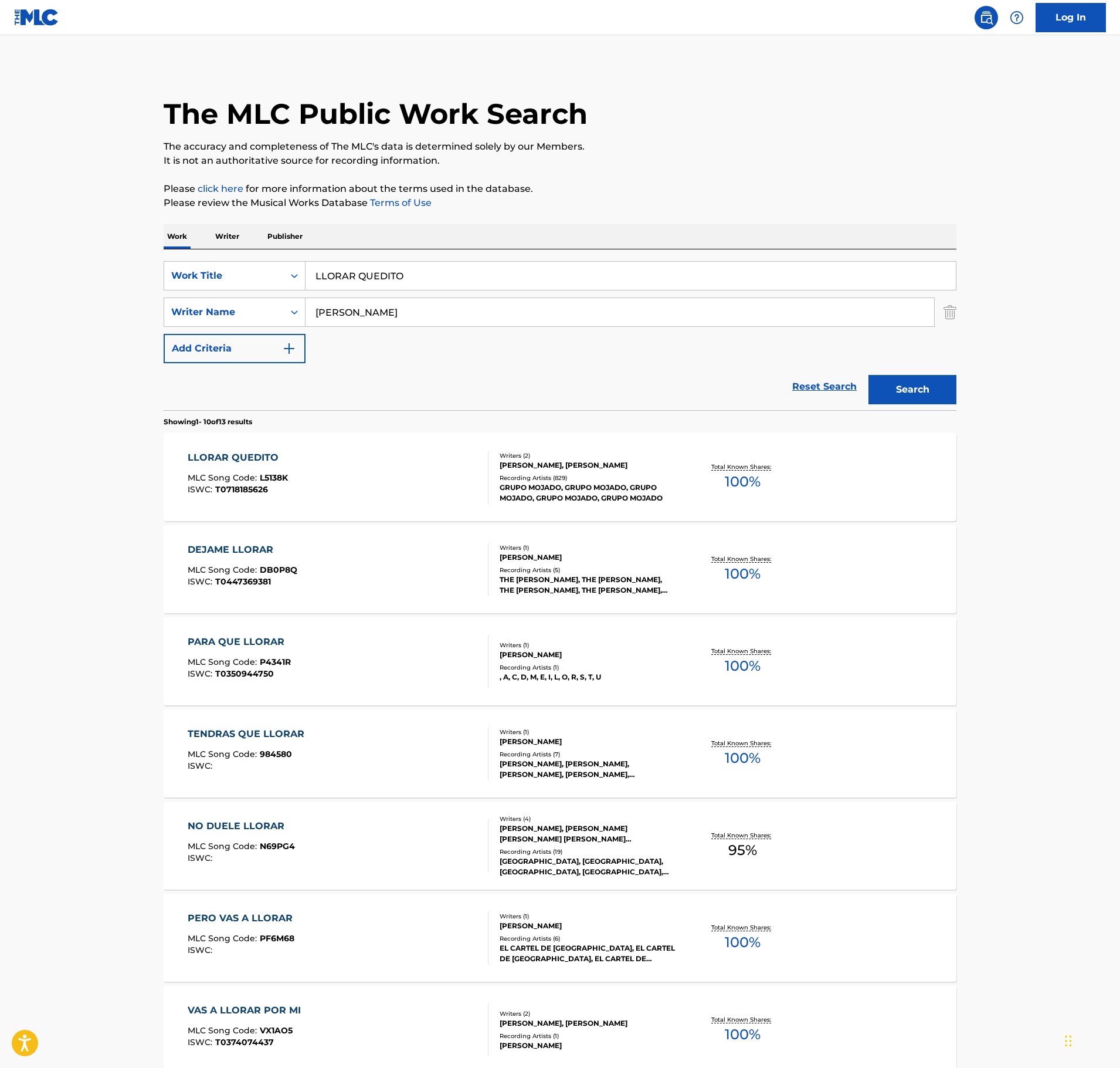
drag, startPoint x: 413, startPoint y: 272, endPoint x: 140, endPoint y: 267, distance: 273.0
click at [140, 267] on main "The MLC Public Work Search The accuracy and completeness of The MLC's data is d…" at bounding box center [560, 726] width 1120 height 1382
paste input "ME DIJO QUE SI, PERO NO ME DIJ"
type input "ME DIJO QUE SI, PERO NO ME DIJ"
drag, startPoint x: 751, startPoint y: 185, endPoint x: 832, endPoint y: 279, distance: 124.1
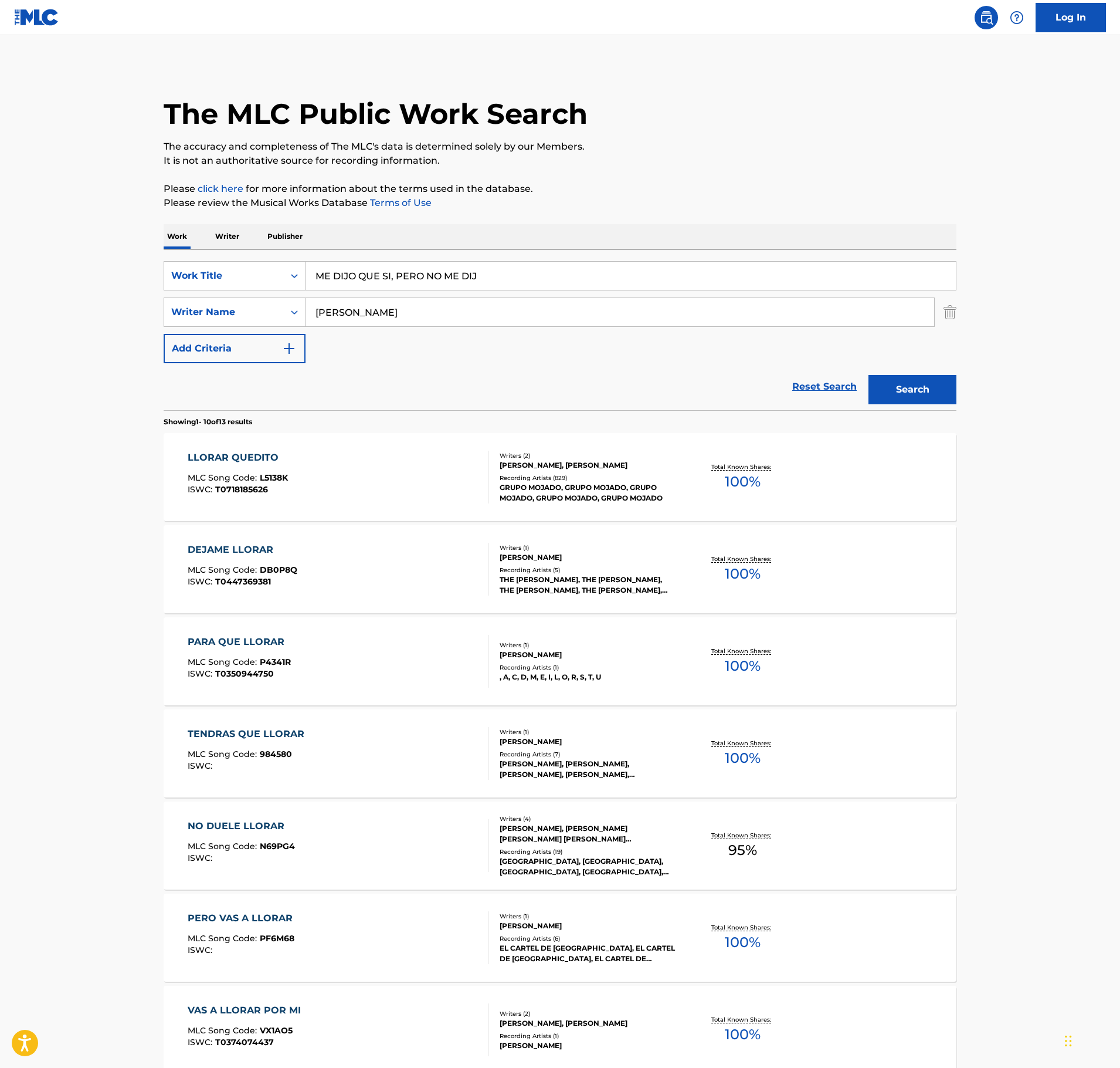
click at [752, 185] on p "Please click here for more information about the terms used in the database." at bounding box center [560, 189] width 793 height 14
click at [911, 389] on button "Search" at bounding box center [912, 389] width 88 height 30
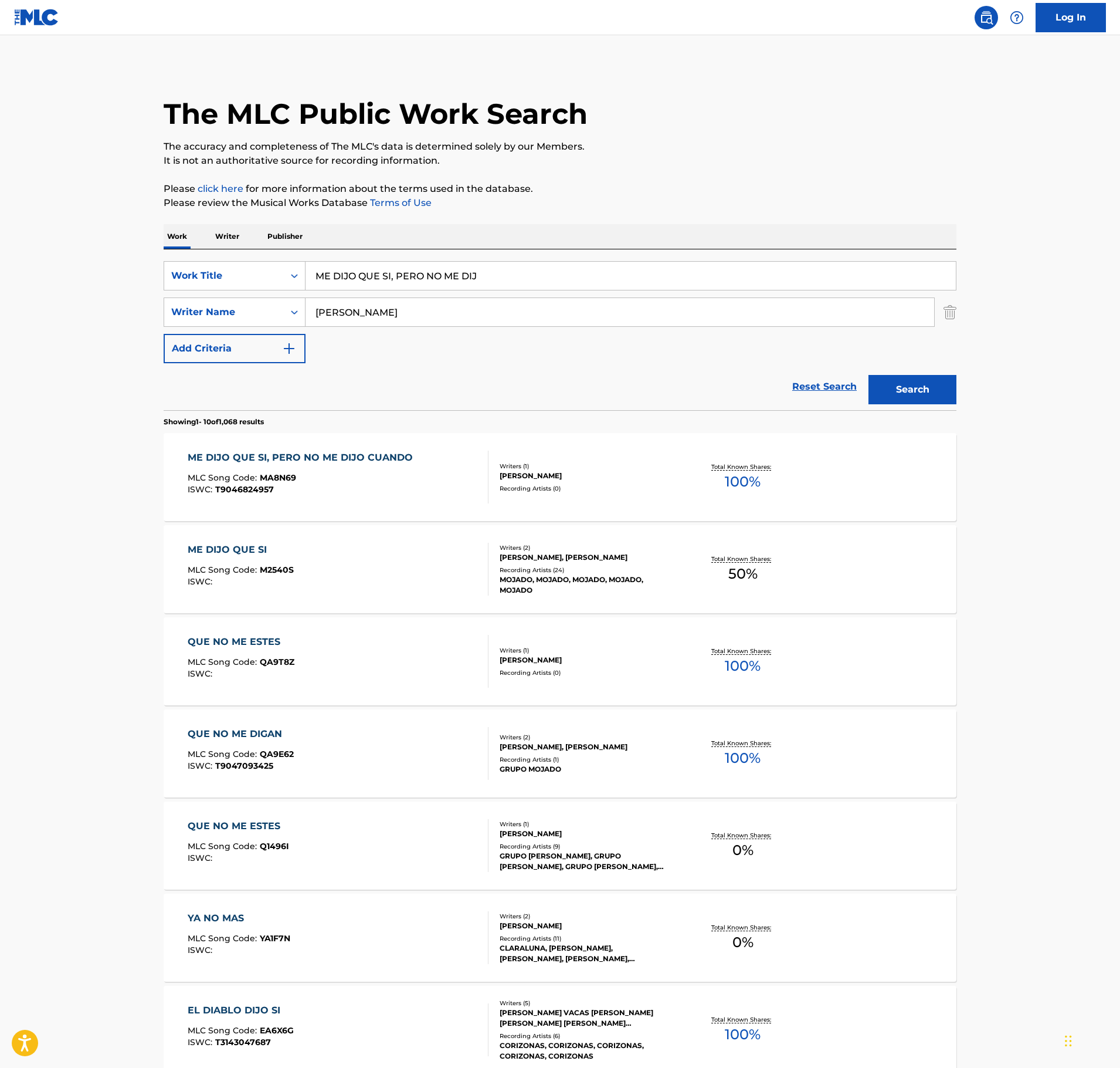
click at [335, 475] on div "MLC Song Code : MA8N69" at bounding box center [303, 479] width 231 height 11
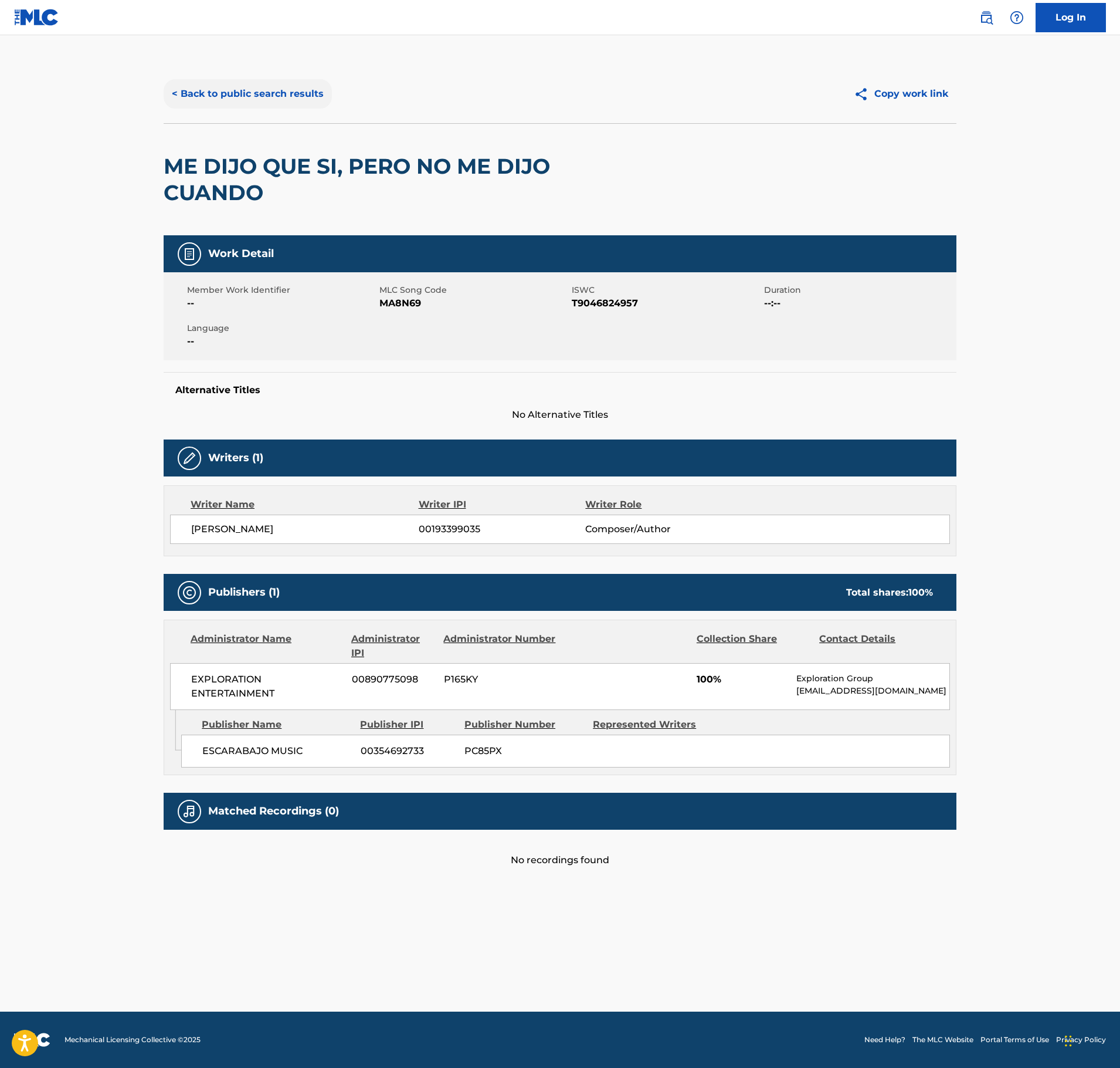
click at [276, 90] on button "< Back to public search results" at bounding box center [247, 94] width 168 height 30
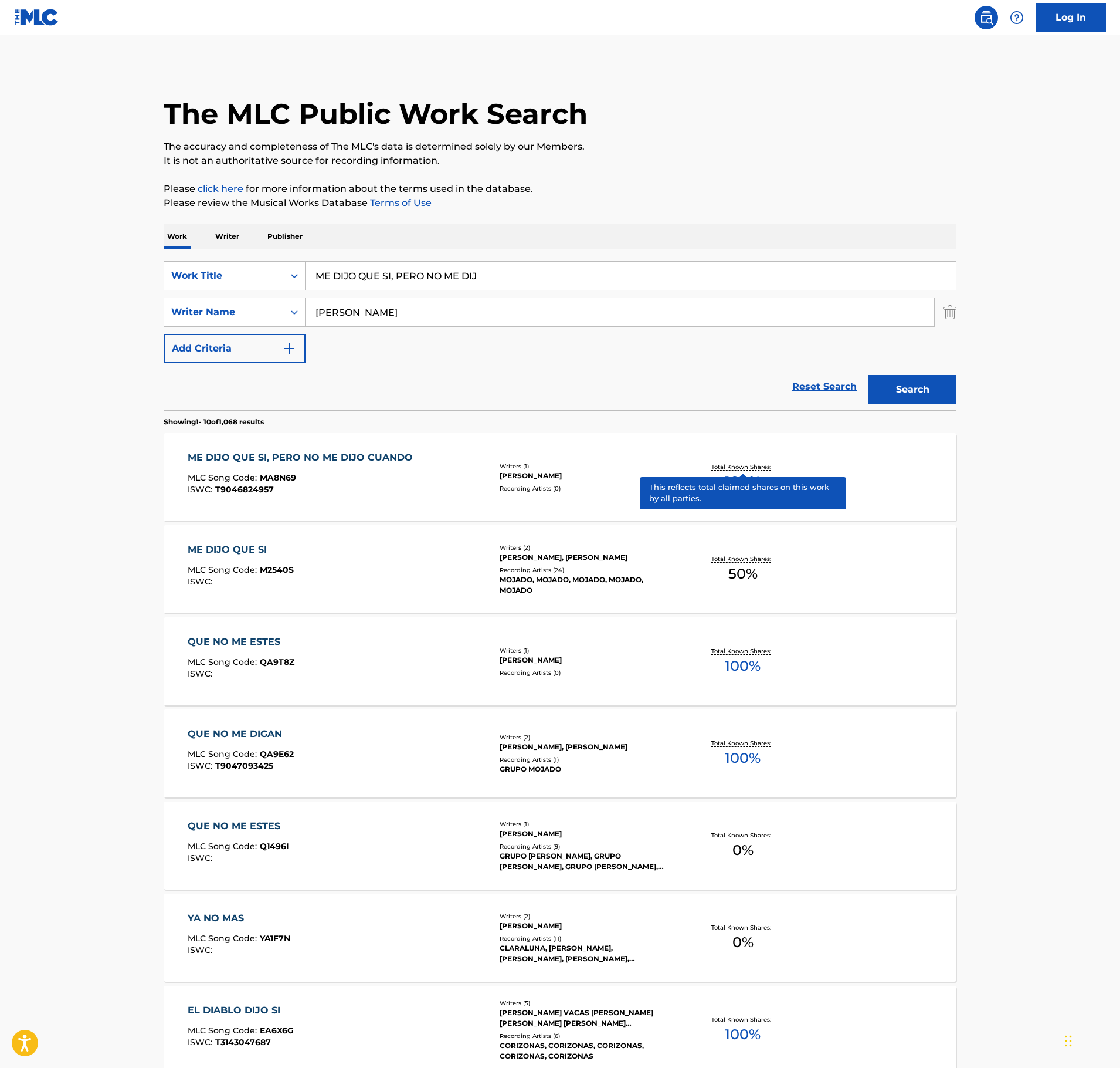
drag, startPoint x: 505, startPoint y: 276, endPoint x: 149, endPoint y: 277, distance: 356.0
click at [149, 277] on div "The MLC Public Work Search The accuracy and completeness of The MLC's data is d…" at bounding box center [560, 737] width 821 height 1346
paste input "[PERSON_NAME]"
type input "[PERSON_NAME]"
click at [836, 209] on p "Please review the Musical Works Database Terms of Use" at bounding box center [560, 203] width 793 height 14
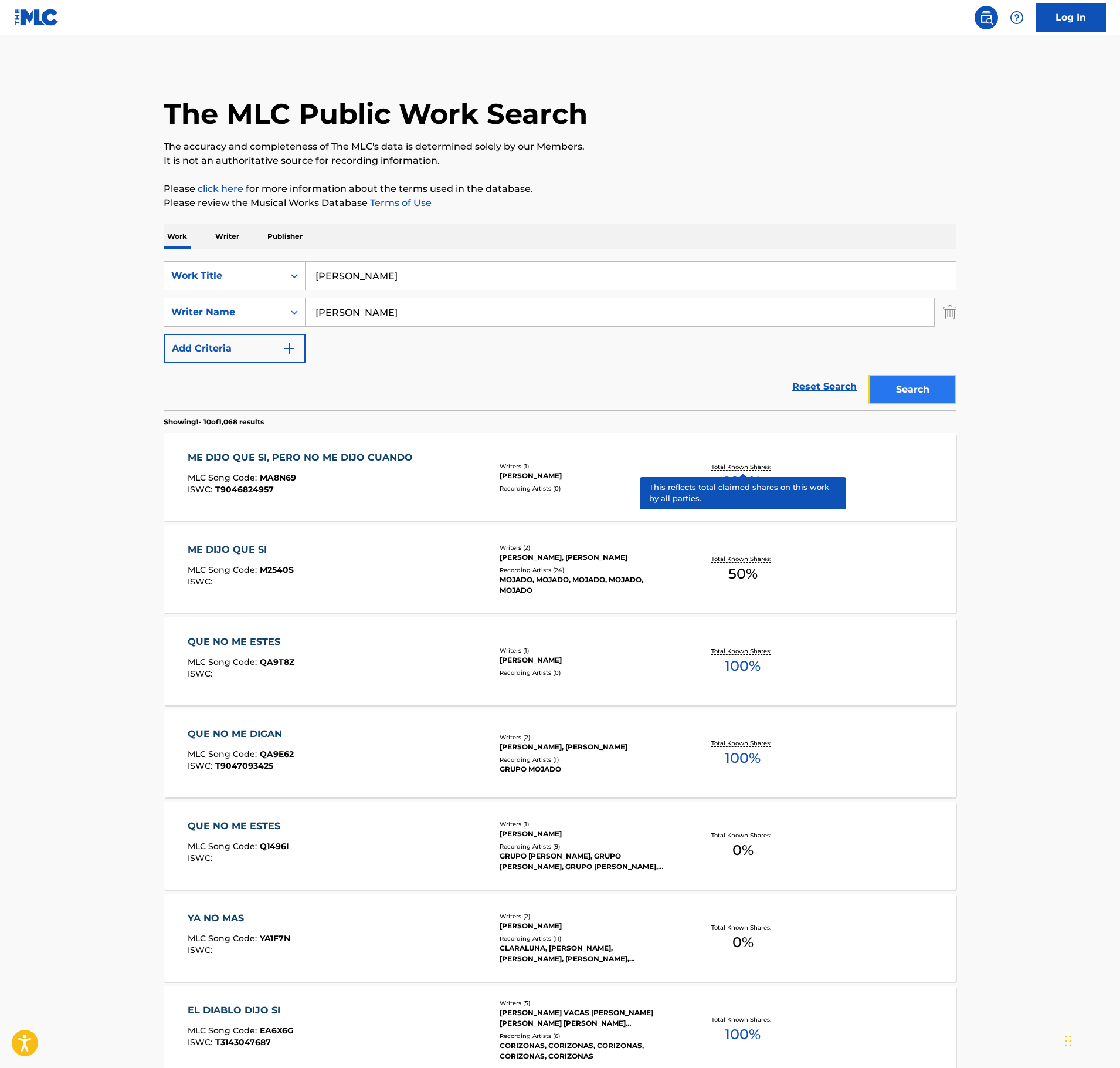
click at [918, 395] on button "Search" at bounding box center [912, 389] width 88 height 30
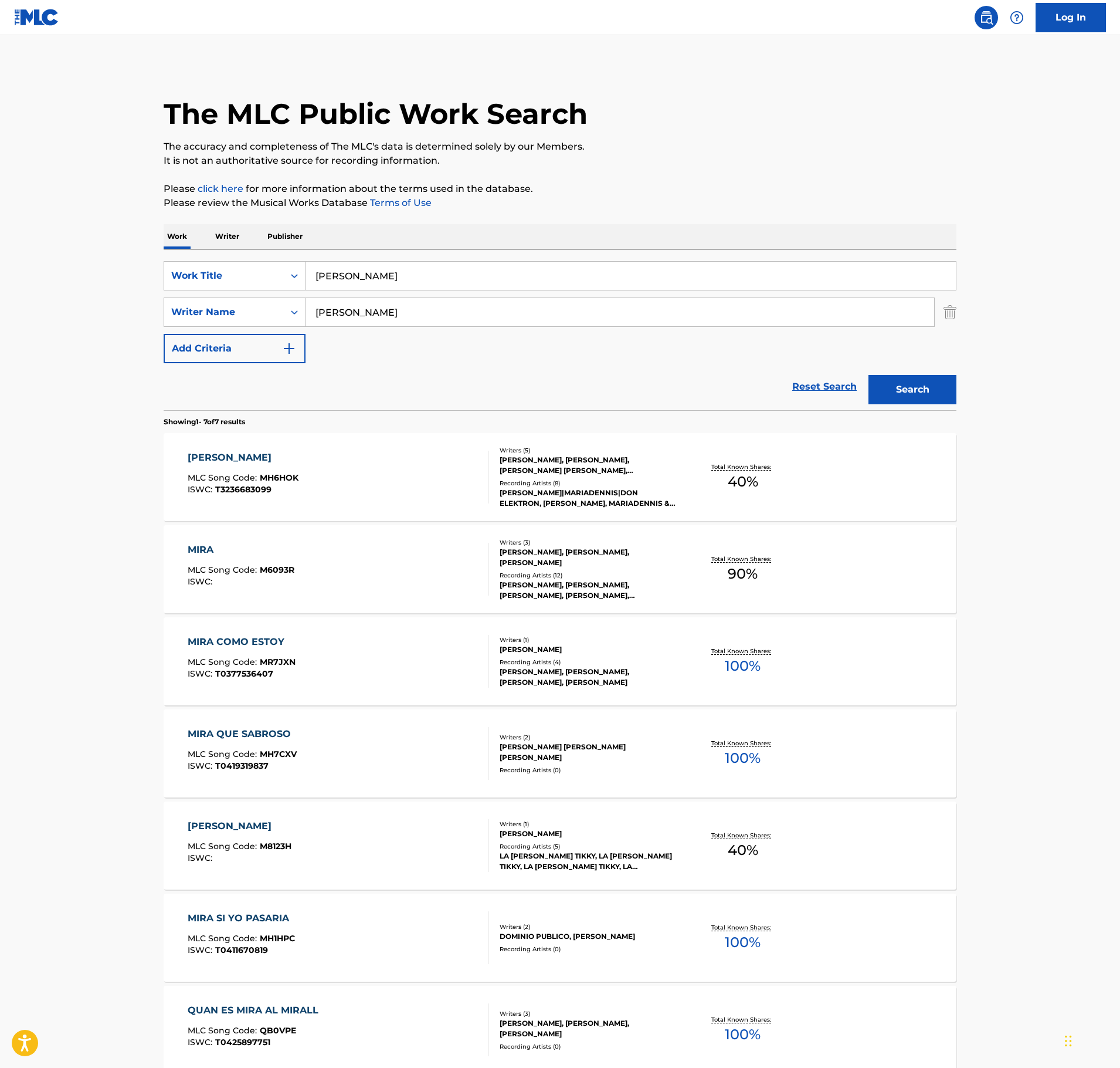
click at [376, 484] on div "MIRA MIRA MLC Song Code : MH6HOK ISWC : T3236683099" at bounding box center [338, 477] width 301 height 52
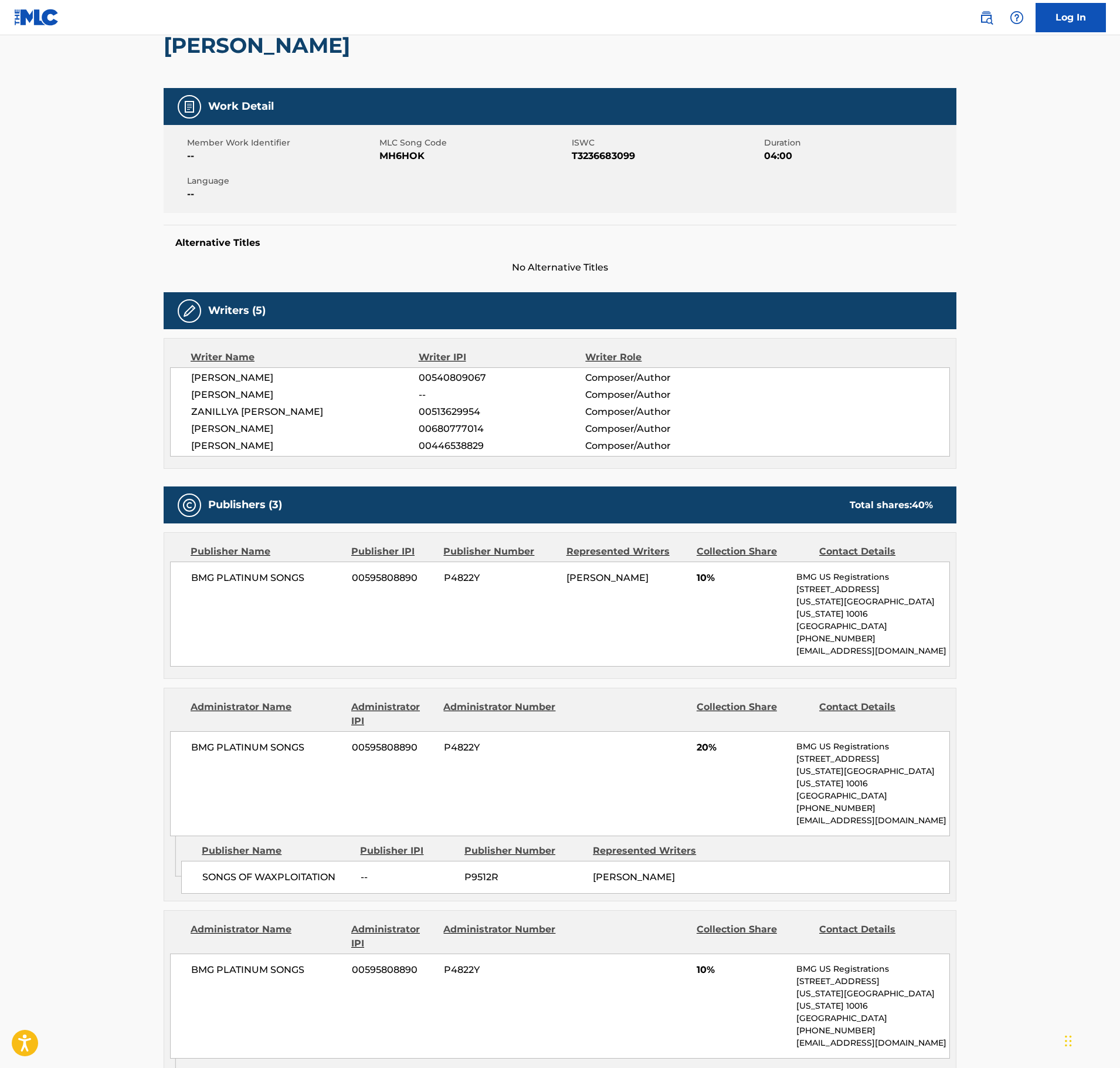
scroll to position [117, 0]
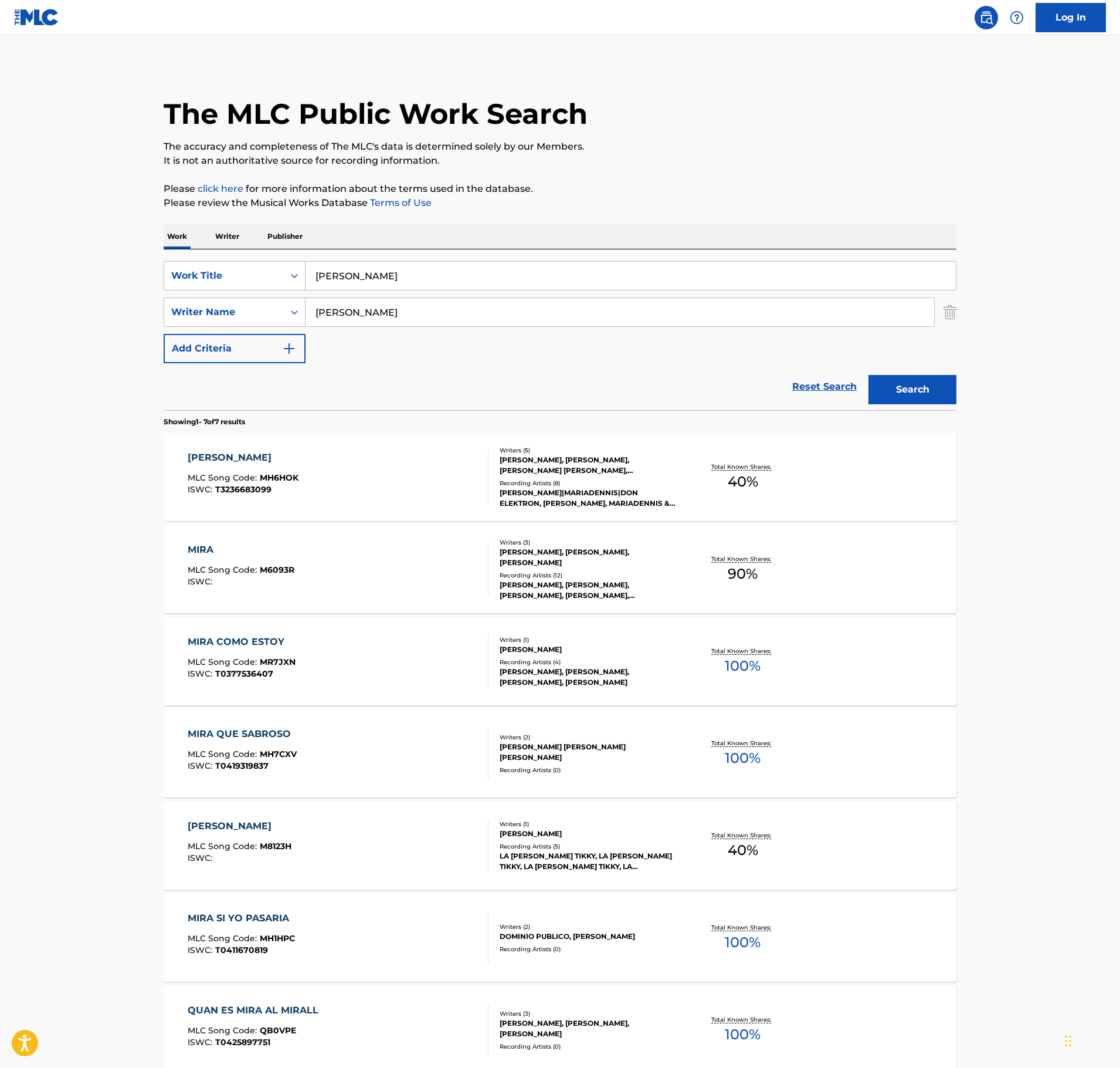
drag, startPoint x: 389, startPoint y: 314, endPoint x: 89, endPoint y: 321, distance: 300.1
click at [95, 321] on main "The MLC Public Work Search The accuracy and completeness of The MLC's data is d…" at bounding box center [560, 584] width 1120 height 1099
type input "salazar"
click at [869, 375] on button "Search" at bounding box center [912, 389] width 88 height 30
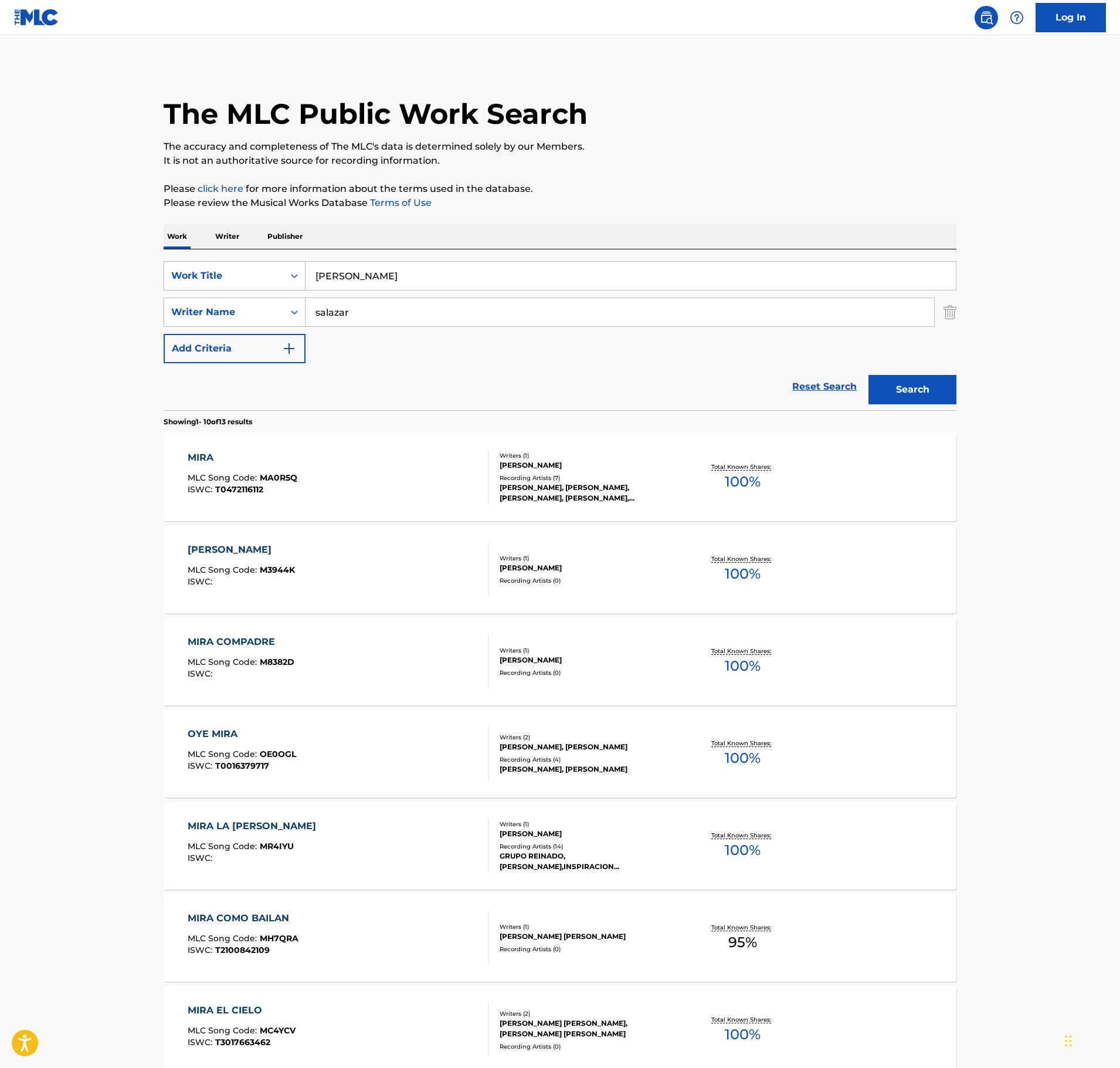
drag, startPoint x: 392, startPoint y: 276, endPoint x: 184, endPoint y: 278, distance: 208.0
click at [187, 278] on div "SearchWithCriteria25a6c157-c0d1-4803-9719-a97dd0e1ee70 Work Title MIRA MIRA" at bounding box center [560, 276] width 793 height 30
paste input "UJERES, MUJERES"
type input "MUJERES, MUJERES"
drag, startPoint x: 165, startPoint y: 328, endPoint x: 150, endPoint y: 330, distance: 15.1
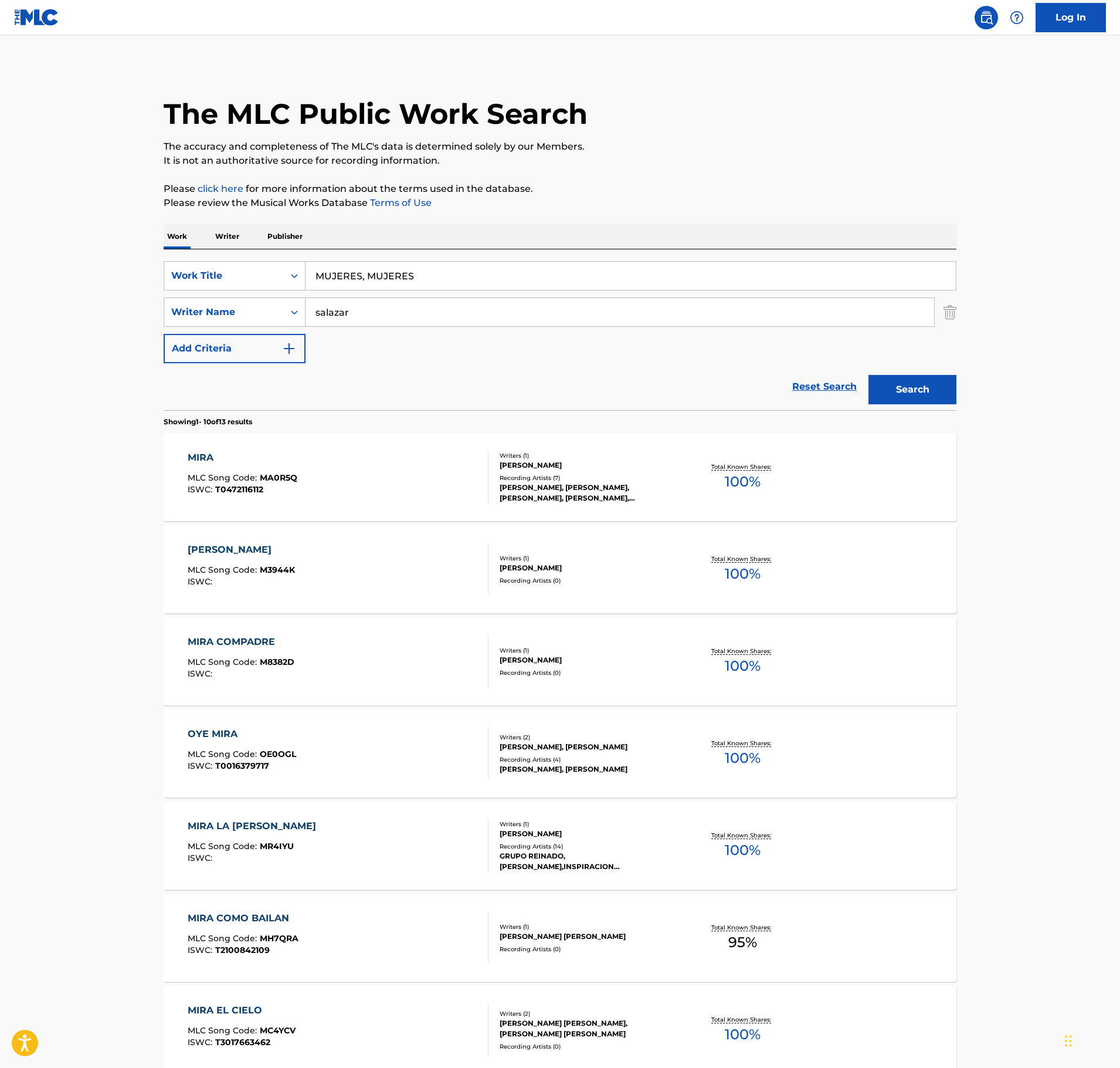
click at [157, 330] on div "The MLC Public Work Search The accuracy and completeness of The MLC's data is d…" at bounding box center [560, 737] width 821 height 1346
click at [869, 375] on button "Search" at bounding box center [912, 389] width 88 height 30
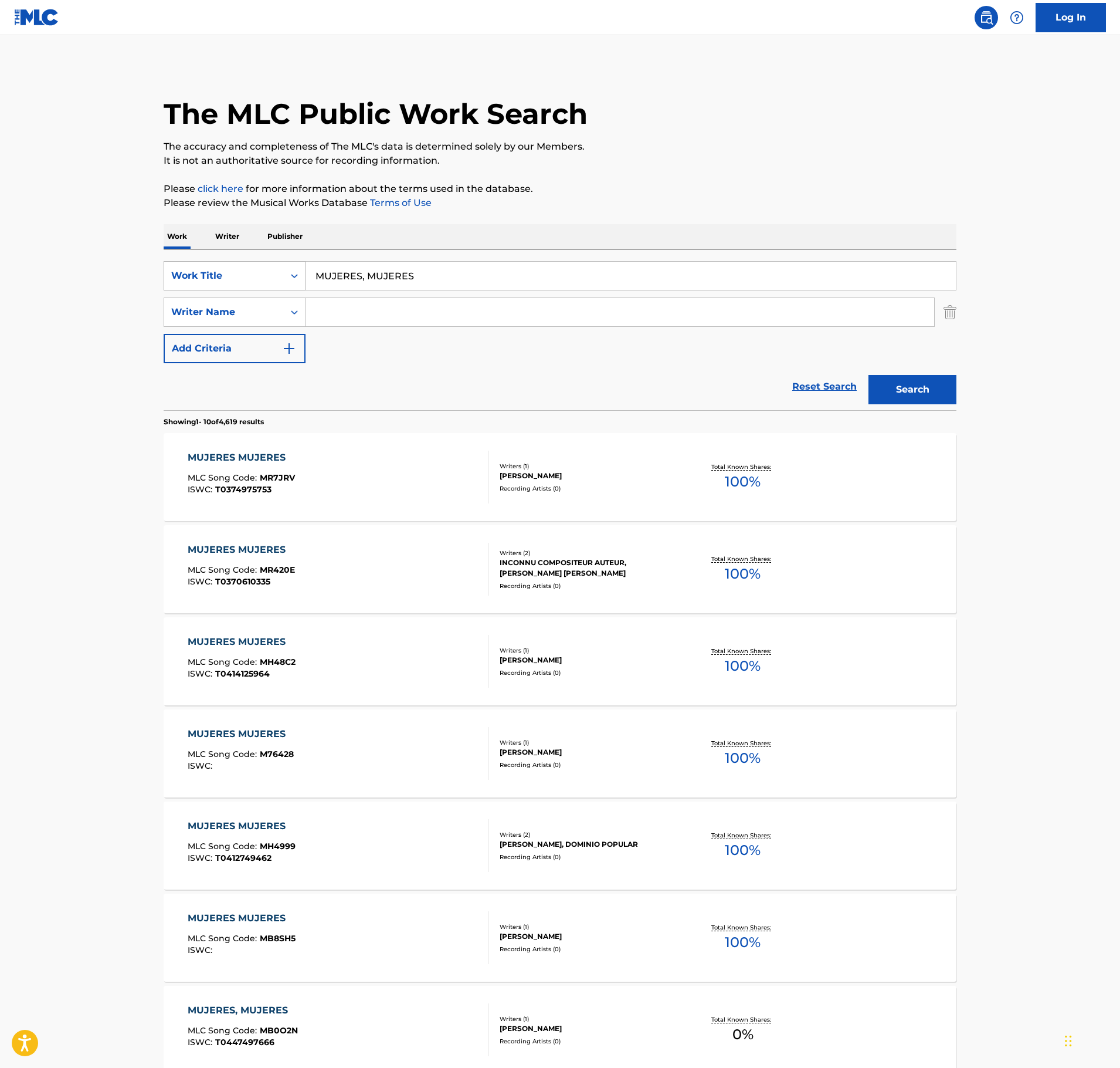
drag, startPoint x: 451, startPoint y: 270, endPoint x: 219, endPoint y: 282, distance: 232.3
click at [221, 282] on div "SearchWithCriteria25a6c157-c0d1-4803-9719-a97dd0e1ee70 Work Title MUJERES, MUJE…" at bounding box center [560, 276] width 793 height 30
paste input "PADRE ESCUCHAME"
type input "PADRE ESCUCHAME"
drag, startPoint x: 361, startPoint y: 305, endPoint x: 453, endPoint y: 325, distance: 94.1
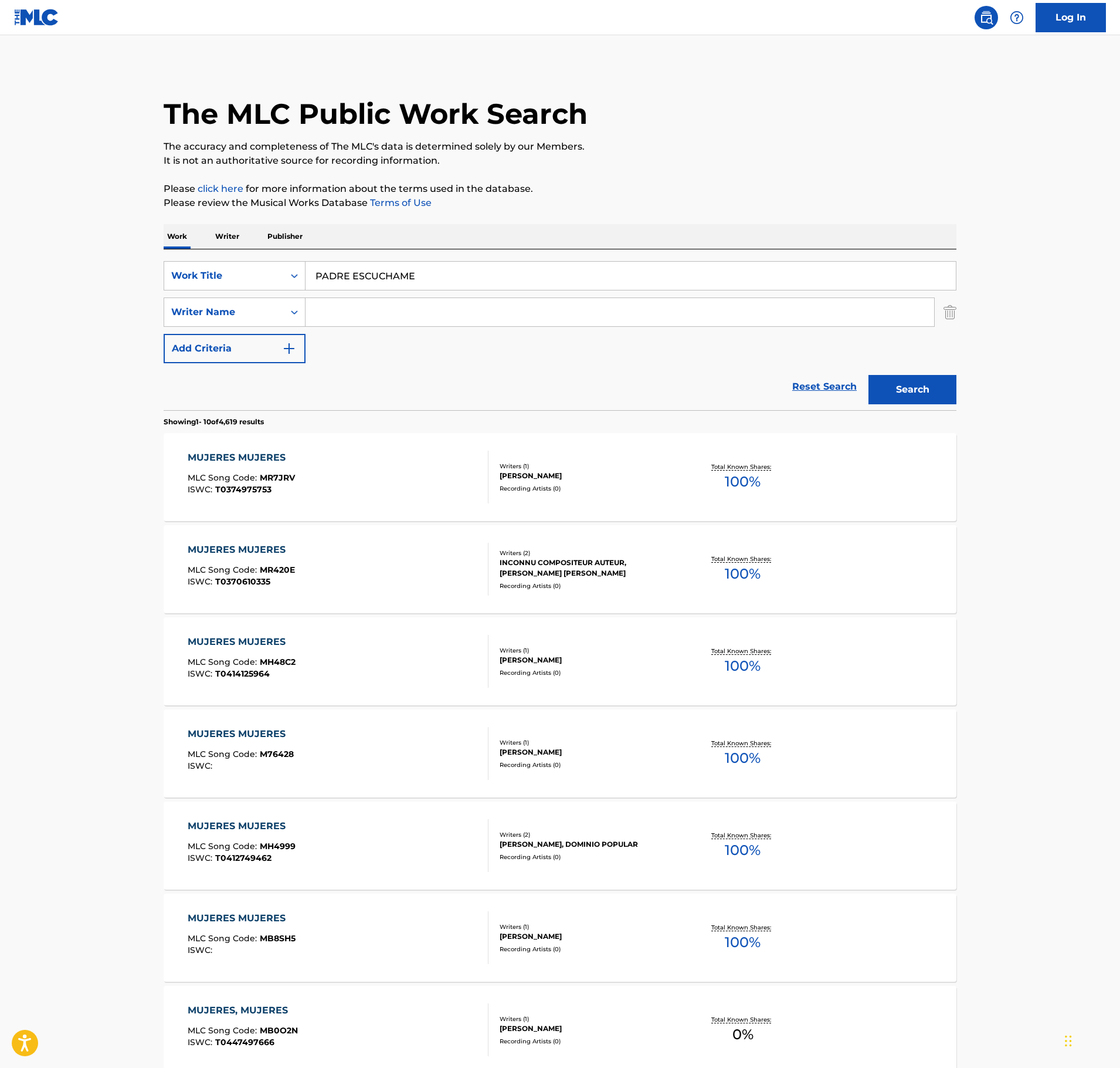
click at [361, 307] on input "Search Form" at bounding box center [620, 312] width 629 height 28
paste input "MAGDALENA"
type input "MAGDALENA"
click at [928, 378] on button "Search" at bounding box center [912, 389] width 88 height 30
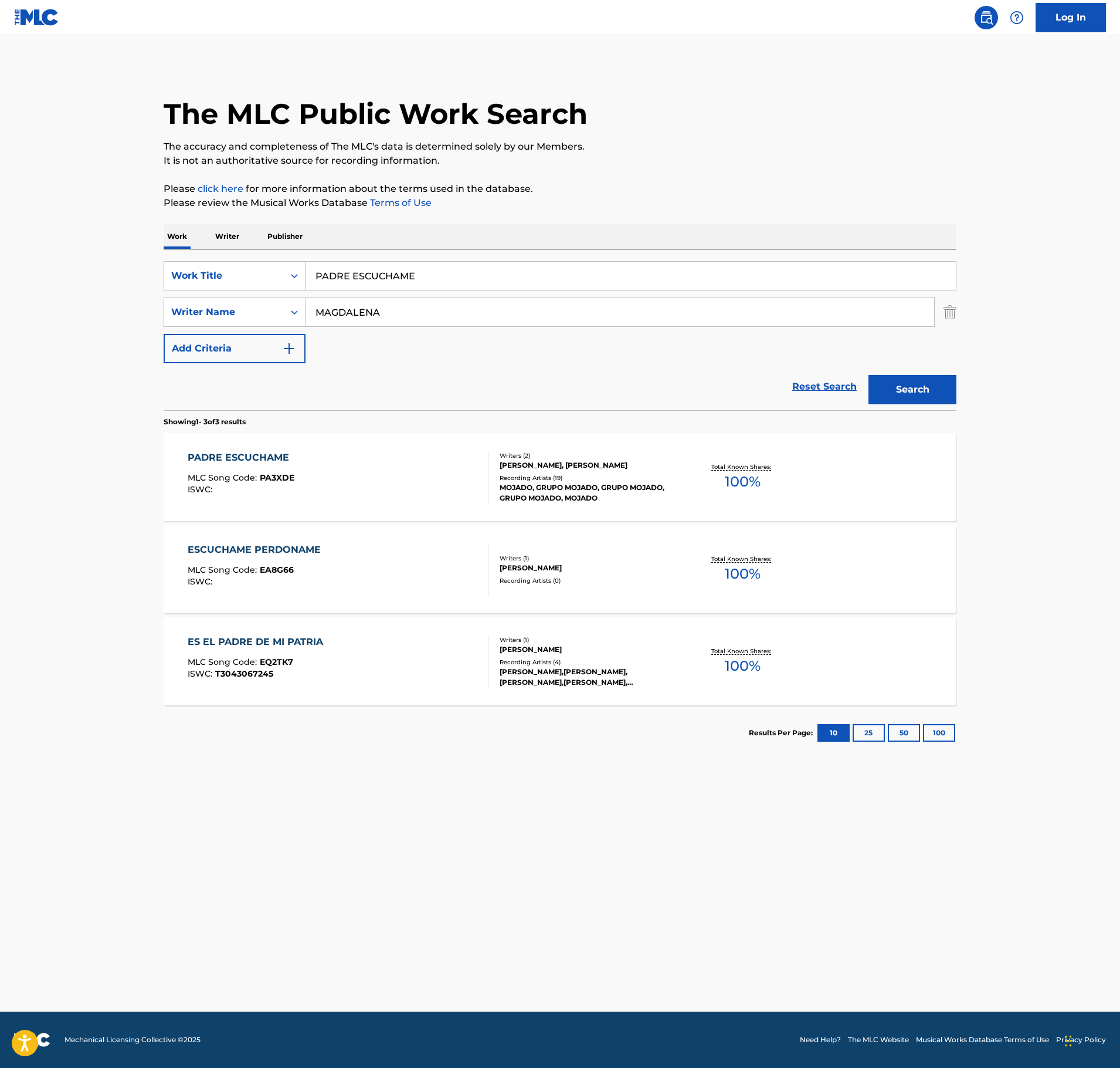
click at [581, 464] on div "[PERSON_NAME], [PERSON_NAME]" at bounding box center [587, 465] width 177 height 10
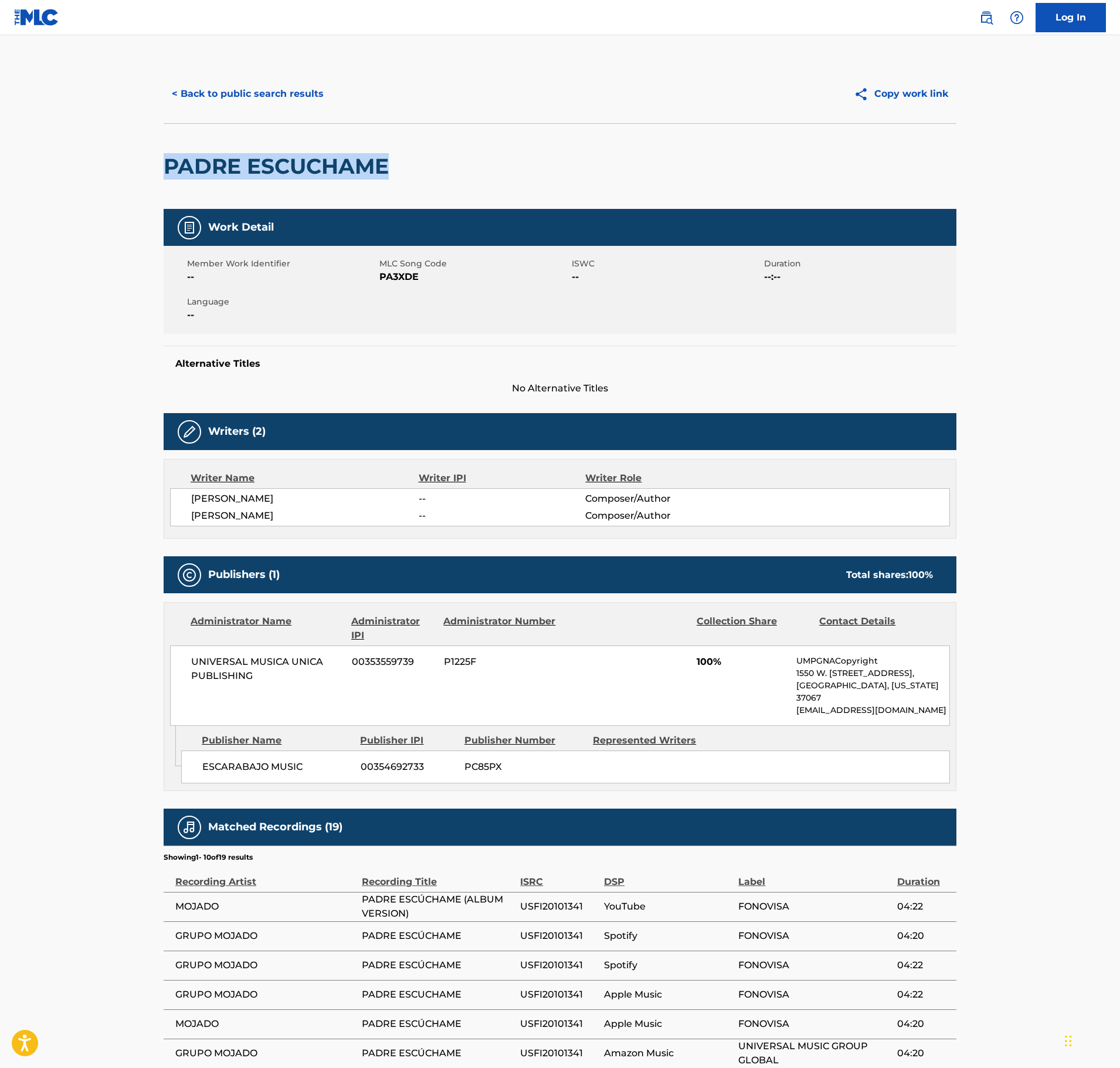
drag, startPoint x: 388, startPoint y: 160, endPoint x: 168, endPoint y: 151, distance: 220.2
click at [168, 151] on div "PADRE ESCUCHAME" at bounding box center [278, 166] width 231 height 85
copy h2 "PADRE ESCUCHAME"
click at [236, 86] on button "< Back to public search results" at bounding box center [247, 94] width 168 height 30
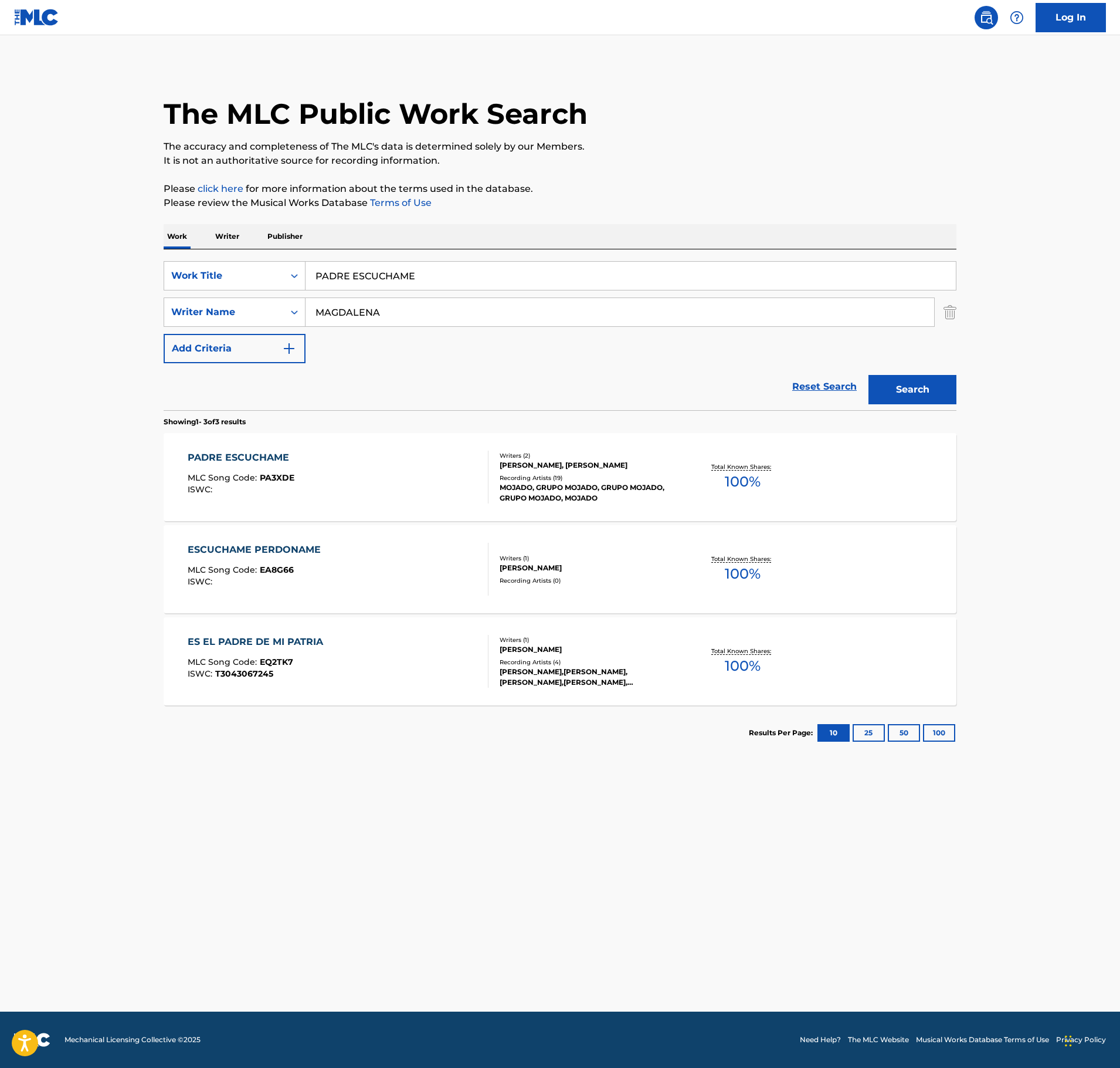
click at [398, 586] on div "ESCUCHAME PERDONAME MLC Song Code : EA8G66 ISWC :" at bounding box center [338, 568] width 301 height 52
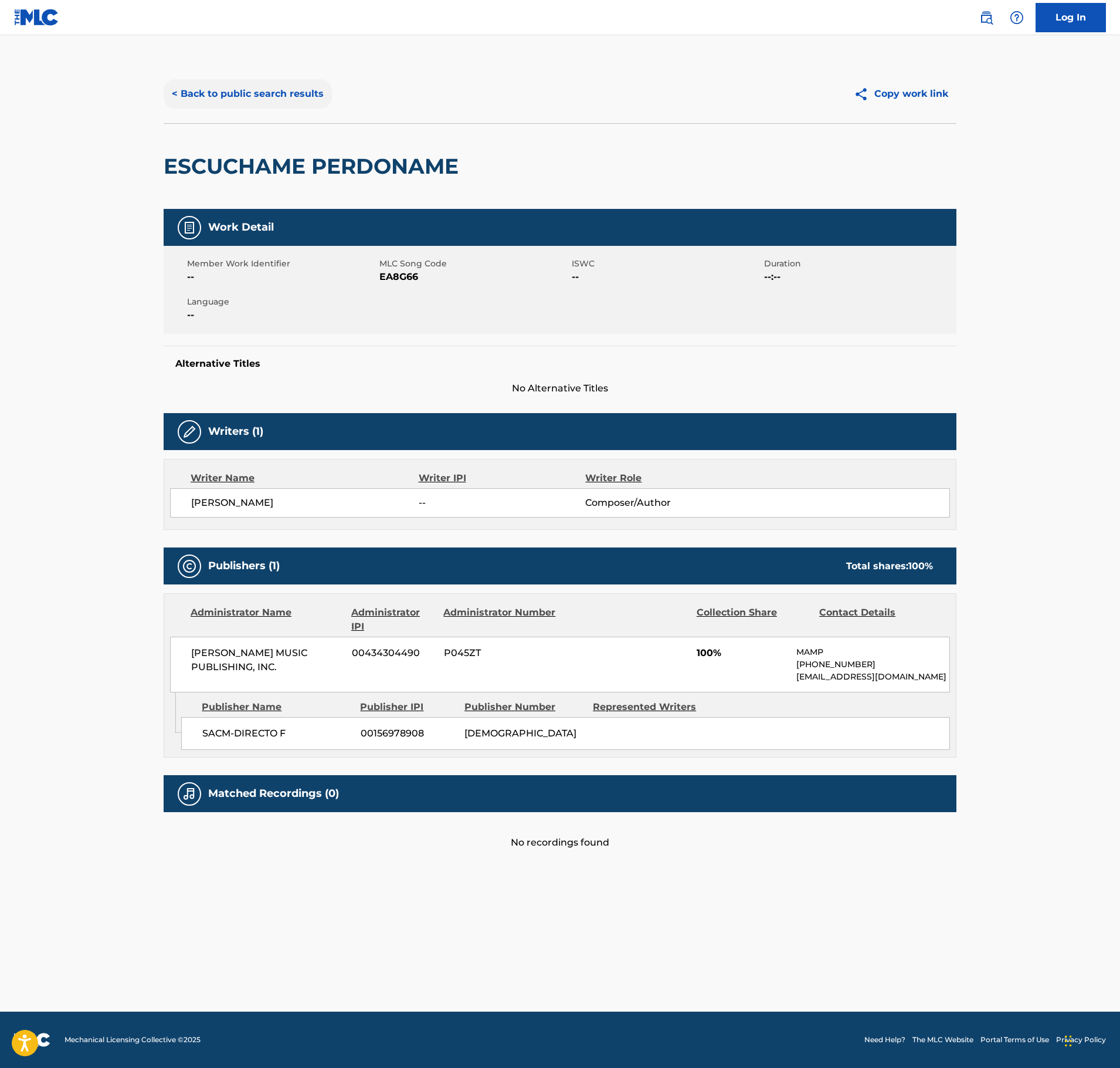
click at [263, 85] on button "< Back to public search results" at bounding box center [247, 94] width 168 height 30
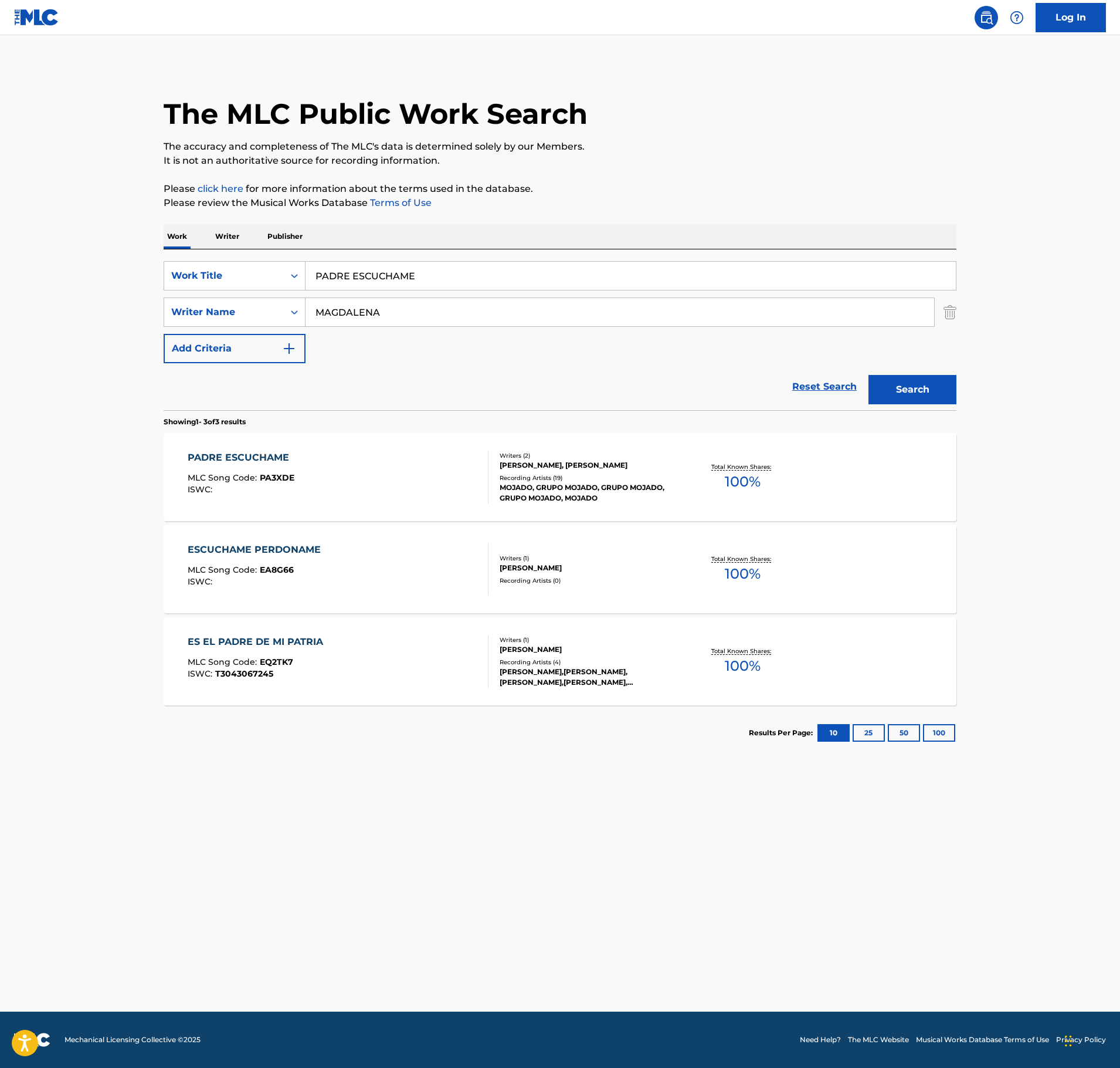
drag, startPoint x: 444, startPoint y: 276, endPoint x: 161, endPoint y: 280, distance: 283.0
click at [164, 280] on div "SearchWithCriteria25a6c157-c0d1-4803-9719-a97dd0e1ee70 Work Title PADRE ESCUCHA…" at bounding box center [560, 276] width 793 height 30
paste input "ENSANDO EN TI"
type input "PENSANDO EN TI"
drag, startPoint x: 426, startPoint y: 323, endPoint x: 212, endPoint y: 321, distance: 214.0
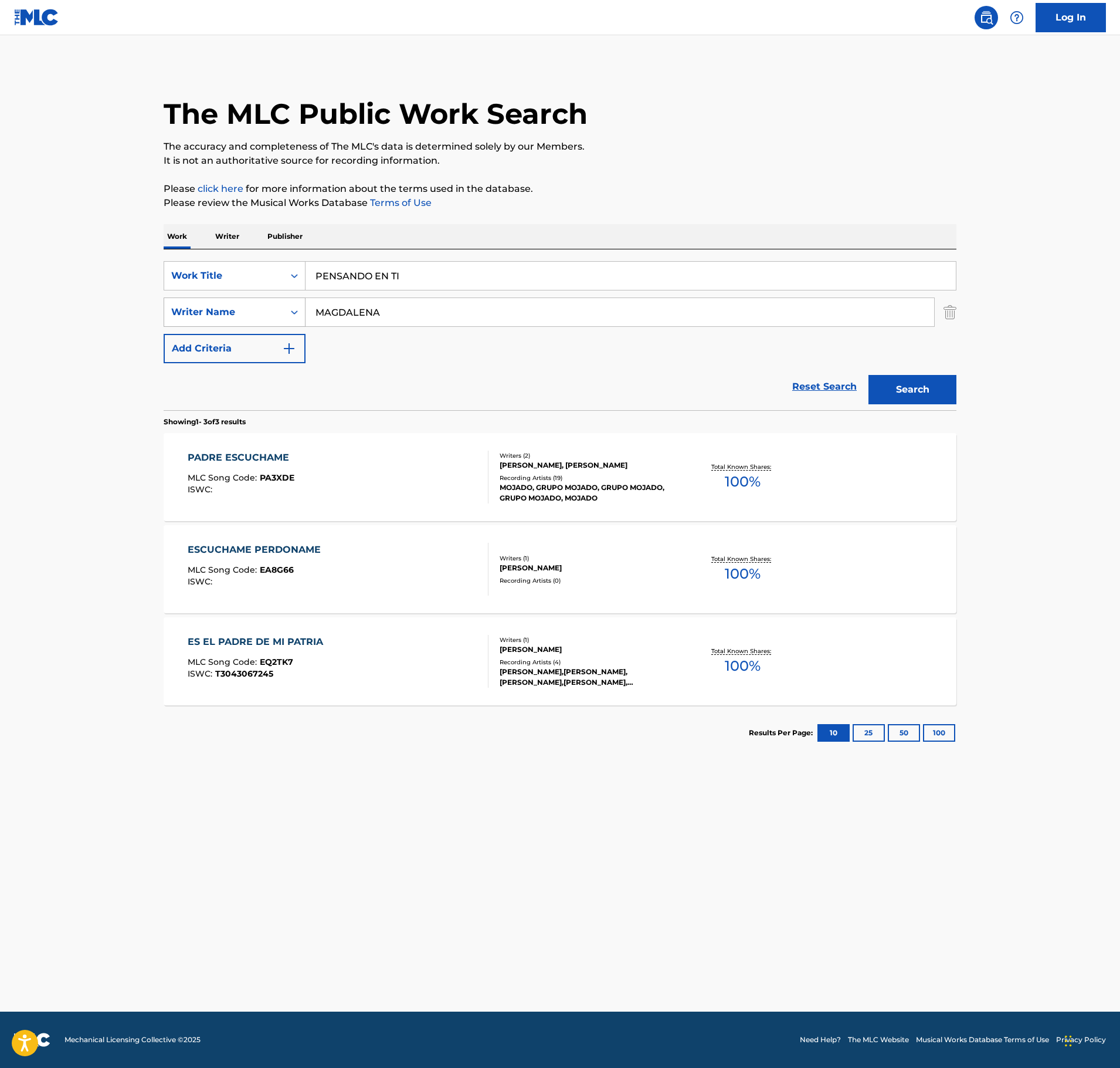
click at [224, 323] on div "SearchWithCriteriab7d9b9cd-600c-4781-99df-2aff7f558134 Writer Name [PERSON_NAME]" at bounding box center [560, 313] width 793 height 30
type input "salazar"
click at [869, 375] on button "Search" at bounding box center [912, 389] width 88 height 30
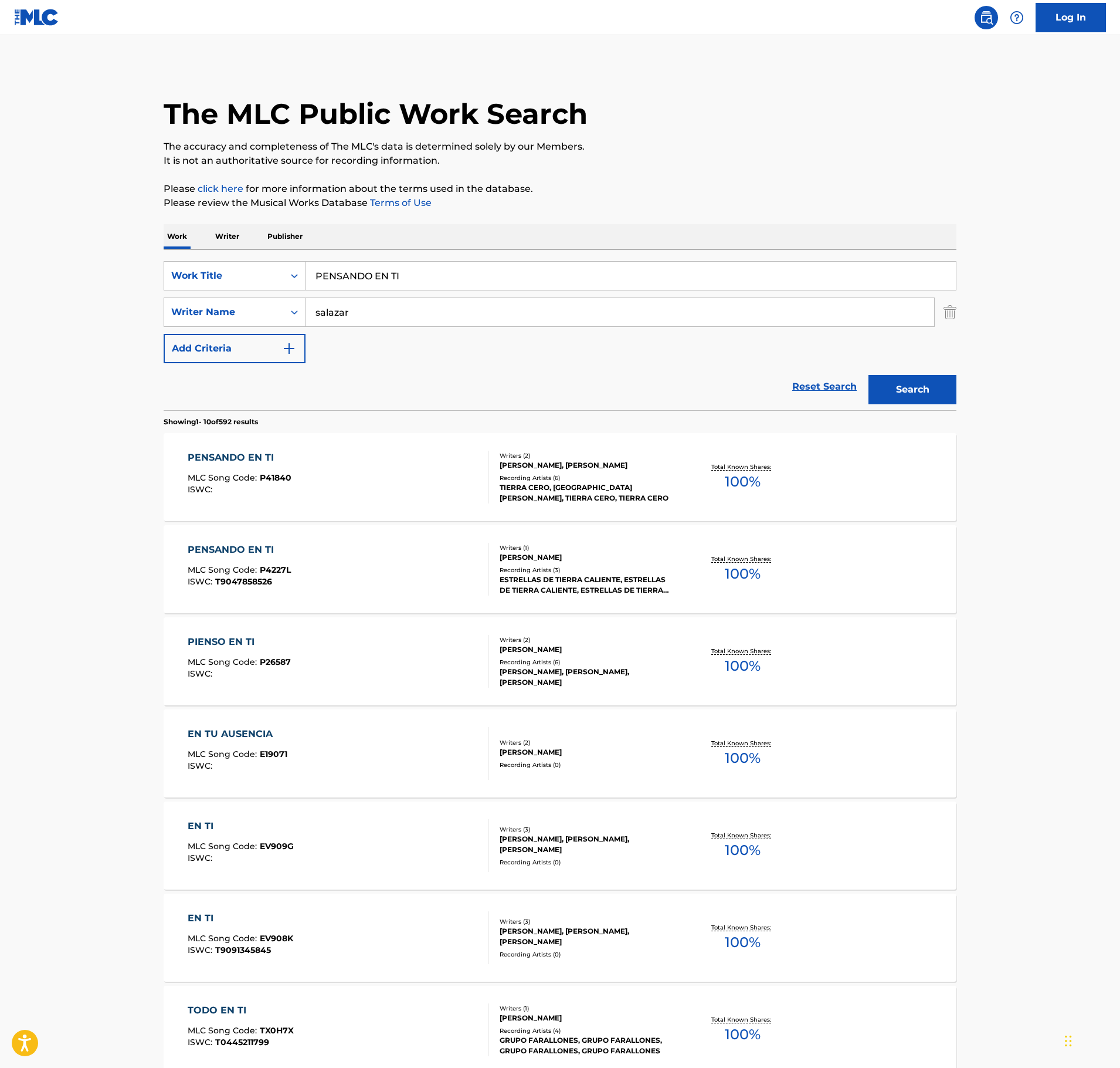
click at [338, 470] on div "PENSANDO EN TI MLC Song Code : P41840 ISWC :" at bounding box center [338, 477] width 301 height 52
click at [348, 583] on div "PENSANDO EN TI MLC Song Code : P4227L ISWC : T9047858526" at bounding box center [338, 568] width 301 height 52
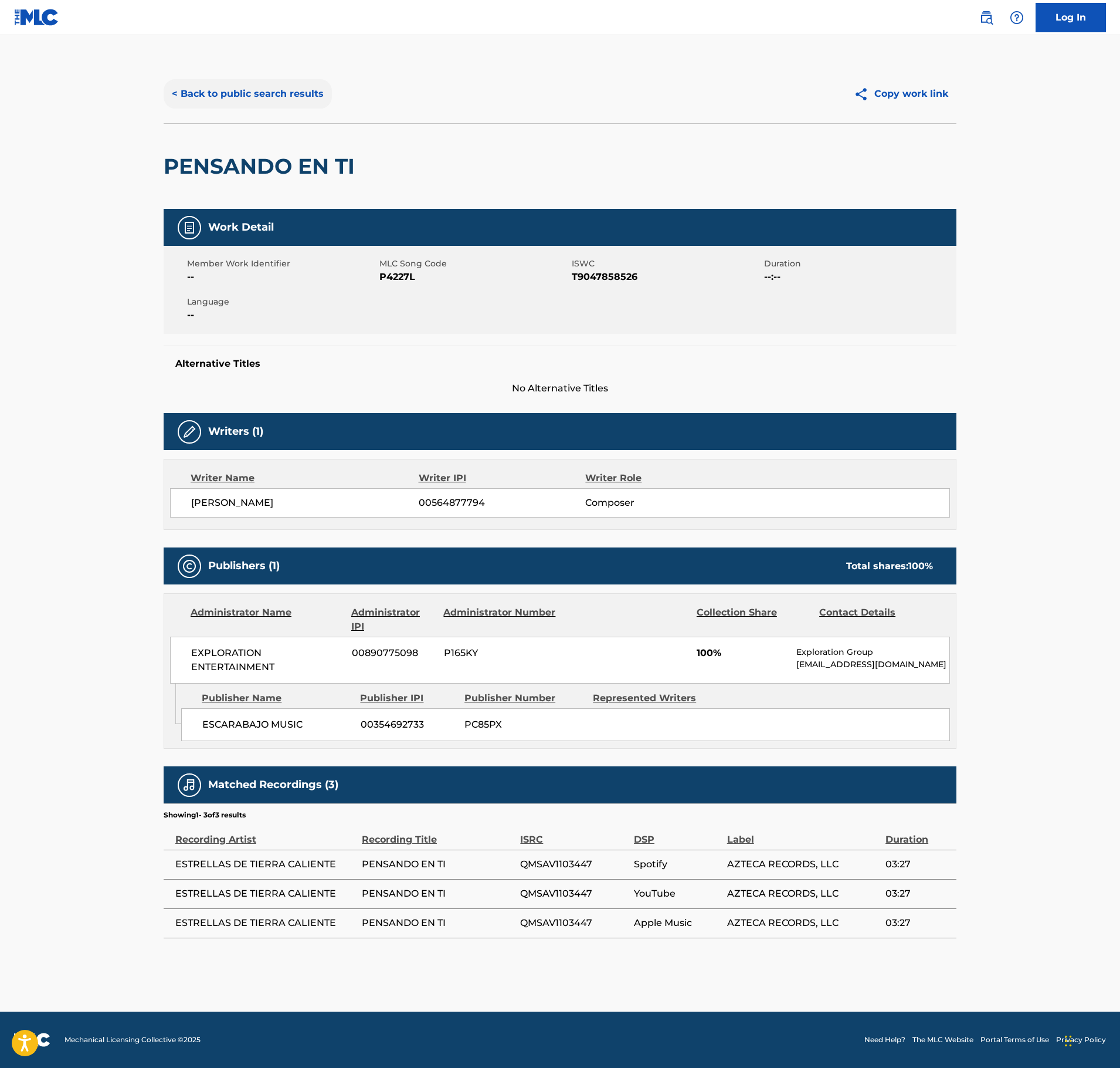
click at [236, 89] on button "< Back to public search results" at bounding box center [247, 94] width 168 height 30
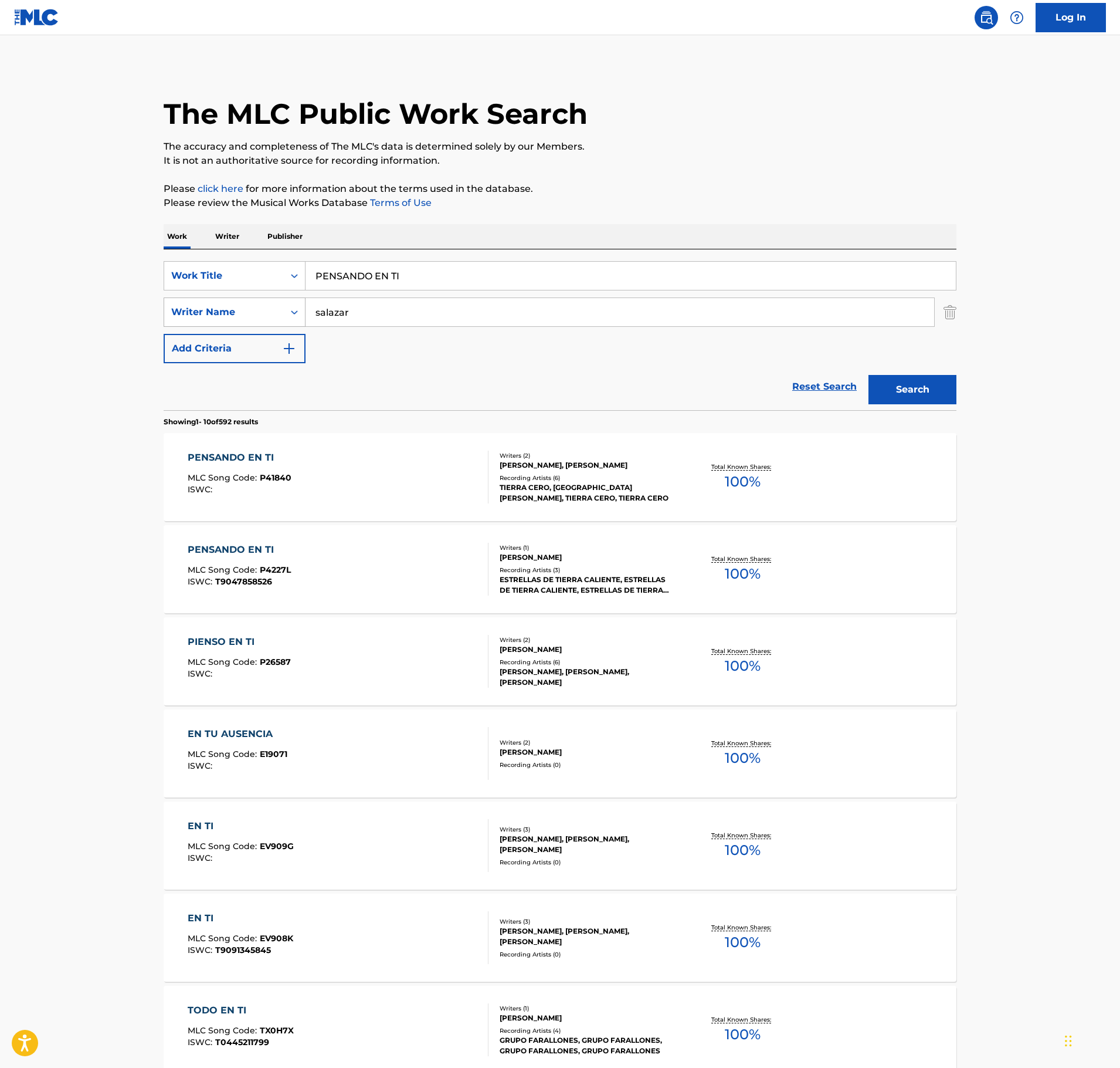
drag, startPoint x: 405, startPoint y: 272, endPoint x: 297, endPoint y: 307, distance: 113.5
click at [224, 286] on div "SearchWithCriteria25a6c157-c0d1-4803-9719-a97dd0e1ee70 Work Title PENSANDO EN TI" at bounding box center [560, 276] width 793 height 30
paste input "QUE SE MUERAN LAS FEAS"
type input "QUE SE MUERAN LAS FEAS"
drag, startPoint x: 280, startPoint y: 331, endPoint x: 127, endPoint y: 318, distance: 153.6
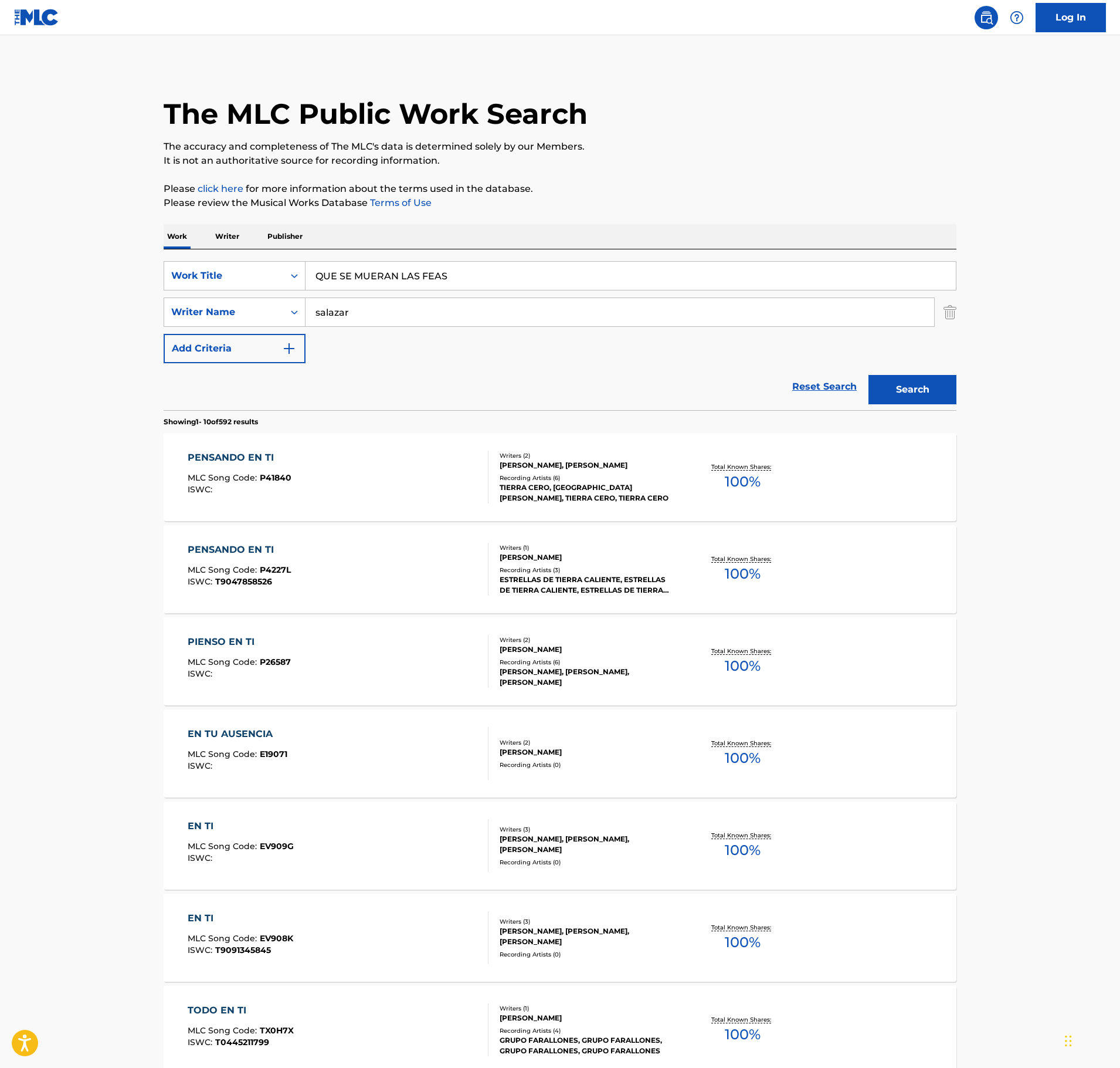
click at [133, 323] on main "The MLC Public Work Search The accuracy and completeness of The MLC's data is d…" at bounding box center [560, 726] width 1120 height 1382
type input "[PERSON_NAME]"
click at [869, 375] on button "Search" at bounding box center [912, 389] width 88 height 30
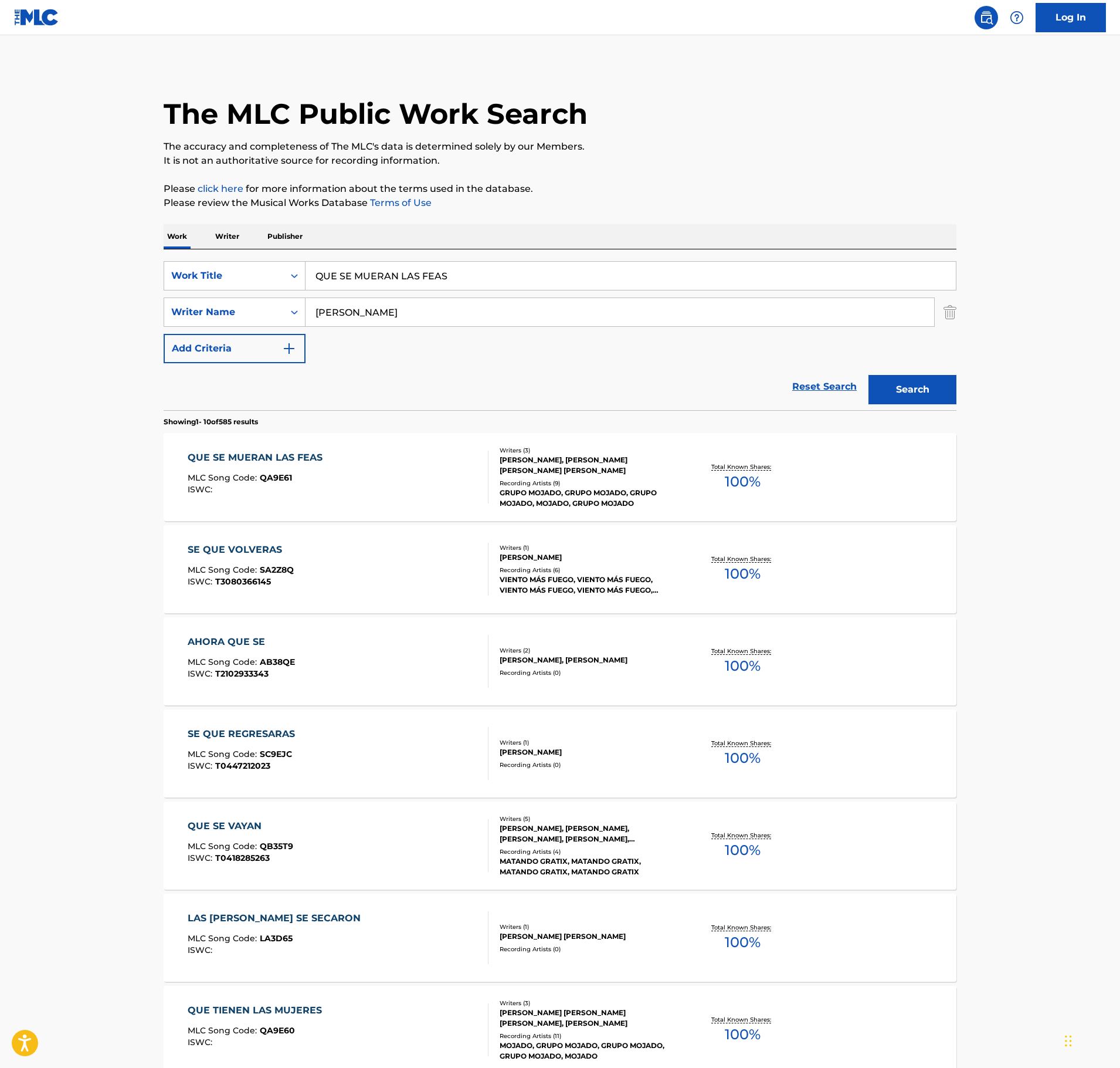
click at [320, 482] on div "MLC Song Code : QA9E61" at bounding box center [258, 479] width 141 height 11
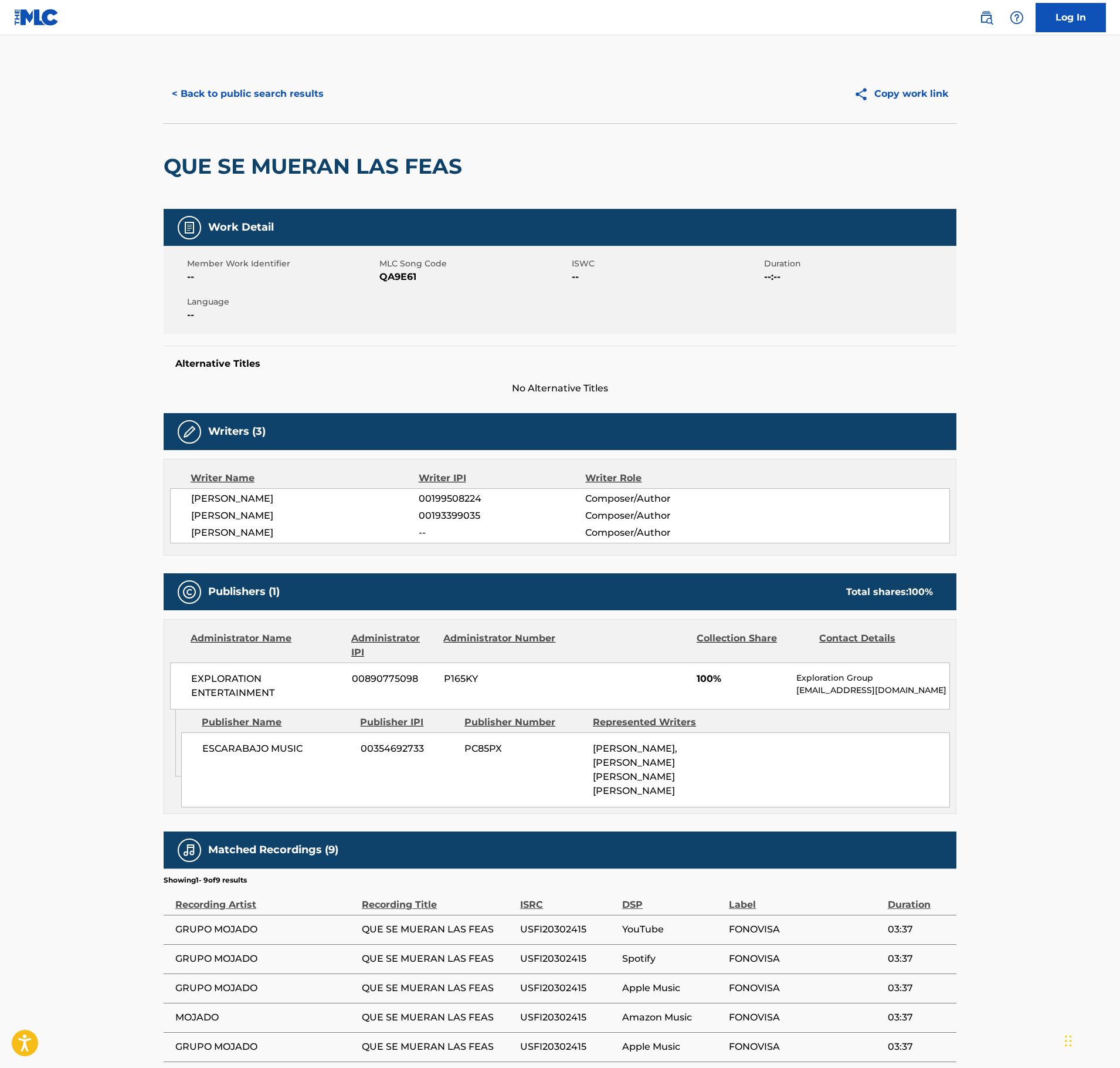
click at [191, 71] on div "< Back to public search results Copy work link" at bounding box center [560, 93] width 793 height 59
click at [192, 90] on button "< Back to public search results" at bounding box center [247, 94] width 168 height 30
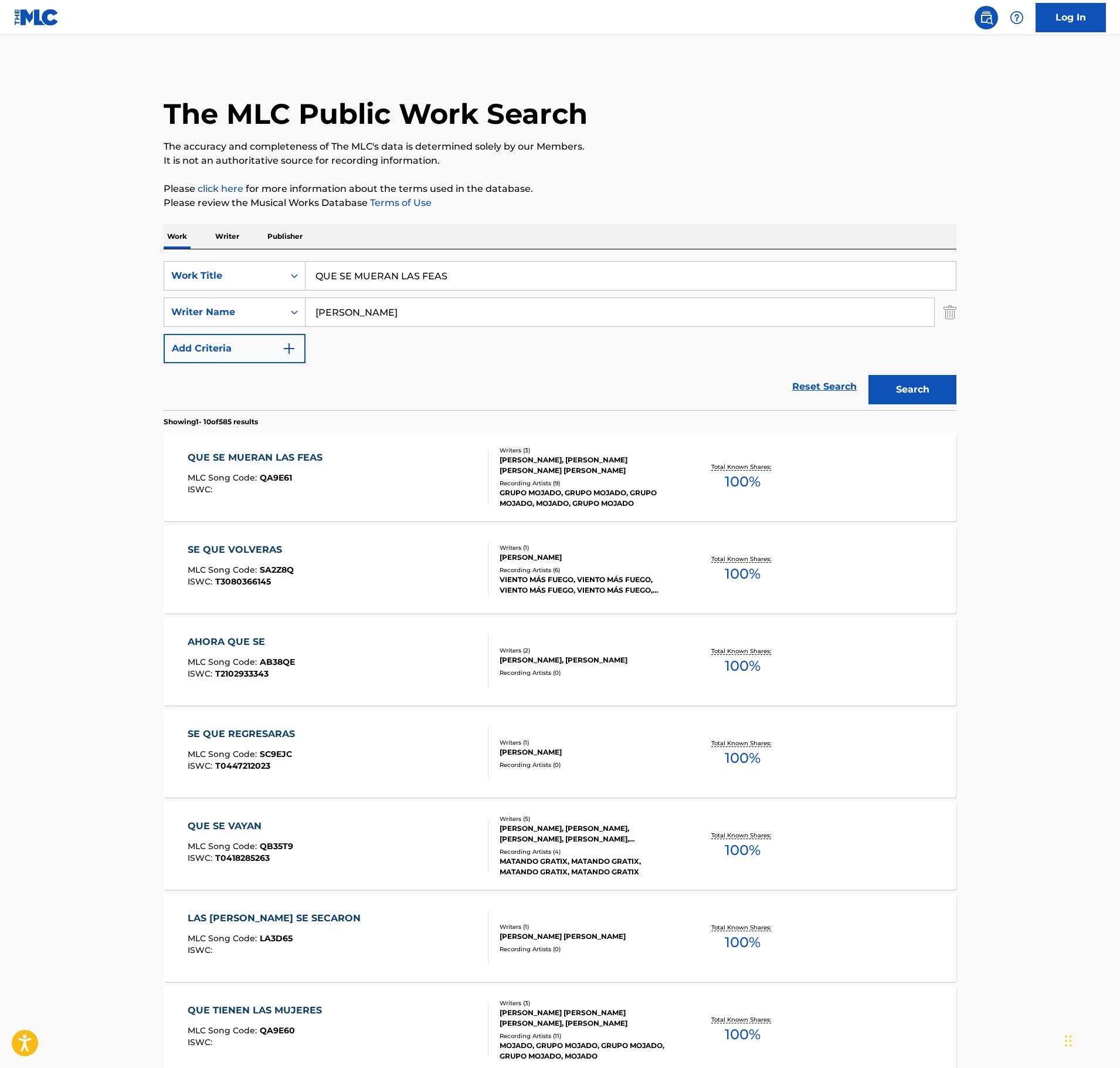
drag, startPoint x: 503, startPoint y: 274, endPoint x: 72, endPoint y: 270, distance: 431.0
click at [74, 270] on main "The MLC Public Work Search The accuracy and completeness of The MLC's data is d…" at bounding box center [560, 726] width 1120 height 1382
paste input "SE MAMO EL BECERRO"
type input "SE MAMO EL BECERRO"
click at [627, 371] on div "Reset Search Search" at bounding box center [560, 387] width 793 height 47
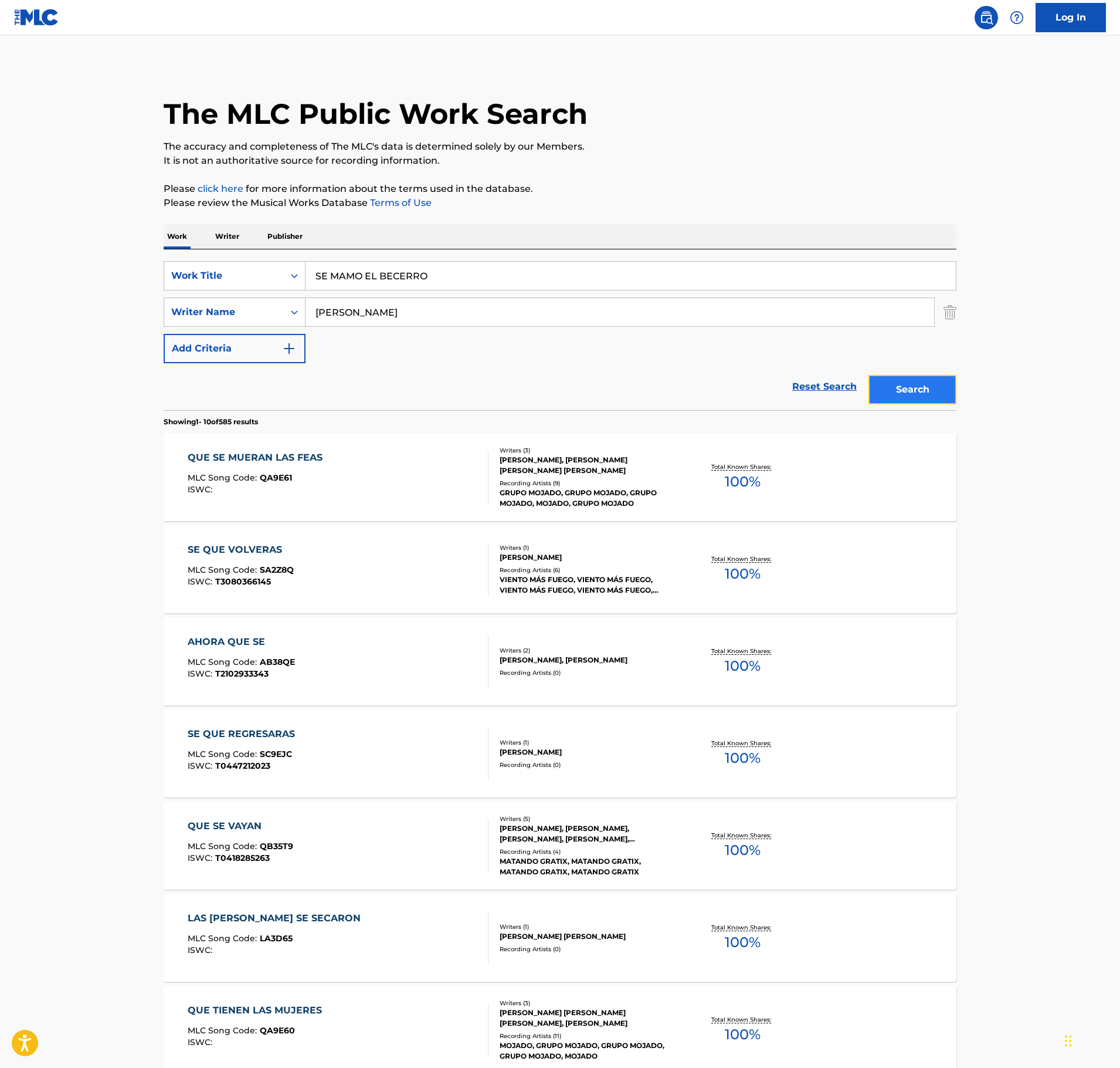
click at [941, 389] on button "Search" at bounding box center [912, 389] width 88 height 30
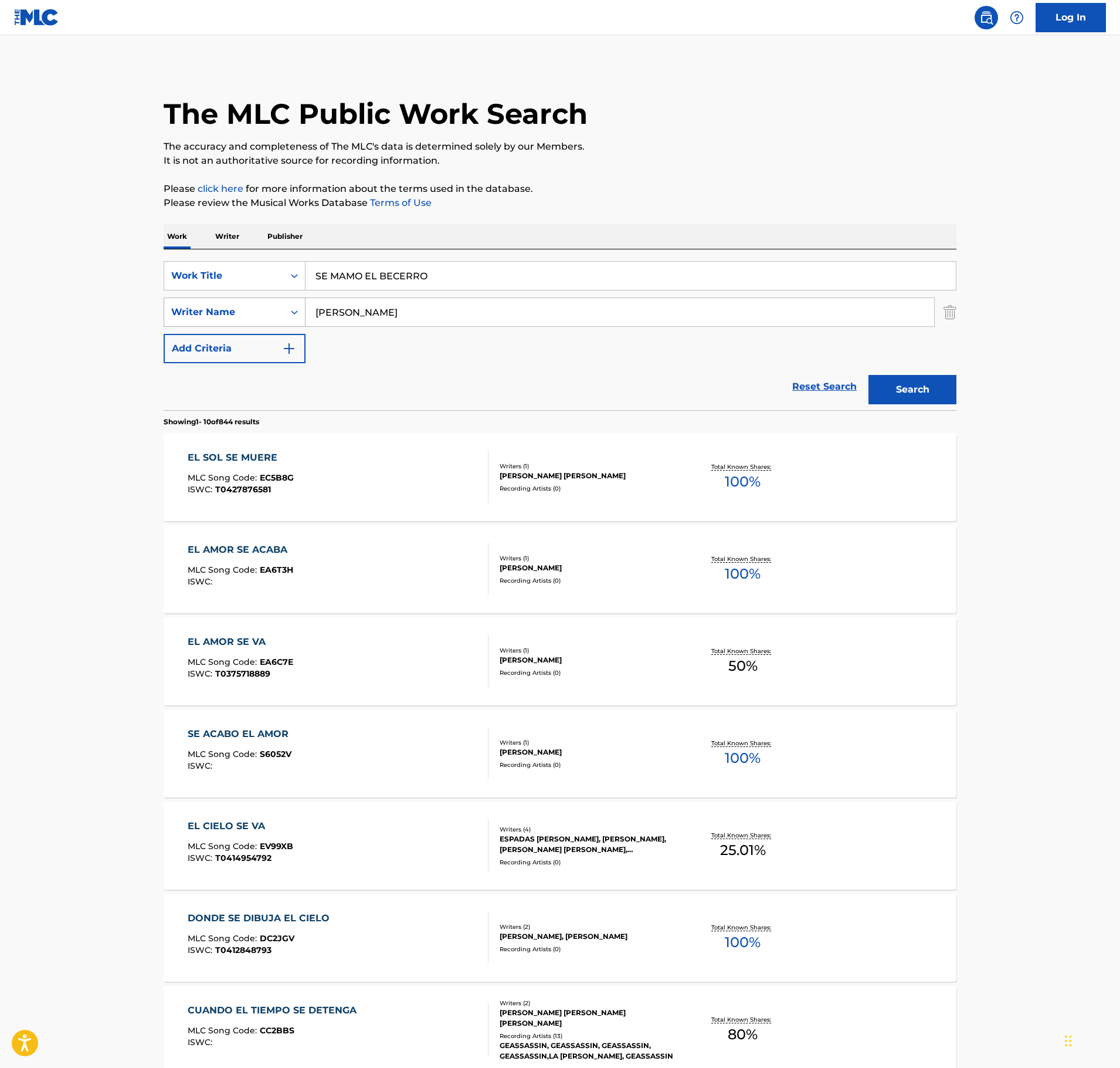
drag, startPoint x: 361, startPoint y: 315, endPoint x: 197, endPoint y: 324, distance: 164.2
click at [199, 324] on div "SearchWithCriteriab7d9b9cd-600c-4781-99df-2aff7f558134 Writer Name [PERSON_NAME]" at bounding box center [560, 313] width 793 height 30
click at [869, 375] on button "Search" at bounding box center [912, 389] width 88 height 30
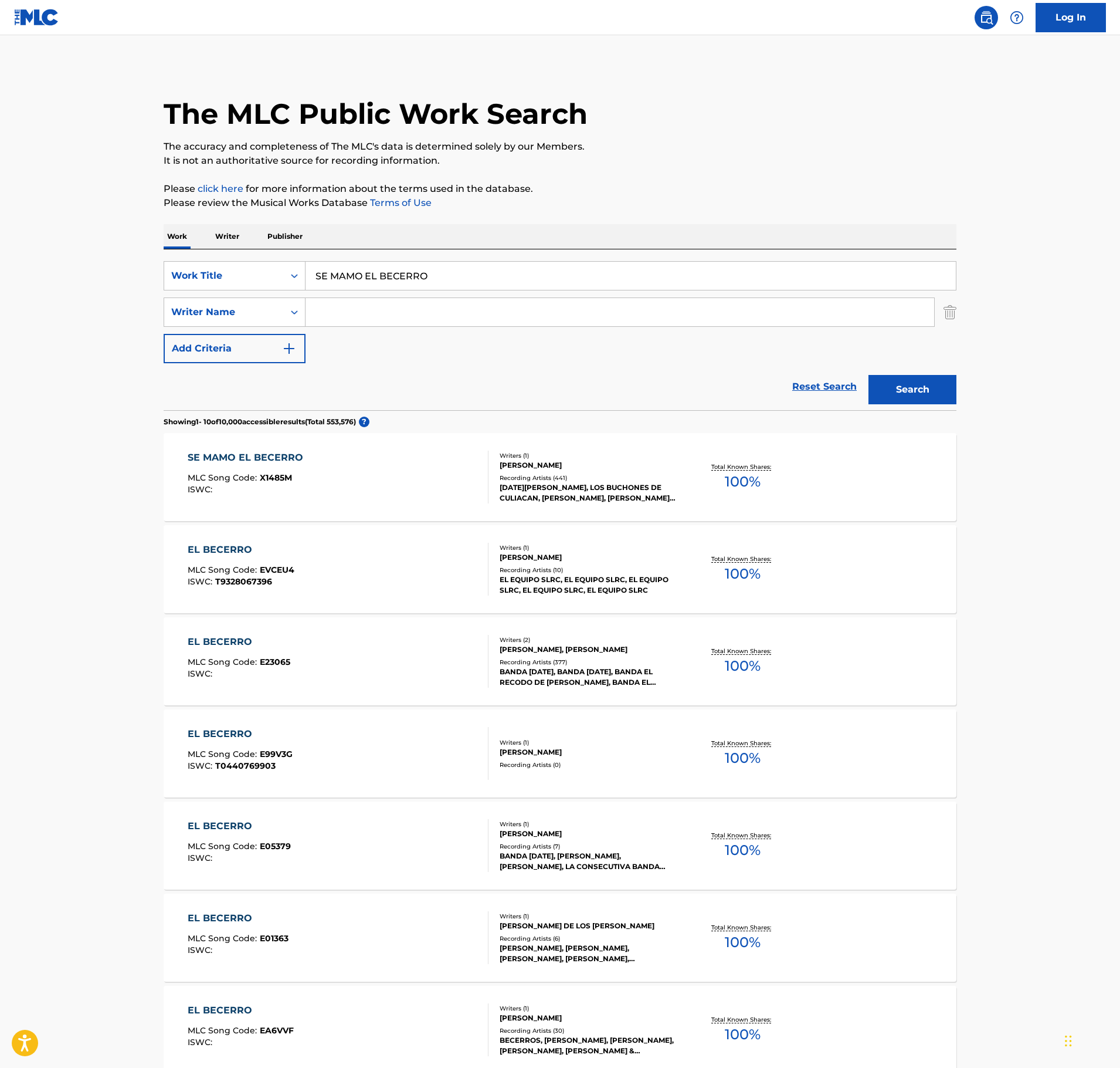
click at [342, 480] on div "SE MAMO EL BECERRO MLC Song Code : X1485M ISWC :" at bounding box center [338, 477] width 301 height 52
